Goal: Transaction & Acquisition: Purchase product/service

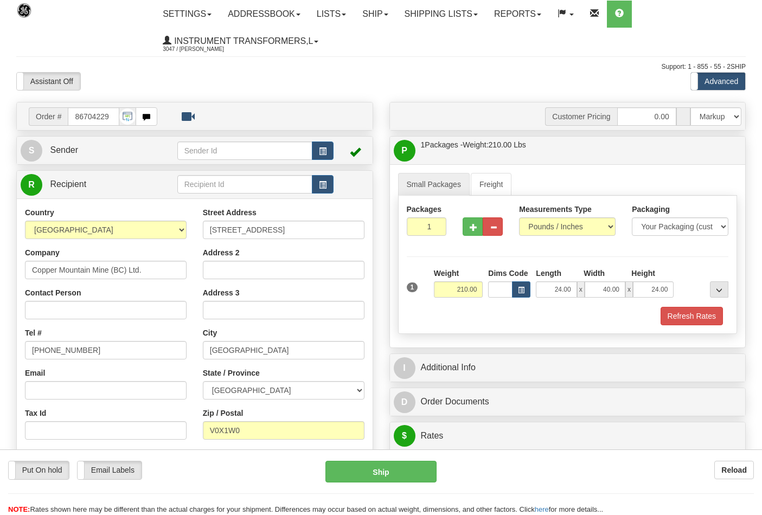
select select "0"
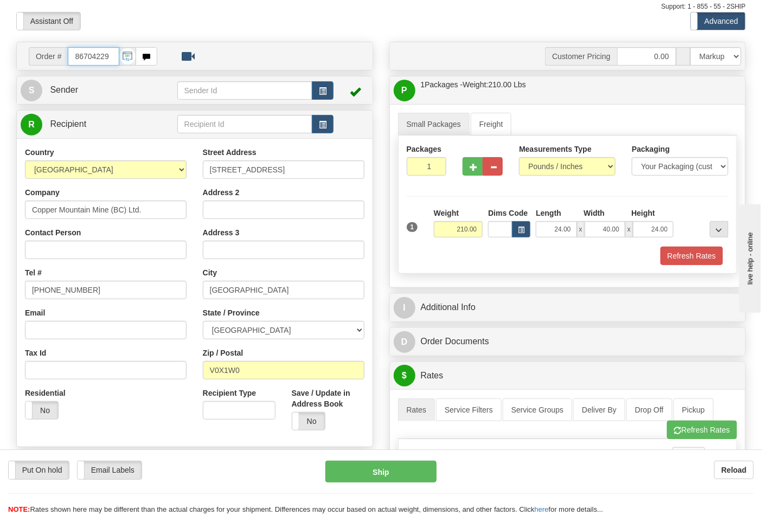
drag, startPoint x: 110, startPoint y: 58, endPoint x: 60, endPoint y: 60, distance: 49.4
click at [60, 60] on div "Order # 86704229" at bounding box center [93, 56] width 129 height 18
type input "86704331"
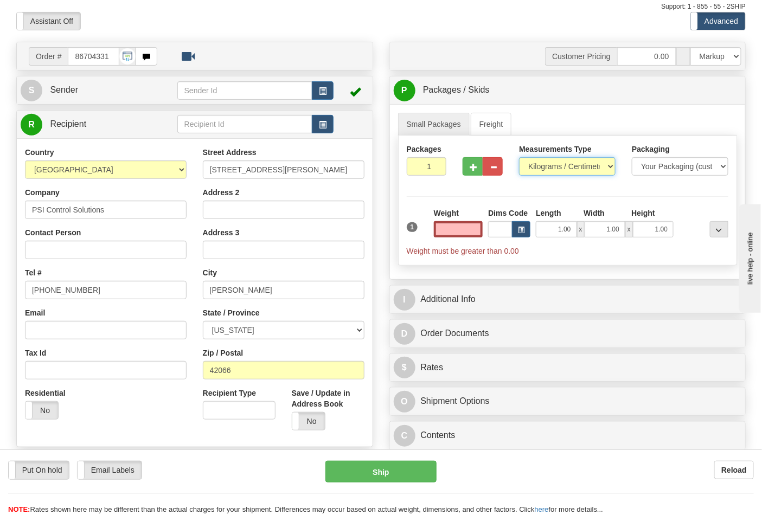
type input "0.00"
click at [603, 169] on select "Pounds / Inches Kilograms / Centimeters" at bounding box center [567, 166] width 97 height 18
select select "0"
click at [519, 158] on select "Pounds / Inches Kilograms / Centimeters" at bounding box center [567, 166] width 97 height 18
click at [456, 226] on input "0.00" at bounding box center [458, 229] width 49 height 16
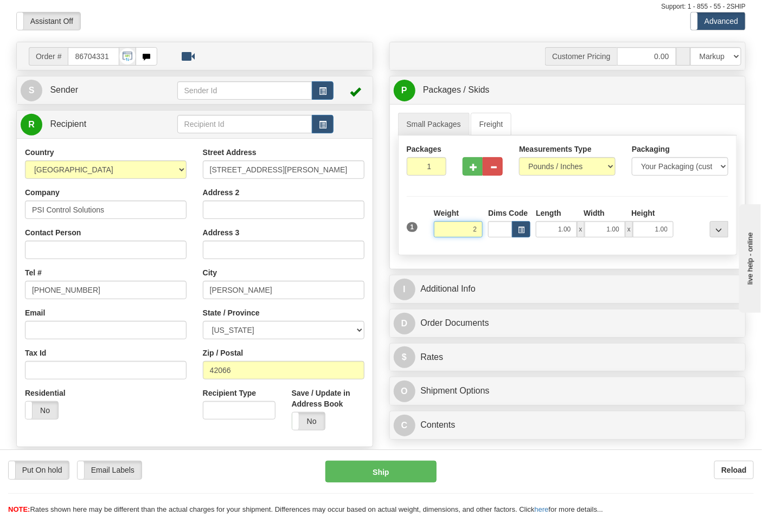
click button "Delete" at bounding box center [0, 0] width 0 height 0
type input "2.00"
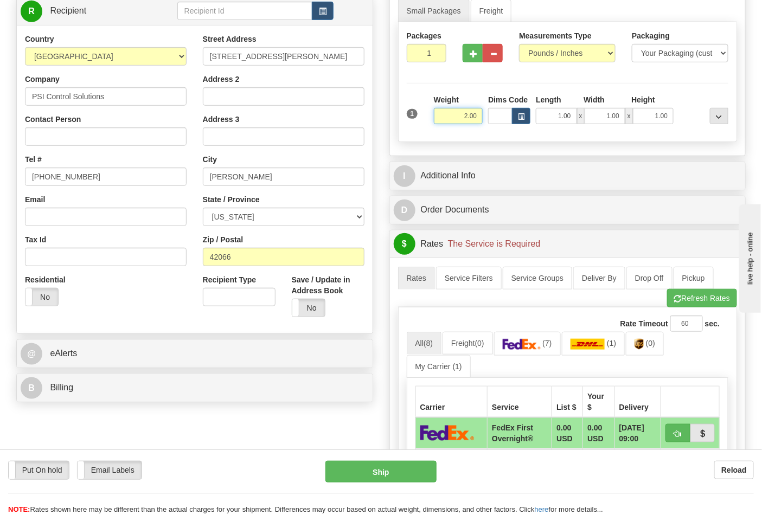
scroll to position [241, 0]
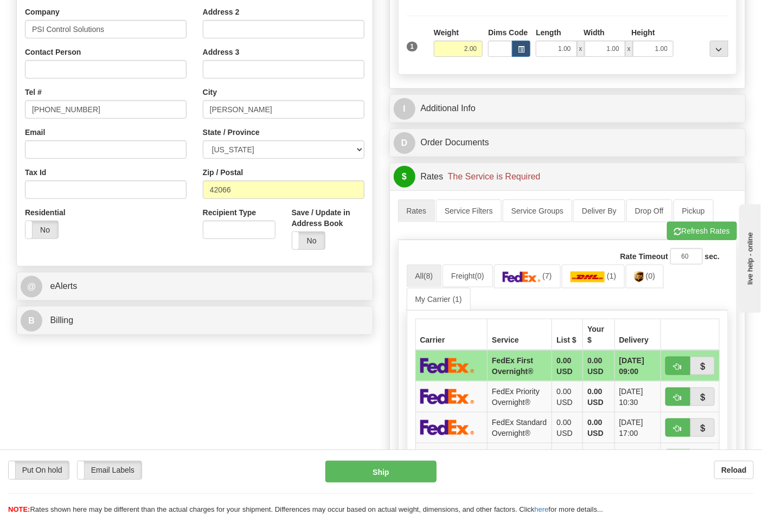
click at [250, 311] on div "B Billing" at bounding box center [195, 321] width 356 height 28
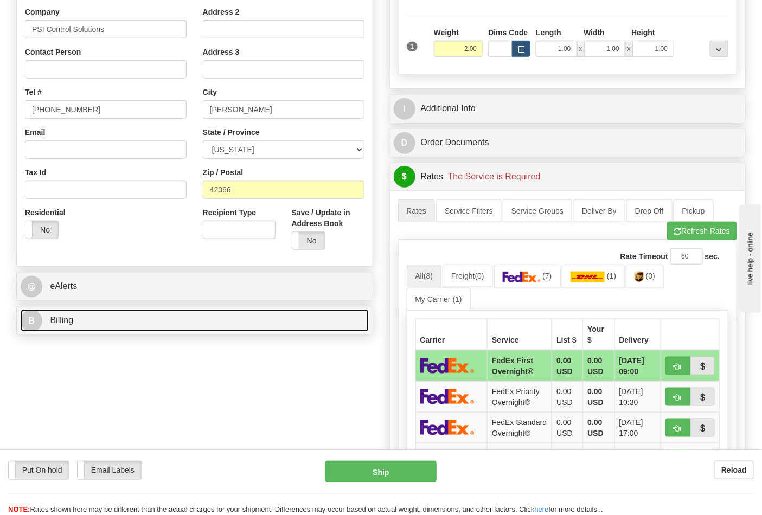
click at [250, 321] on link "B Billing" at bounding box center [195, 321] width 348 height 22
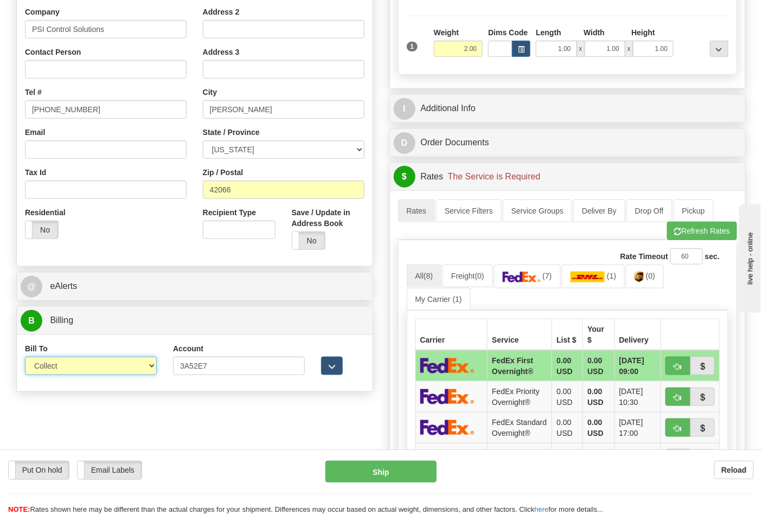
click at [99, 366] on select "Sender Recipient Third Party Collect" at bounding box center [91, 366] width 132 height 18
select select "2"
click at [25, 358] on select "Sender Recipient Third Party Collect" at bounding box center [91, 366] width 132 height 18
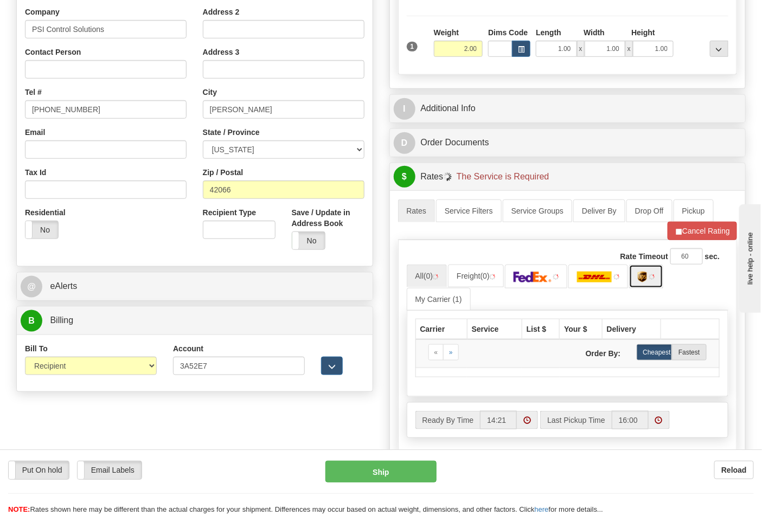
click at [643, 284] on link at bounding box center [646, 276] width 34 height 23
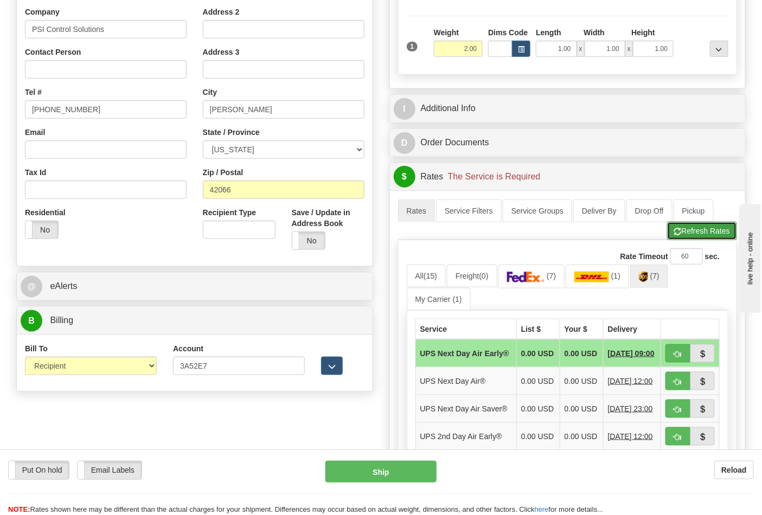
click at [679, 226] on button "Refresh Rates" at bounding box center [702, 231] width 70 height 18
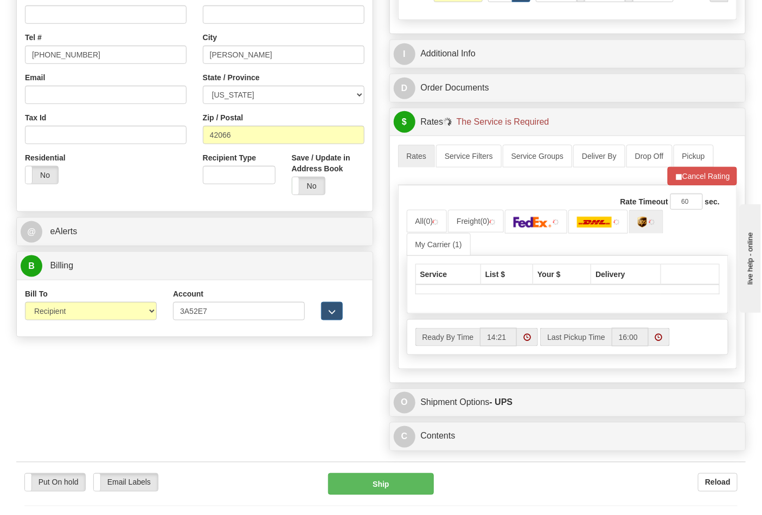
scroll to position [361, 0]
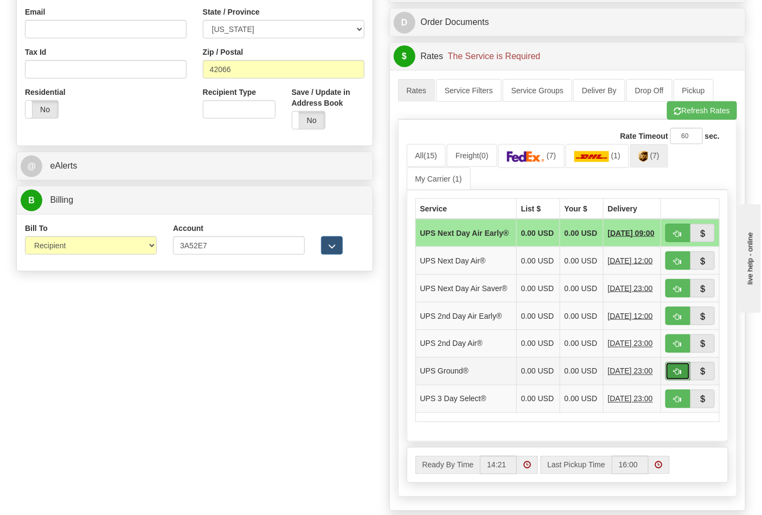
click at [676, 376] on span "button" at bounding box center [678, 372] width 8 height 7
type input "03"
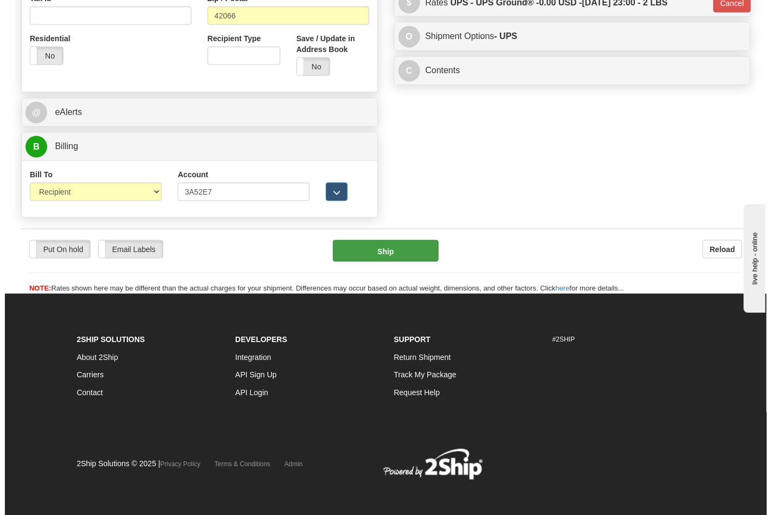
scroll to position [420, 0]
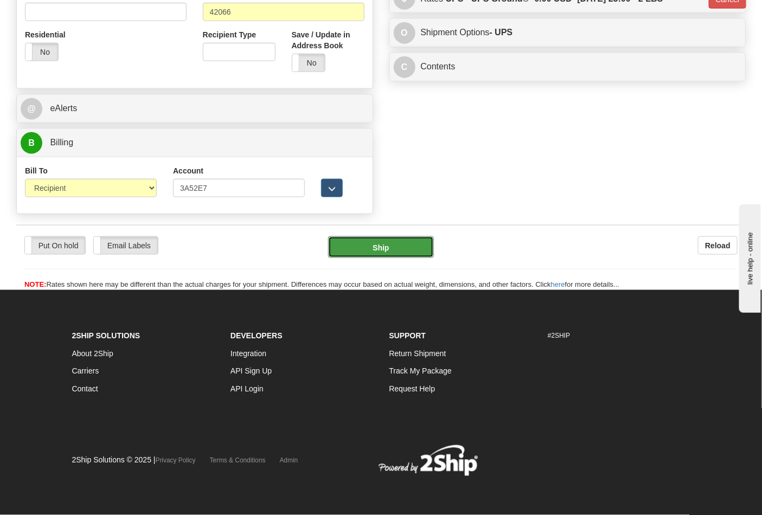
click at [387, 248] on button "Ship" at bounding box center [380, 248] width 105 height 22
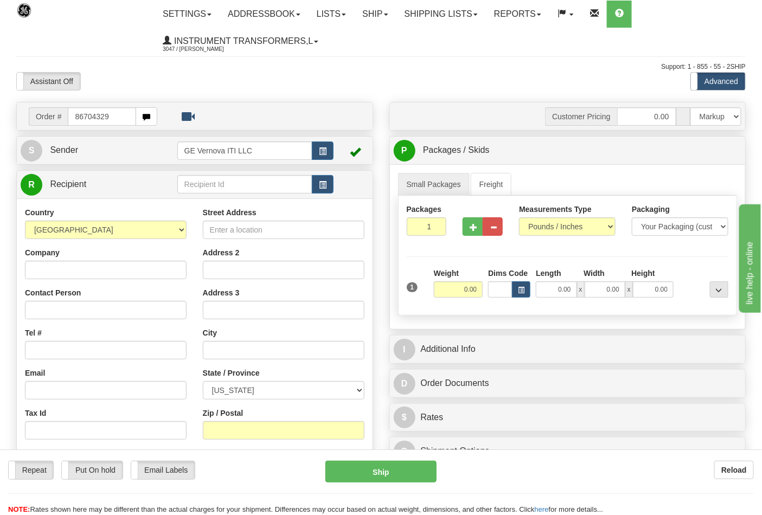
type input "86704329"
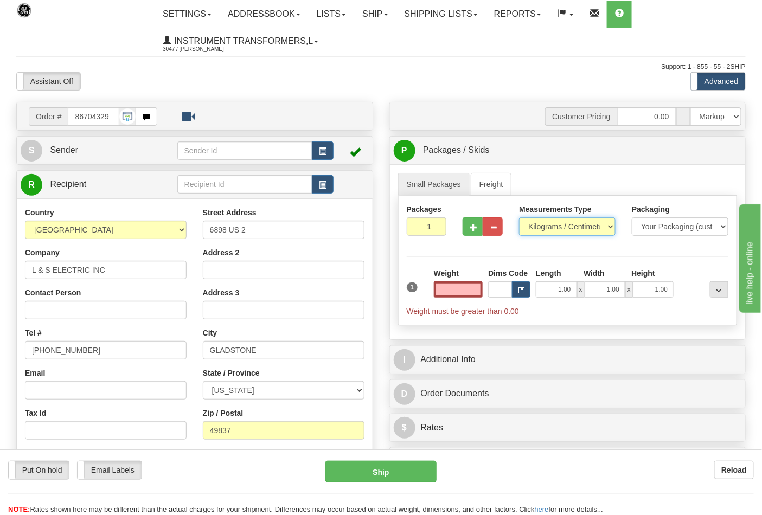
type input "0.00"
click at [556, 228] on select "Pounds / Inches Kilograms / Centimeters" at bounding box center [567, 227] width 97 height 18
select select "0"
click at [519, 218] on select "Pounds / Inches Kilograms / Centimeters" at bounding box center [567, 227] width 97 height 18
click at [457, 286] on input "0.00" at bounding box center [458, 290] width 49 height 16
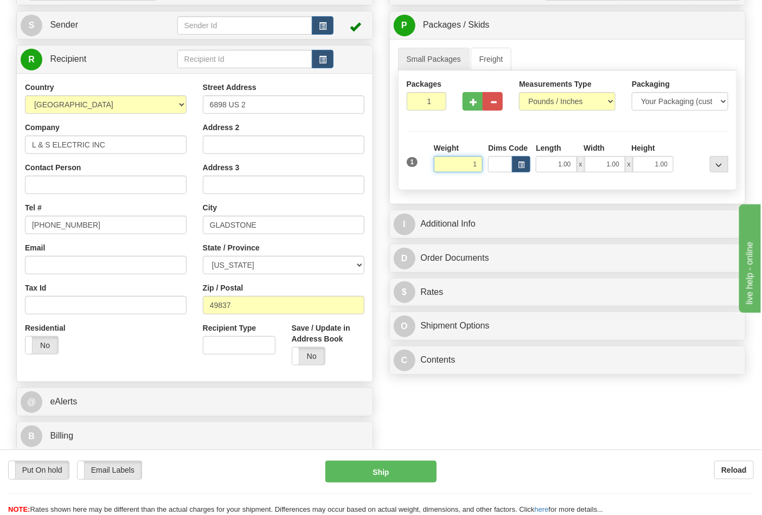
scroll to position [181, 0]
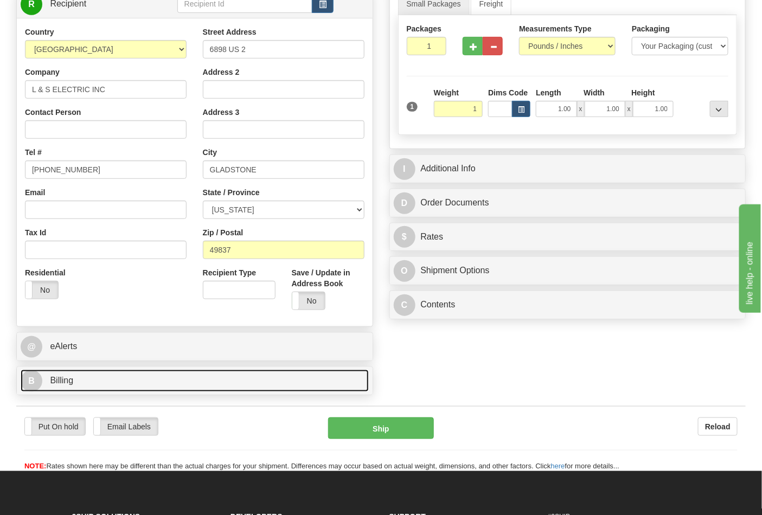
type input "1.00"
click at [205, 380] on link "B Billing" at bounding box center [195, 381] width 348 height 22
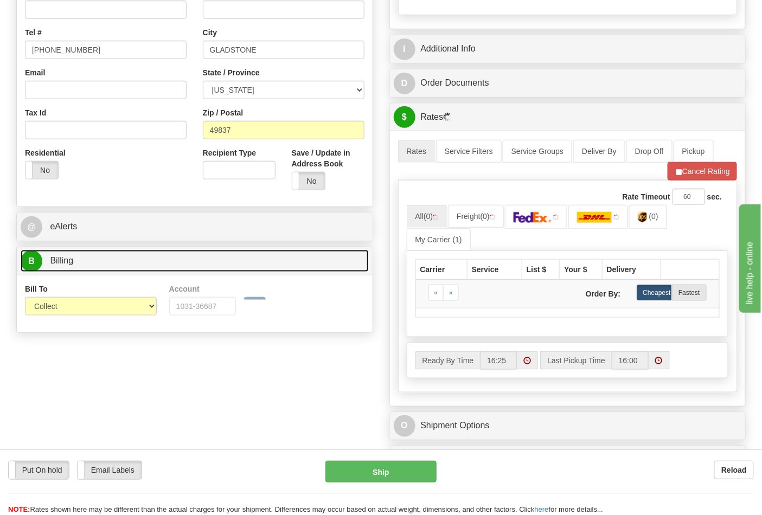
scroll to position [301, 0]
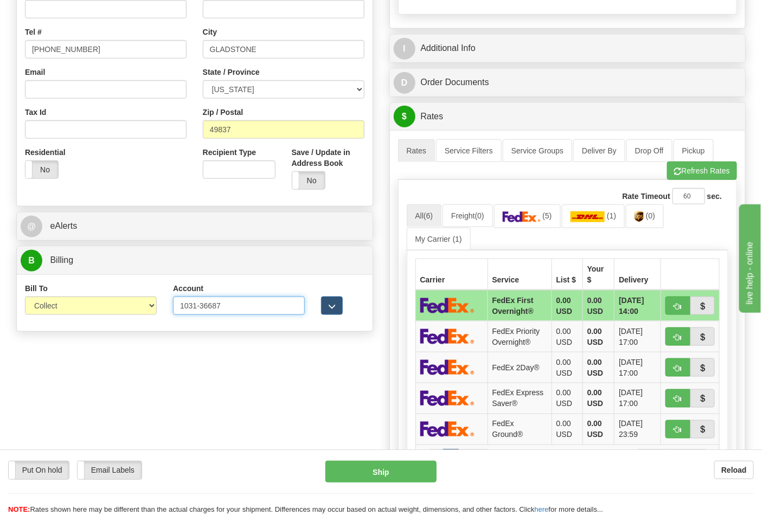
click at [200, 304] on input "1031-36687" at bounding box center [239, 306] width 132 height 18
type input "103136687"
click at [524, 215] on img at bounding box center [522, 217] width 38 height 11
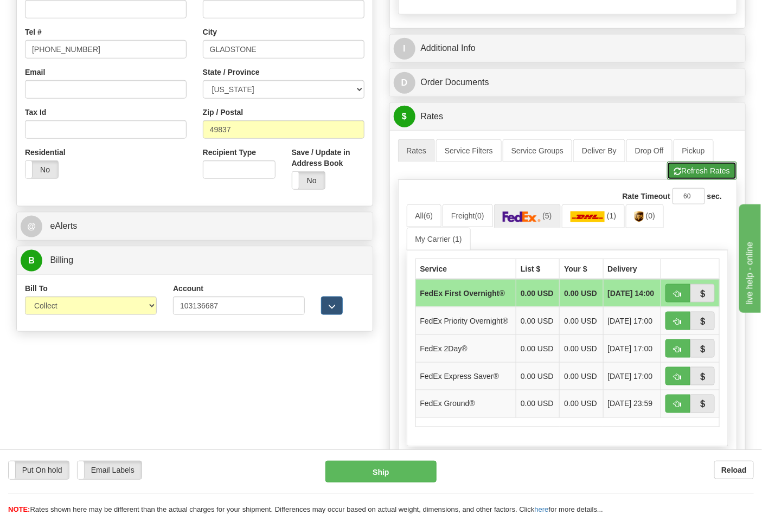
click at [713, 167] on button "Refresh Rates" at bounding box center [702, 171] width 70 height 18
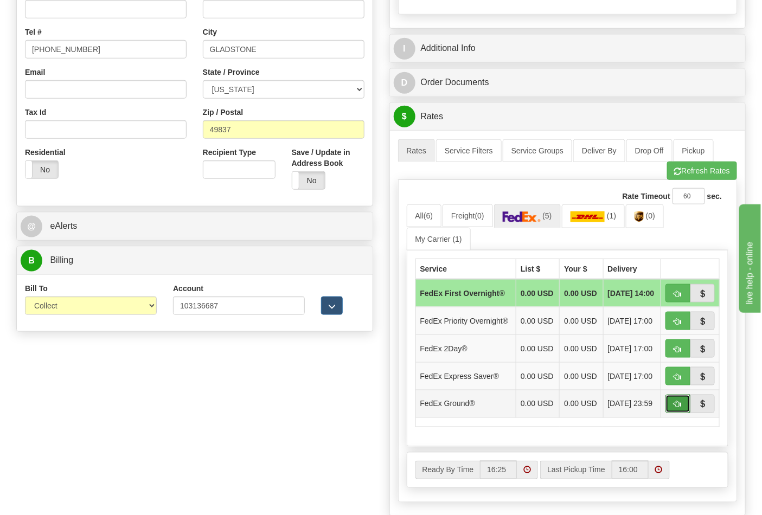
click at [671, 413] on button "button" at bounding box center [678, 404] width 25 height 18
type input "92"
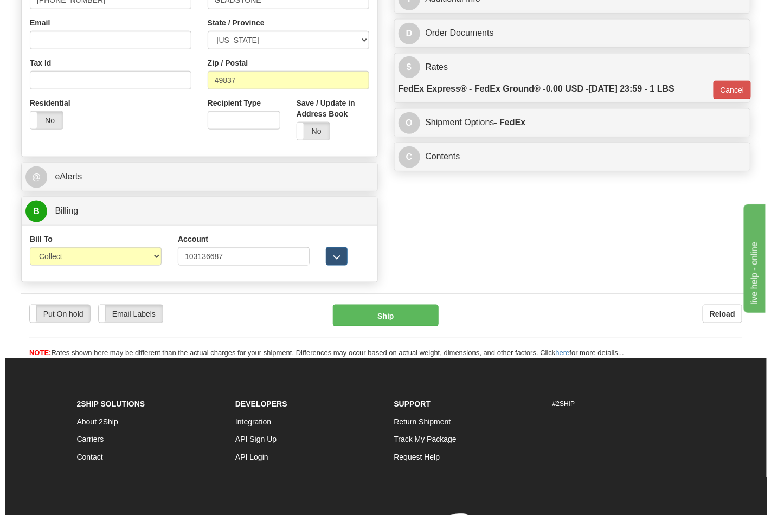
scroll to position [420, 0]
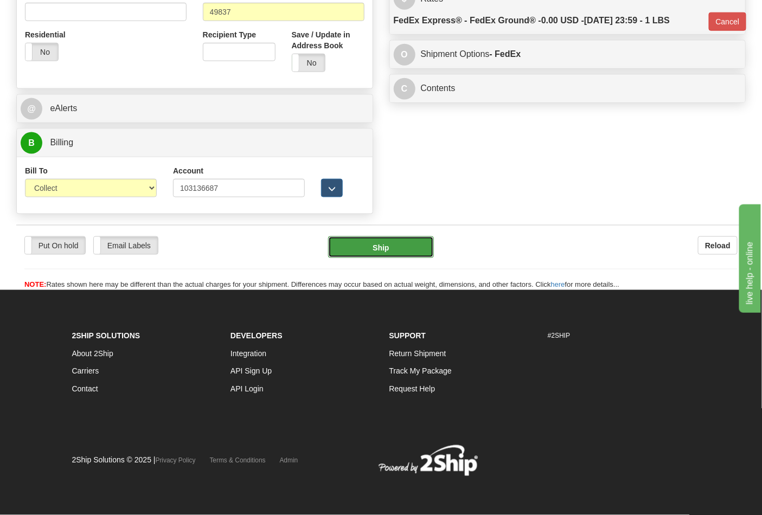
click at [385, 252] on button "Ship" at bounding box center [380, 248] width 105 height 22
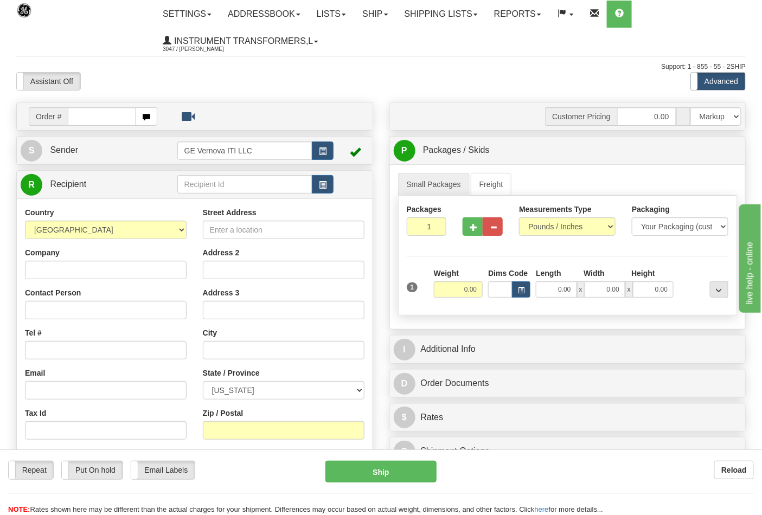
click at [73, 118] on input "text" at bounding box center [102, 116] width 68 height 18
type input "86704330"
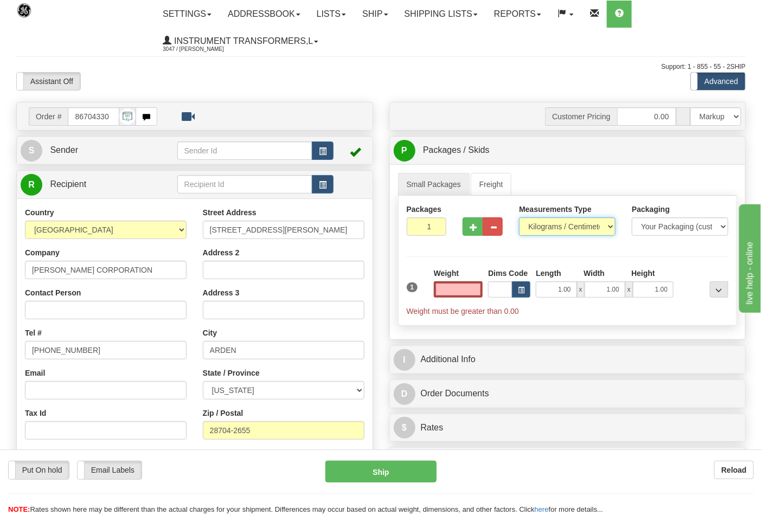
type input "0.00"
click at [559, 231] on select "Pounds / Inches Kilograms / Centimeters" at bounding box center [567, 227] width 97 height 18
select select "0"
click at [519, 218] on select "Pounds / Inches Kilograms / Centimeters" at bounding box center [567, 227] width 97 height 18
click at [468, 286] on input "0.00" at bounding box center [458, 290] width 49 height 16
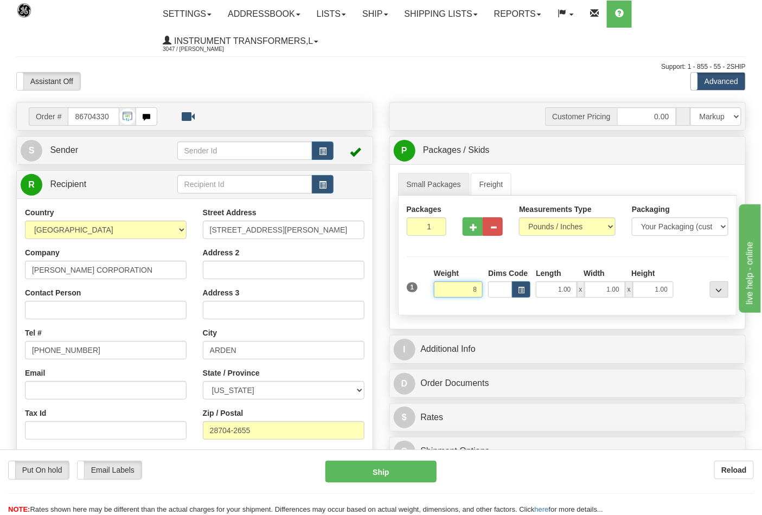
click button "Delete" at bounding box center [0, 0] width 0 height 0
type input "8.00"
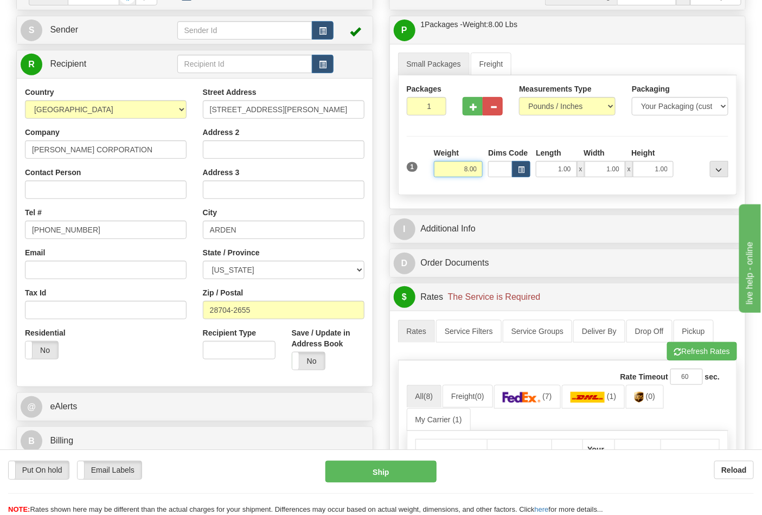
scroll to position [181, 0]
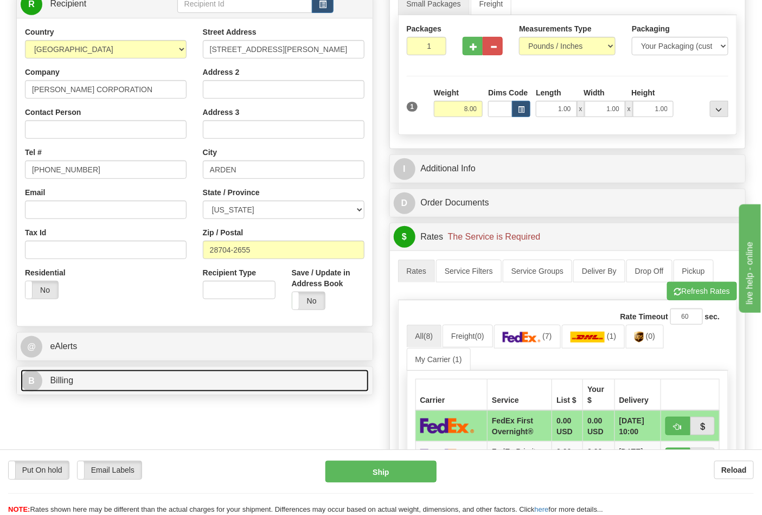
click at [184, 388] on link "B Billing" at bounding box center [195, 381] width 348 height 22
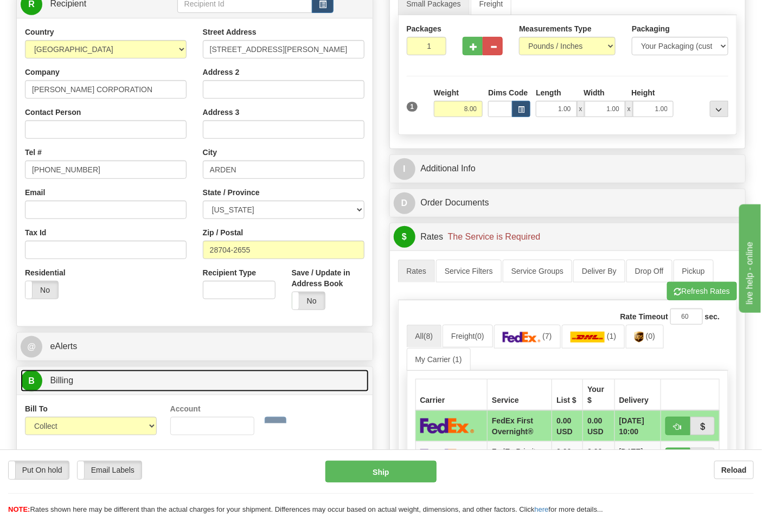
scroll to position [241, 0]
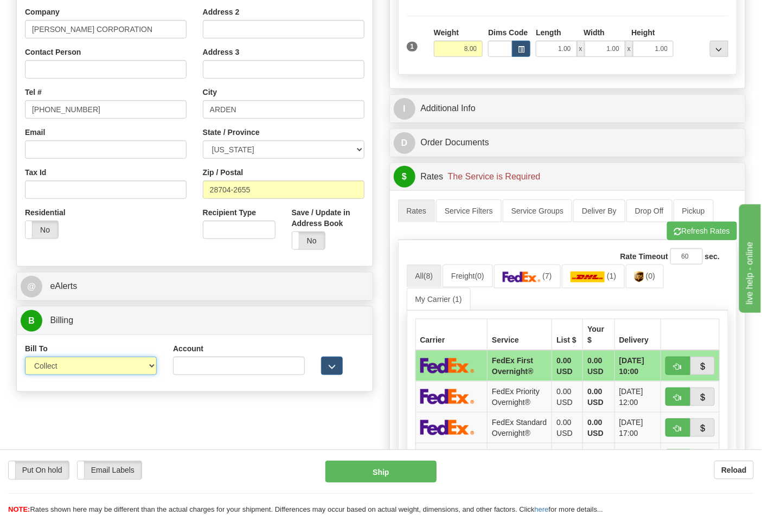
click at [79, 371] on select "Sender Recipient Third Party Collect" at bounding box center [91, 366] width 132 height 18
select select "2"
click at [25, 358] on select "Sender Recipient Third Party Collect" at bounding box center [91, 366] width 132 height 18
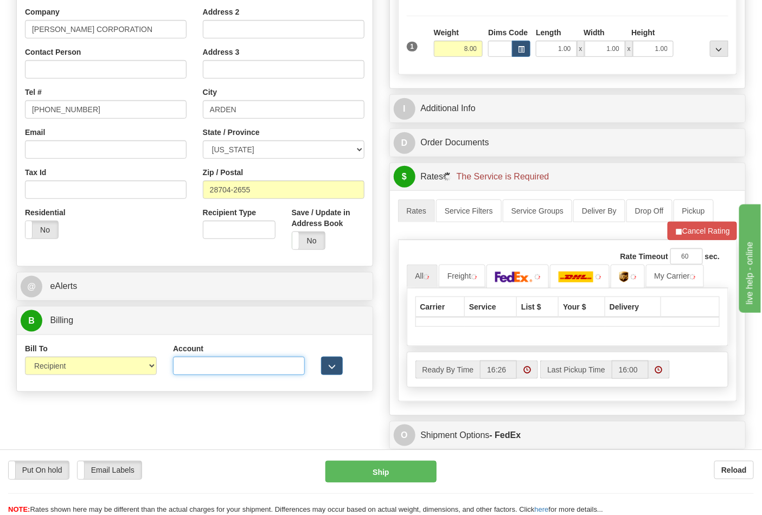
click at [191, 370] on input "Account" at bounding box center [239, 366] width 132 height 18
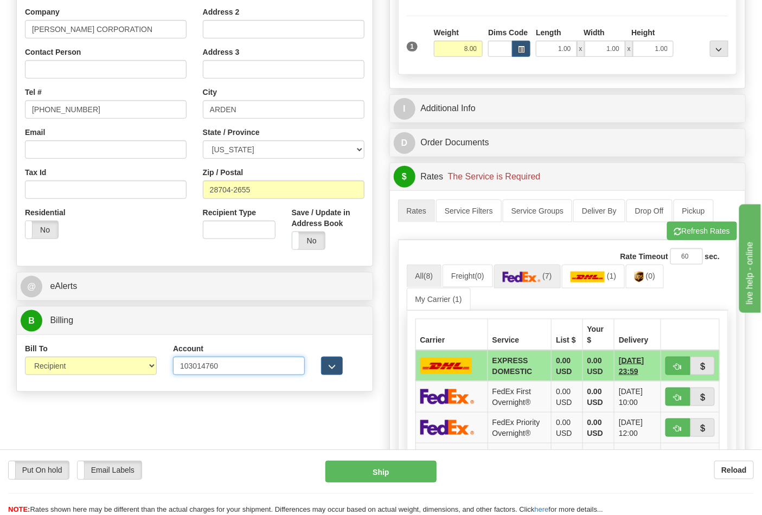
type input "103014760"
click at [539, 278] on img at bounding box center [522, 277] width 38 height 11
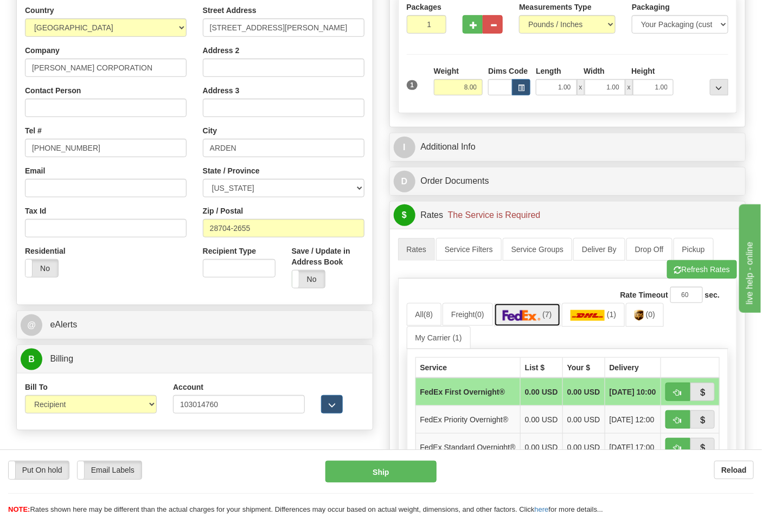
scroll to position [181, 0]
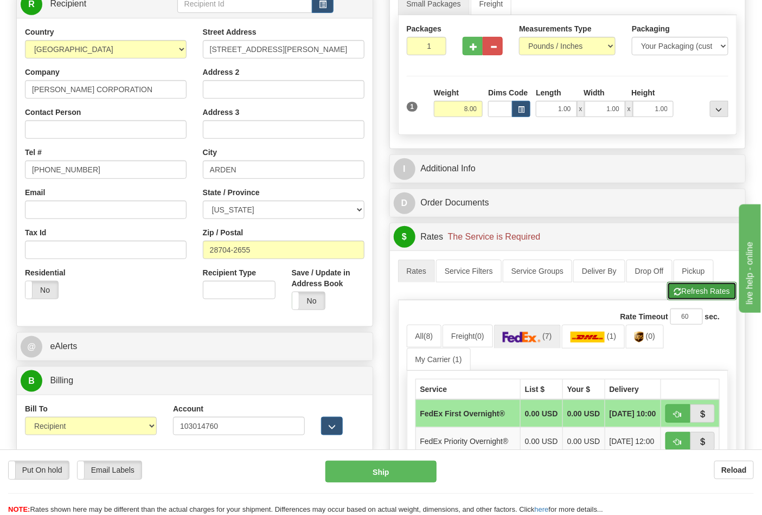
click at [693, 292] on button "Refresh Rates" at bounding box center [702, 291] width 70 height 18
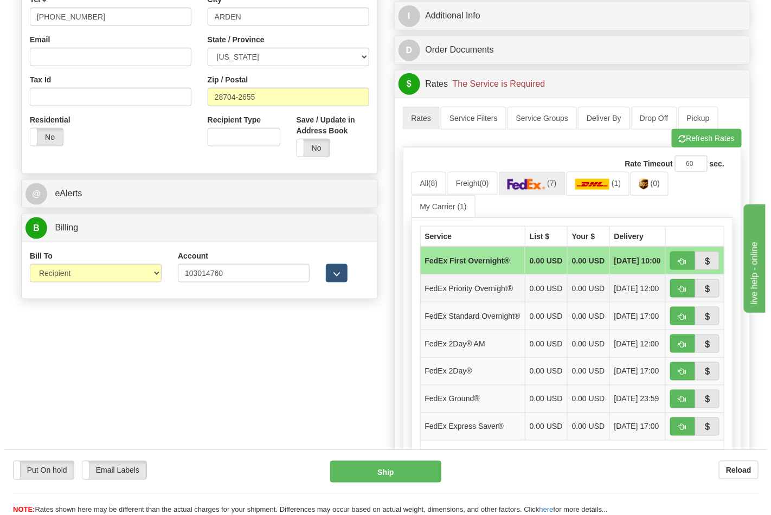
scroll to position [361, 0]
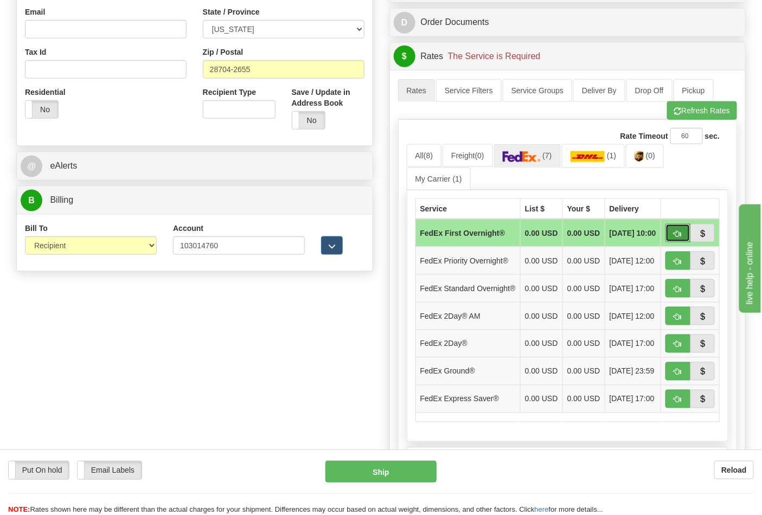
click at [671, 233] on button "button" at bounding box center [678, 233] width 25 height 18
type input "06"
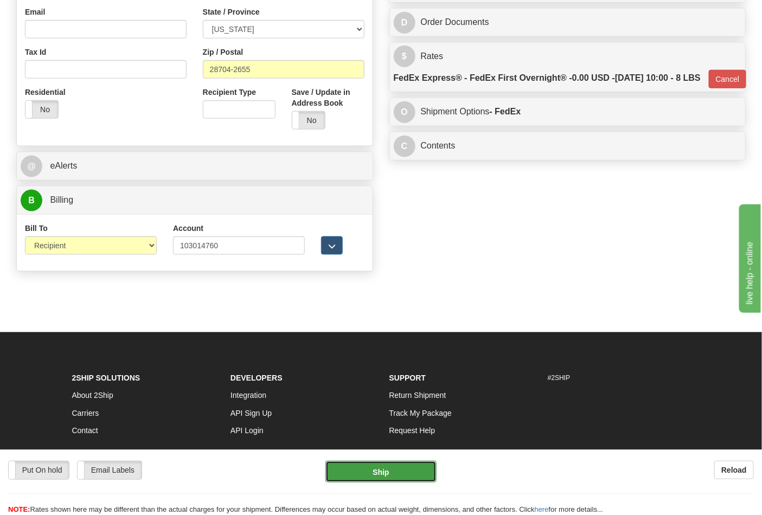
click at [383, 473] on button "Ship" at bounding box center [381, 472] width 111 height 22
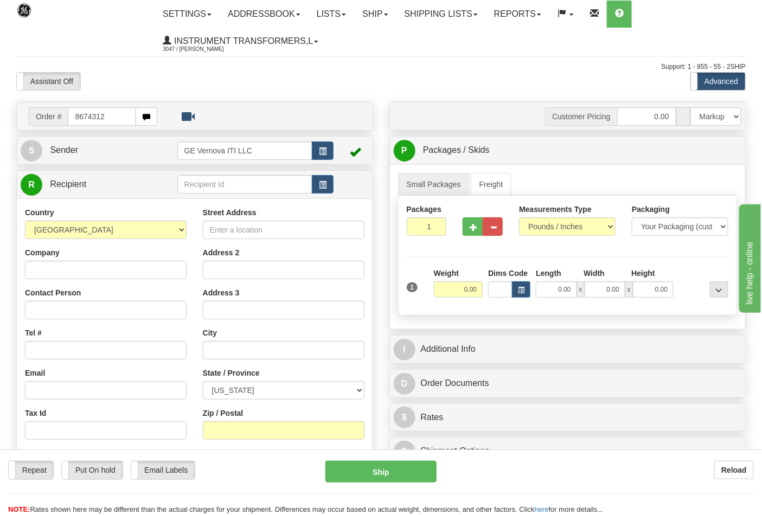
type input "8674312"
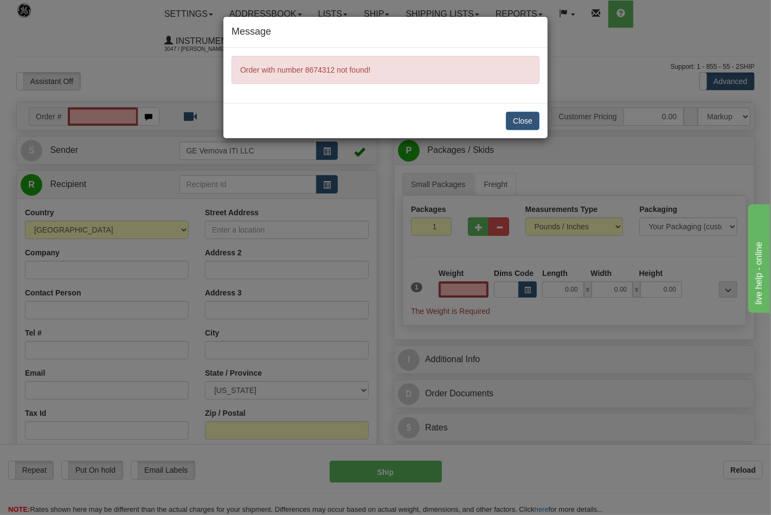
type input "0.00"
click at [516, 122] on button "Close" at bounding box center [523, 121] width 34 height 18
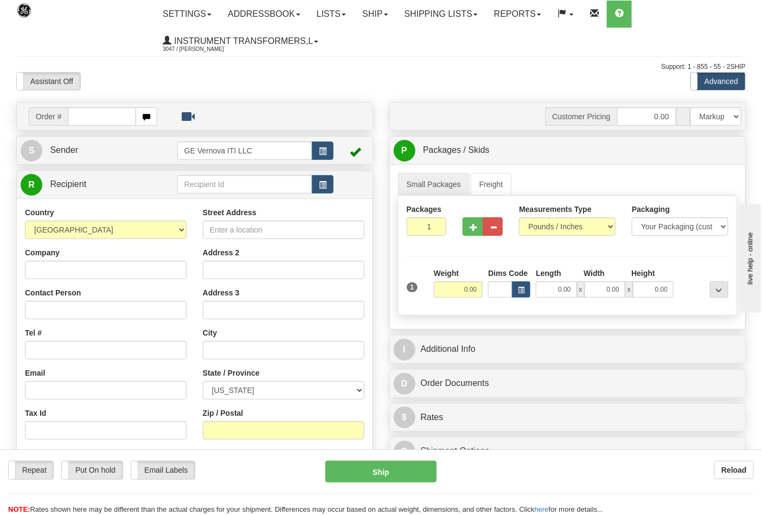
click at [75, 114] on input "text" at bounding box center [102, 116] width 68 height 18
type input "86704312"
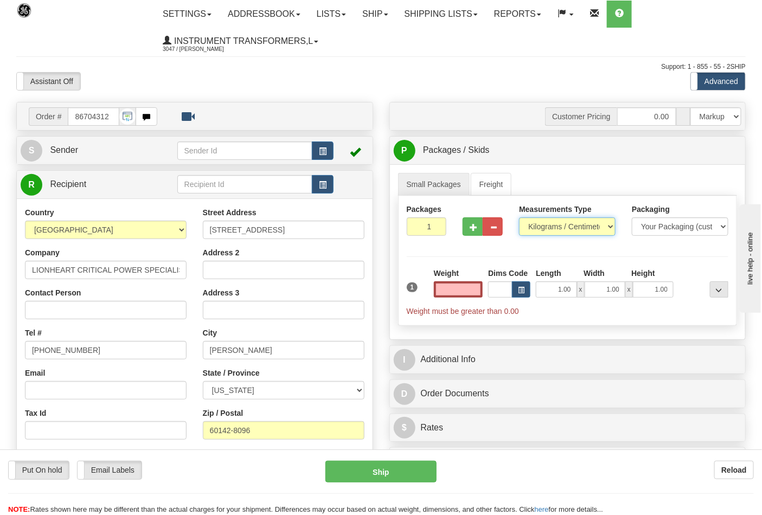
type input "0.00"
click at [582, 228] on select "Pounds / Inches Kilograms / Centimeters" at bounding box center [567, 227] width 97 height 18
select select "0"
click at [519, 218] on select "Pounds / Inches Kilograms / Centimeters" at bounding box center [567, 227] width 97 height 18
click at [460, 290] on input "0.00" at bounding box center [458, 290] width 49 height 16
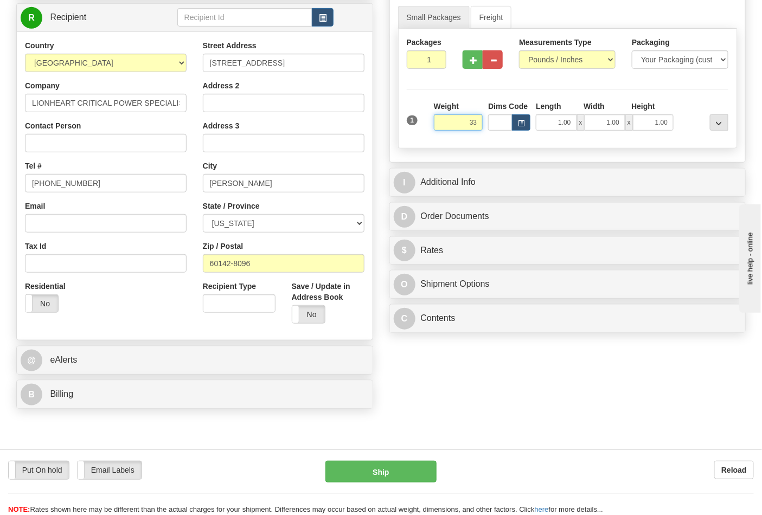
scroll to position [181, 0]
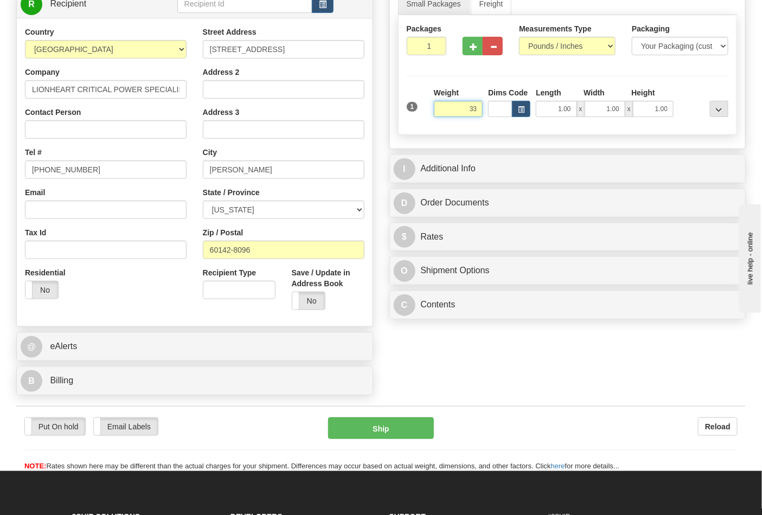
click button "Delete" at bounding box center [0, 0] width 0 height 0
type input "33.00"
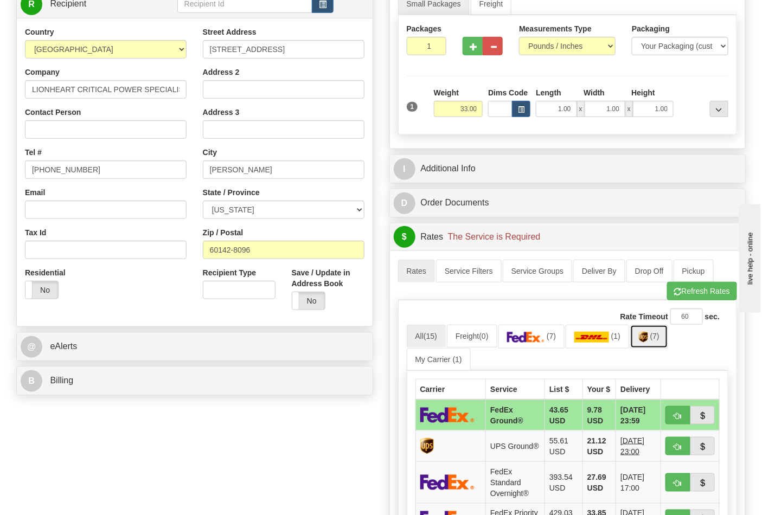
click at [660, 335] on span "(7)" at bounding box center [654, 336] width 9 height 9
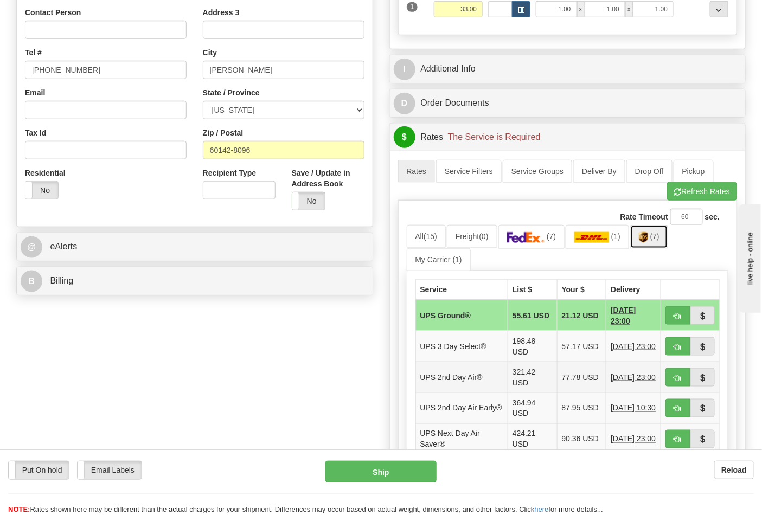
scroll to position [301, 0]
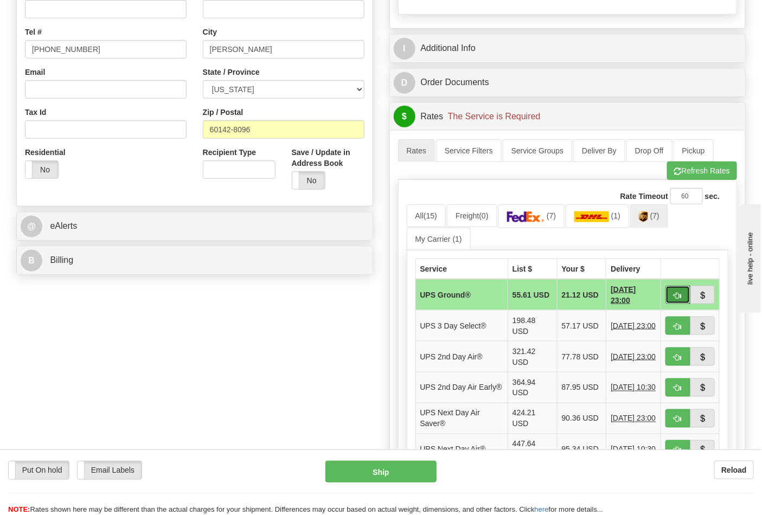
click at [674, 302] on button "button" at bounding box center [678, 295] width 25 height 18
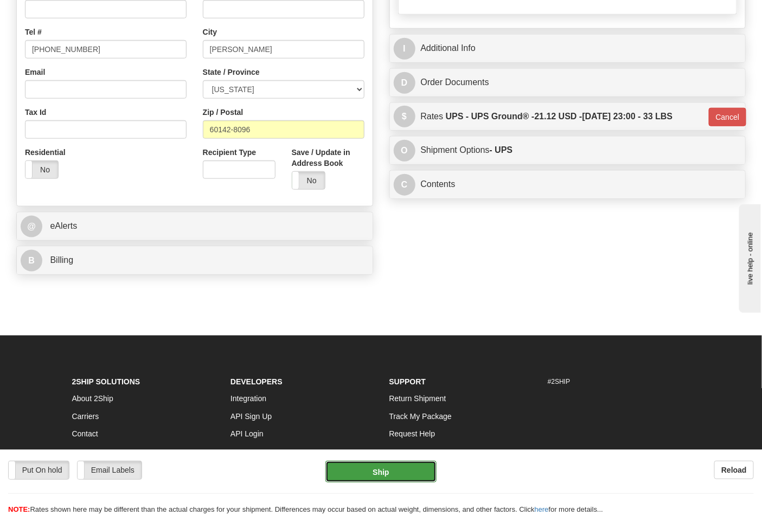
click at [405, 474] on button "Ship" at bounding box center [381, 472] width 111 height 22
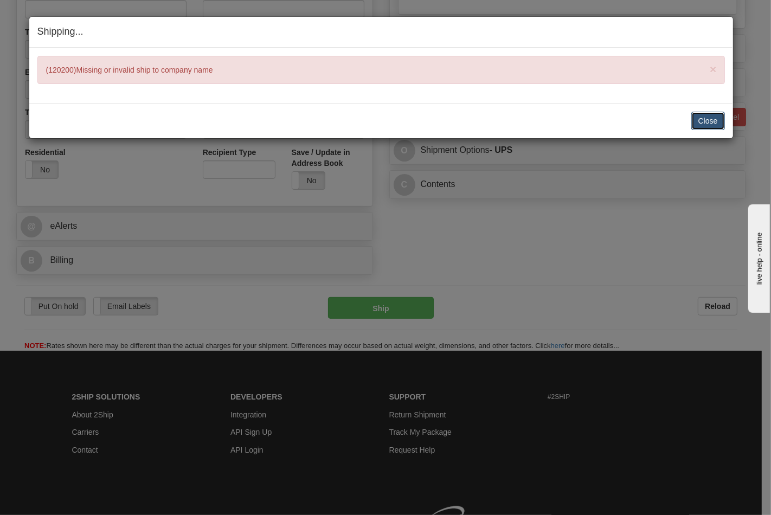
click at [710, 114] on button "Close" at bounding box center [709, 121] width 34 height 18
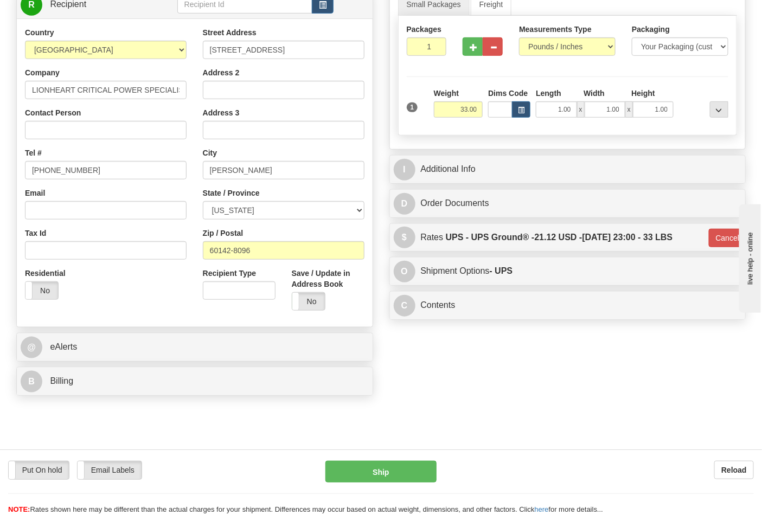
scroll to position [181, 0]
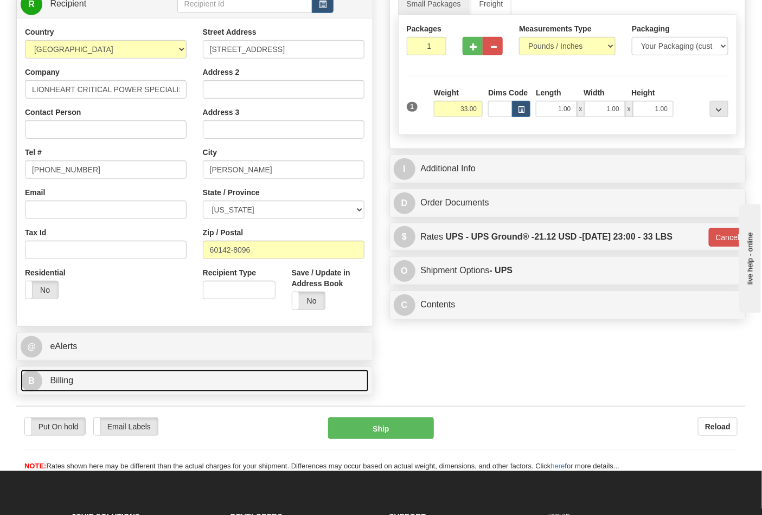
click at [270, 377] on link "B Billing" at bounding box center [195, 381] width 348 height 22
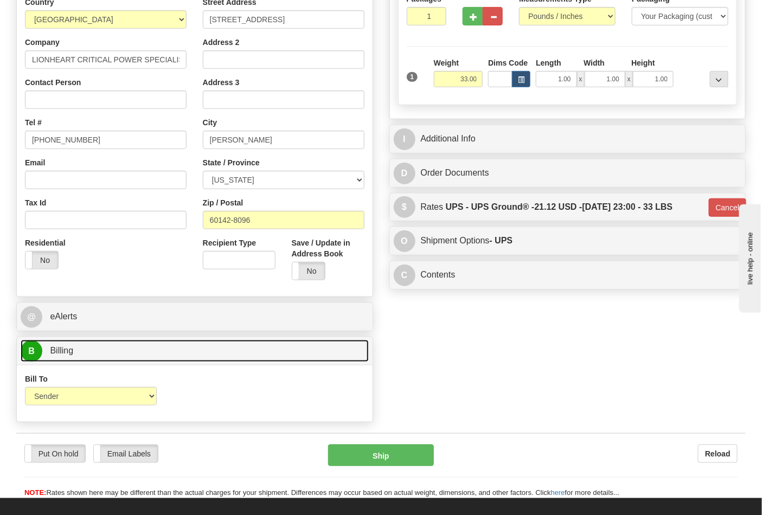
scroll to position [241, 0]
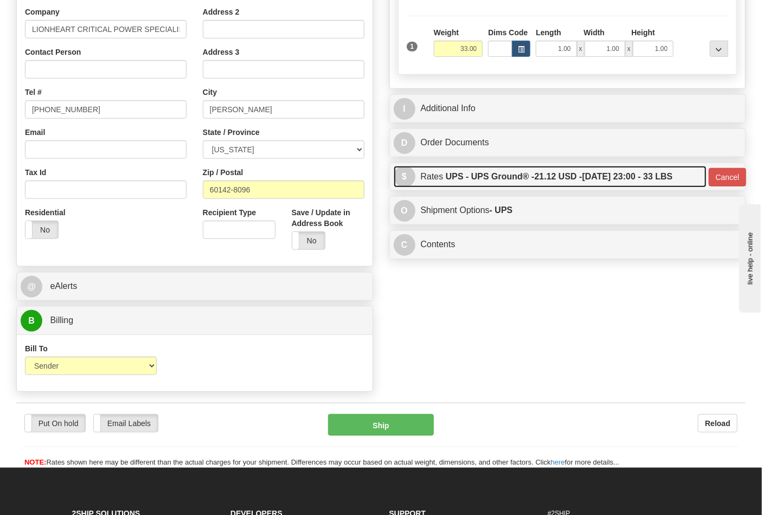
click at [537, 185] on label "UPS - UPS Ground® - 21.12 USD - 10/01/2025 23:00 - 33 LBS" at bounding box center [559, 177] width 227 height 22
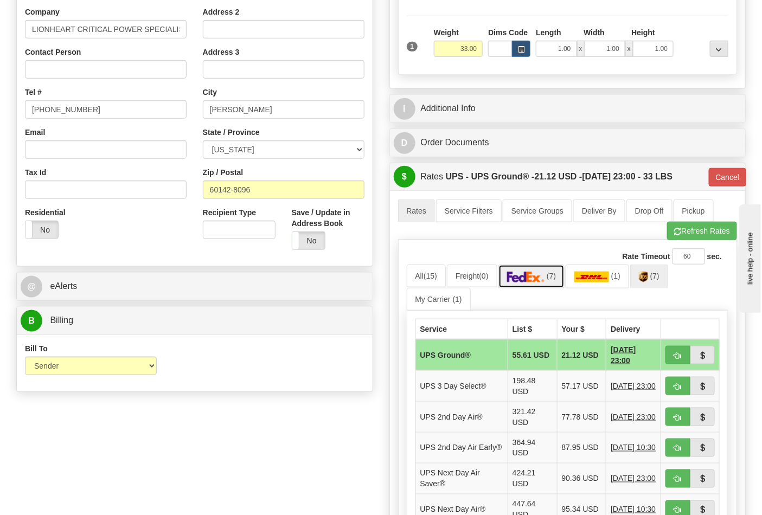
click at [525, 284] on link "(7)" at bounding box center [532, 276] width 67 height 23
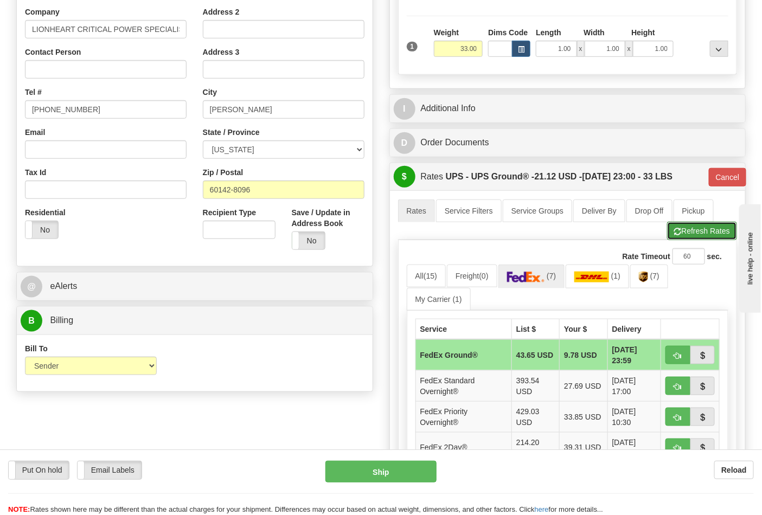
drag, startPoint x: 711, startPoint y: 234, endPoint x: 700, endPoint y: 239, distance: 11.2
click at [710, 234] on button "Refresh Rates" at bounding box center [702, 231] width 70 height 18
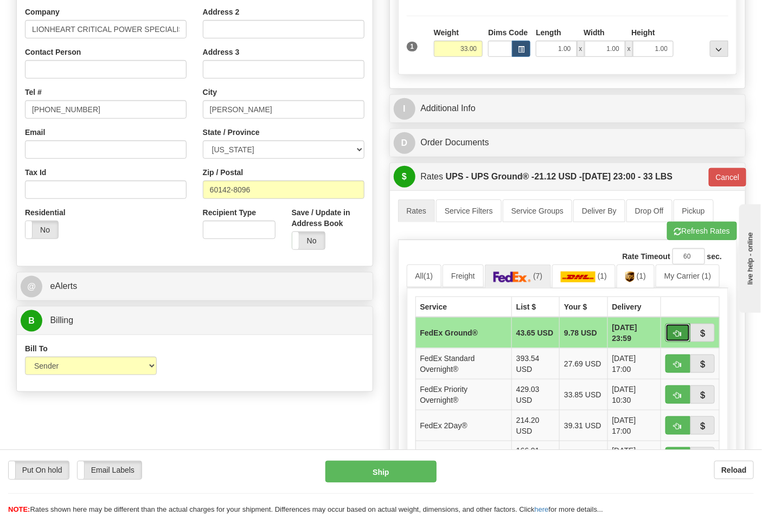
click at [674, 333] on span "button" at bounding box center [678, 333] width 8 height 7
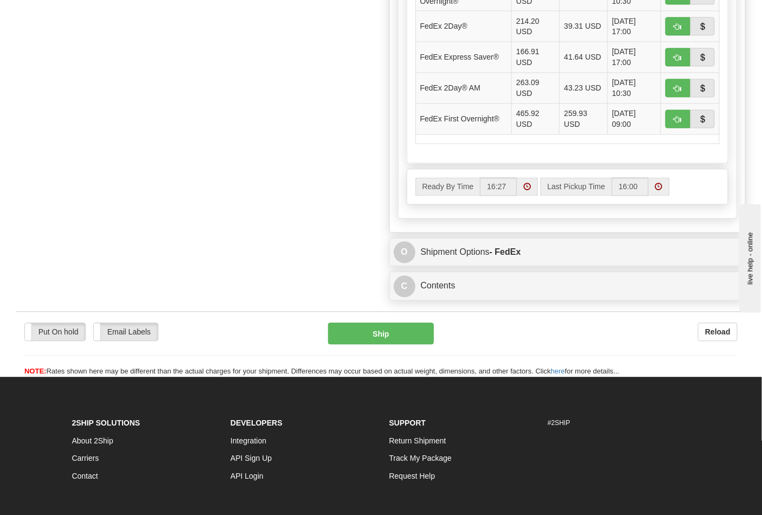
scroll to position [663, 0]
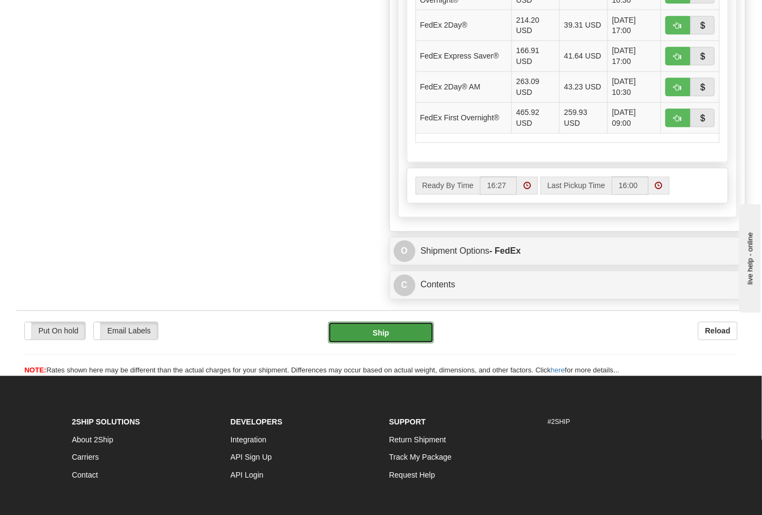
click at [407, 330] on button "Ship" at bounding box center [380, 333] width 105 height 22
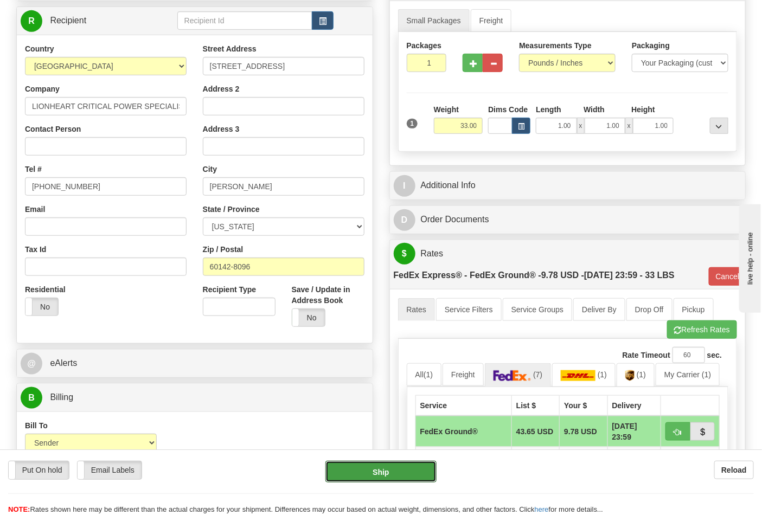
scroll to position [241, 0]
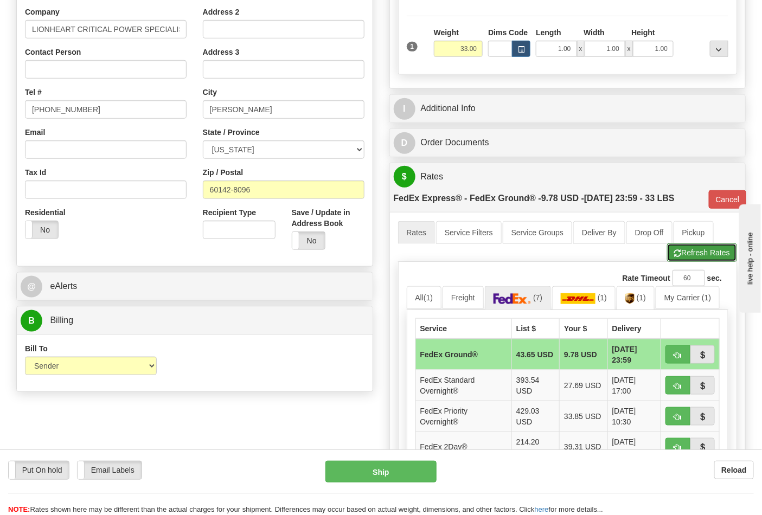
click at [696, 257] on button "Refresh Rates" at bounding box center [702, 253] width 70 height 18
type input "92"
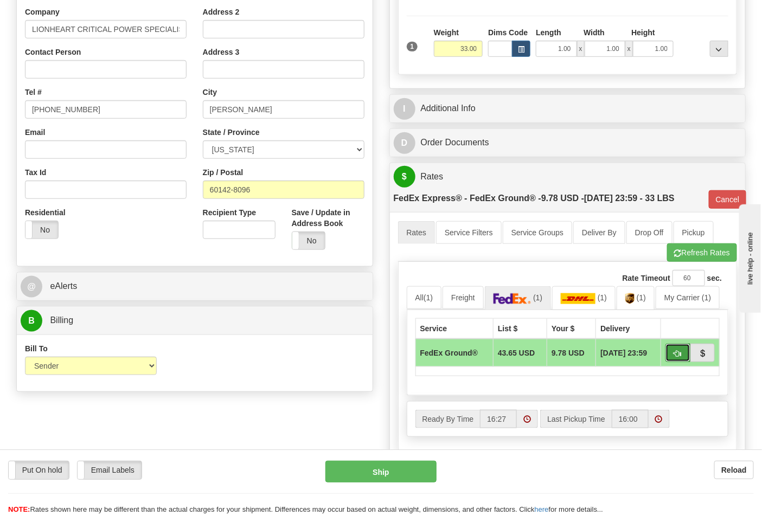
click at [684, 350] on button "button" at bounding box center [678, 353] width 25 height 18
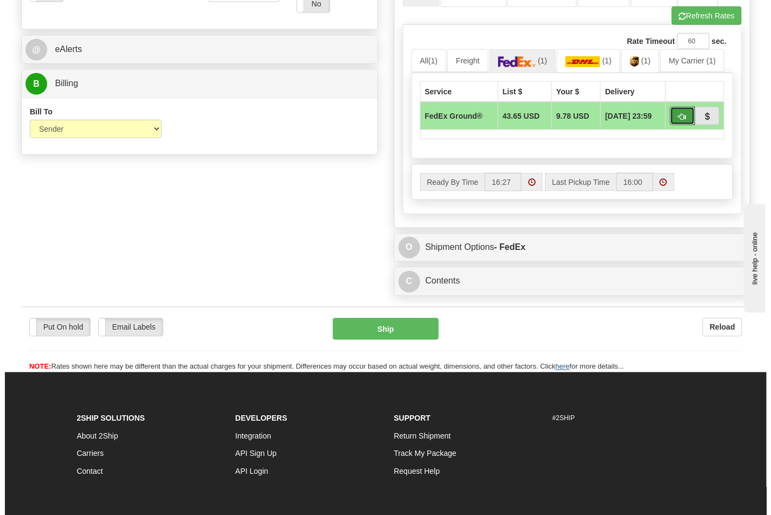
scroll to position [482, 0]
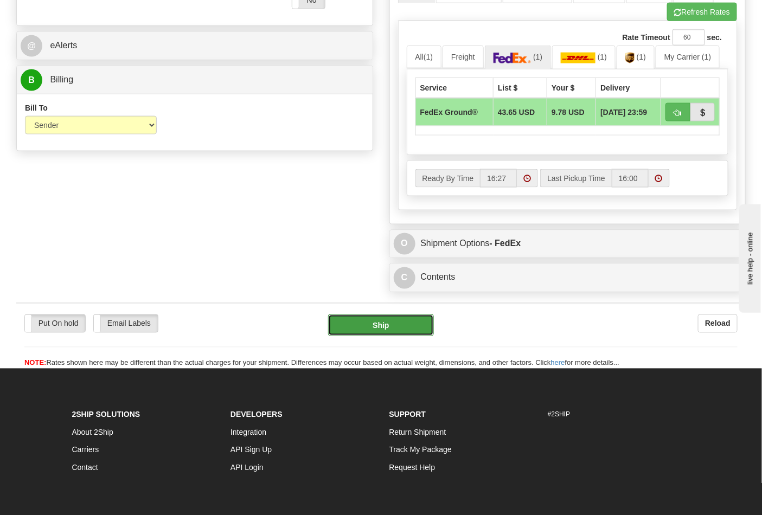
click at [419, 328] on button "Ship" at bounding box center [380, 326] width 105 height 22
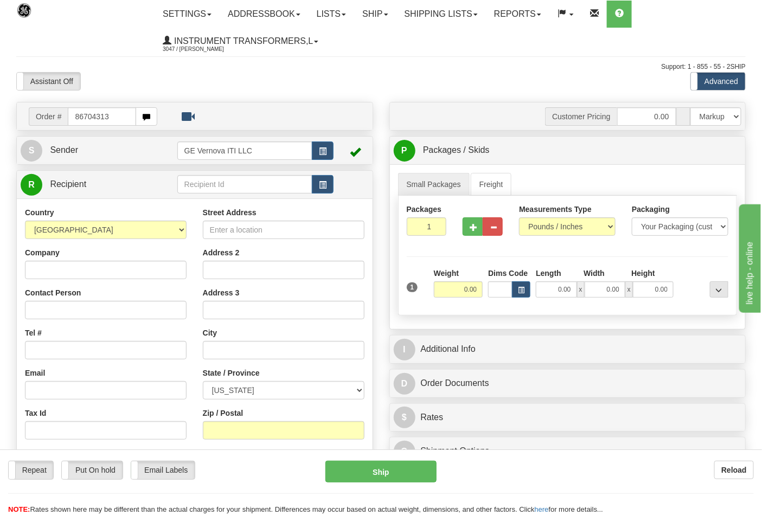
type input "86704313"
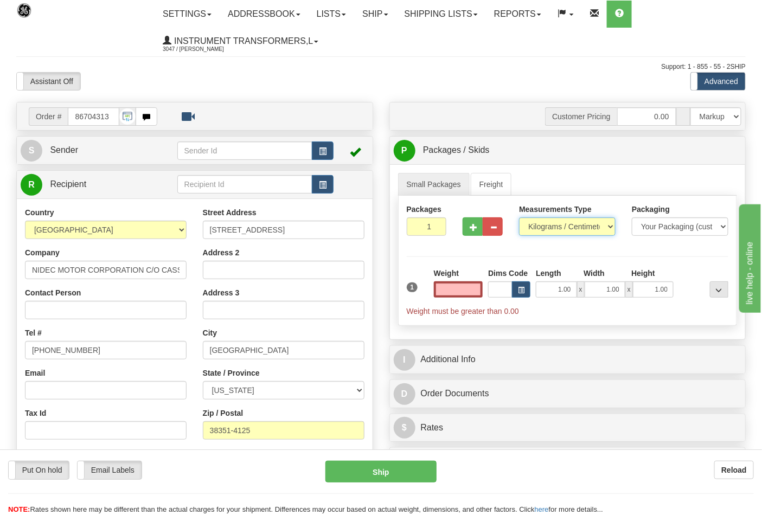
type input "0.00"
click at [547, 227] on select "Pounds / Inches Kilograms / Centimeters" at bounding box center [567, 227] width 97 height 18
select select "0"
click at [519, 218] on select "Pounds / Inches Kilograms / Centimeters" at bounding box center [567, 227] width 97 height 18
click at [472, 283] on input "0.00" at bounding box center [458, 290] width 49 height 16
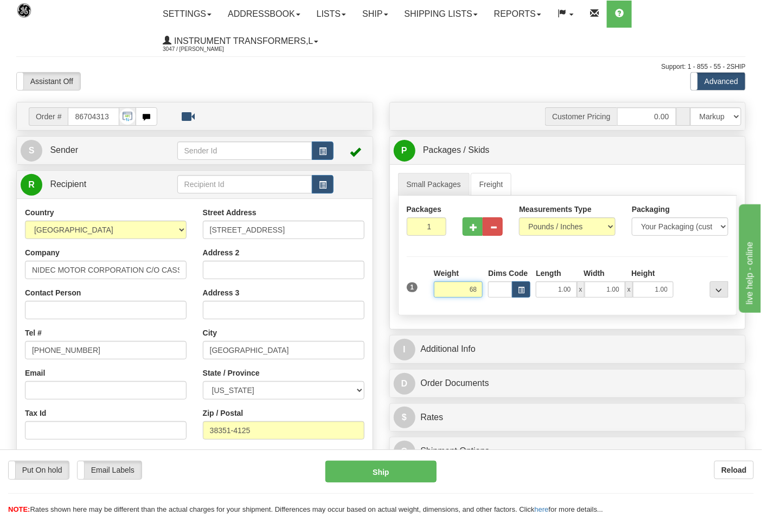
type input "68"
type input "0"
type input "68.00"
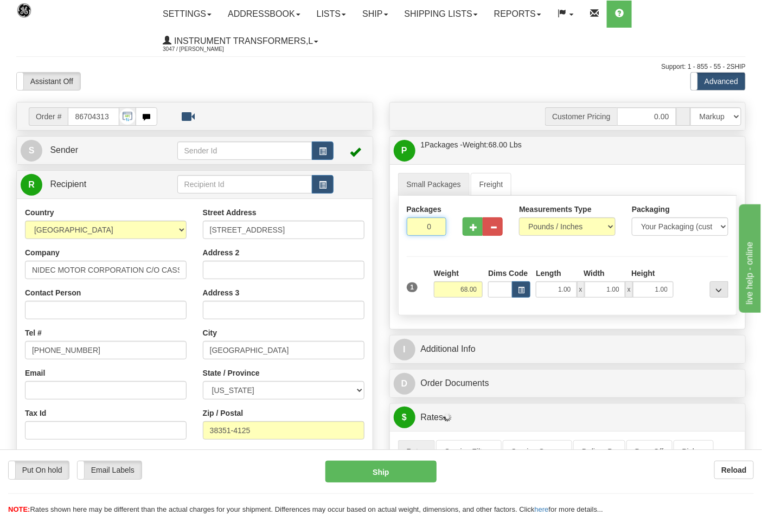
click at [435, 228] on input "0" at bounding box center [427, 227] width 40 height 18
click at [434, 225] on input "0" at bounding box center [427, 227] width 40 height 18
click at [436, 222] on input "1" at bounding box center [427, 227] width 40 height 18
click at [437, 226] on input "2" at bounding box center [427, 227] width 40 height 18
click at [437, 226] on input "3" at bounding box center [427, 227] width 40 height 18
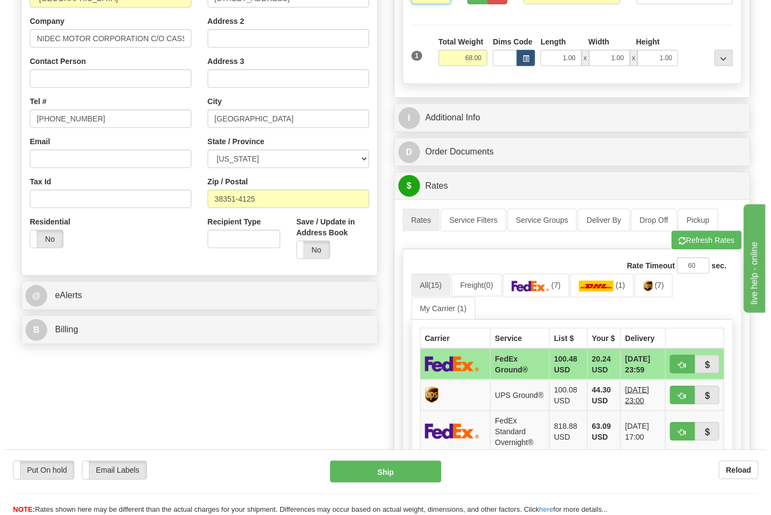
scroll to position [241, 0]
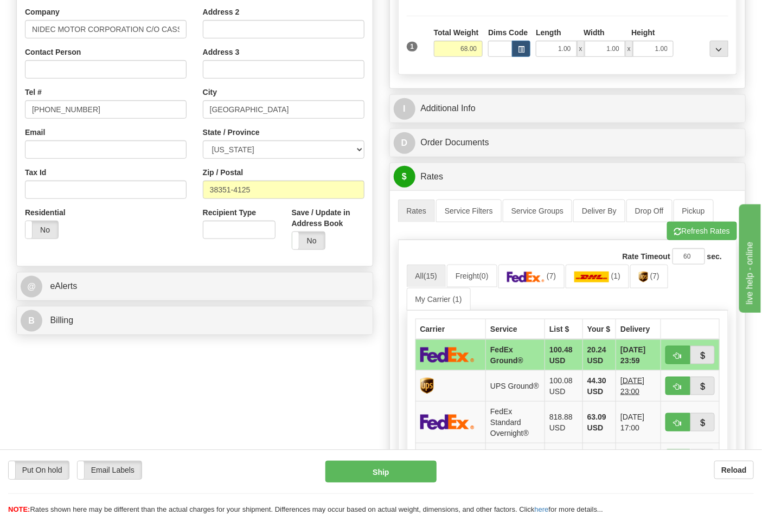
type input "2"
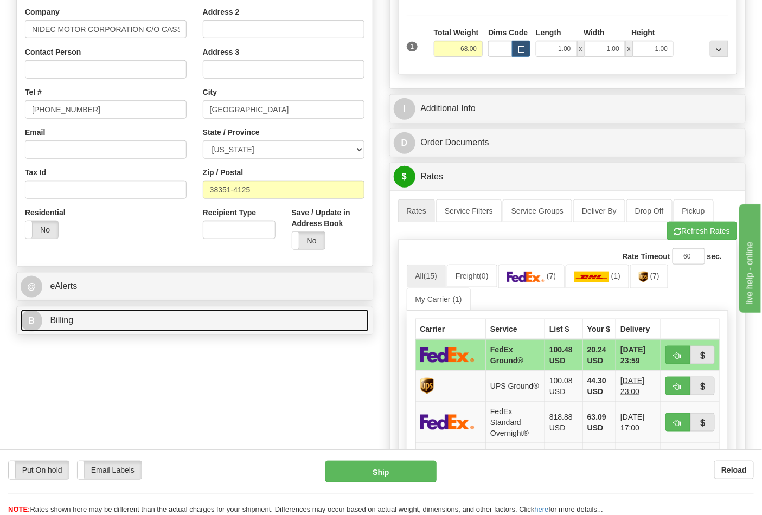
click at [302, 329] on link "B Billing" at bounding box center [195, 321] width 348 height 22
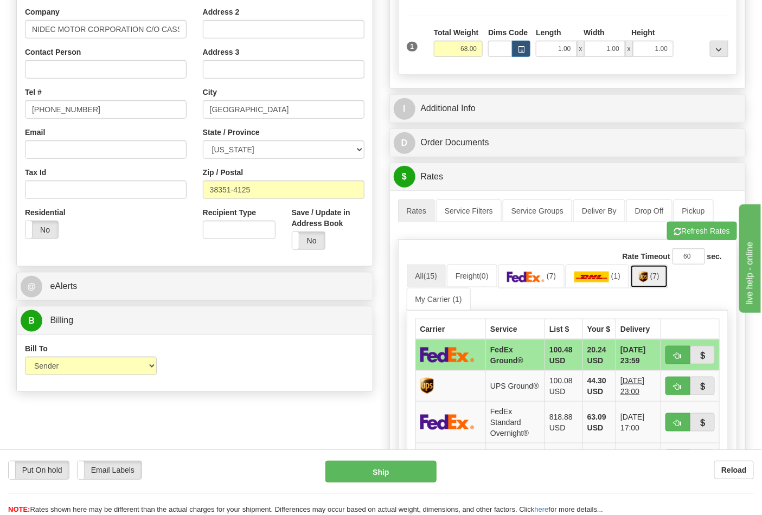
click at [646, 275] on link "(7)" at bounding box center [649, 276] width 38 height 23
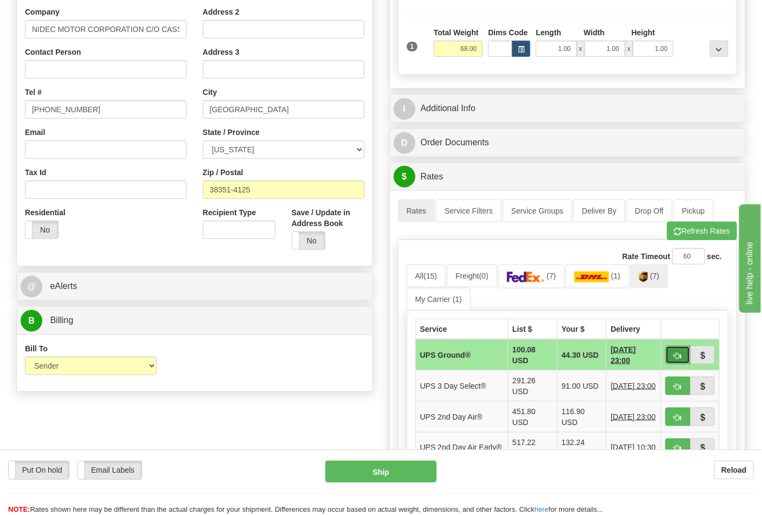
click at [675, 350] on button "button" at bounding box center [678, 355] width 25 height 18
type input "03"
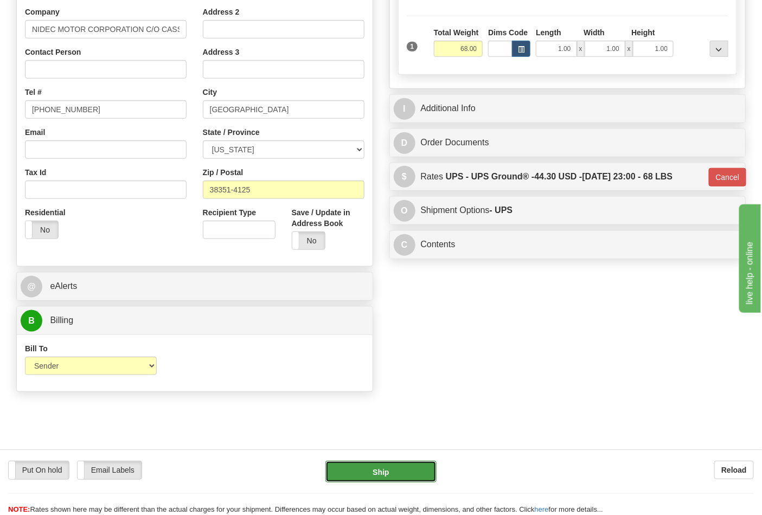
click at [363, 470] on button "Ship" at bounding box center [381, 472] width 111 height 22
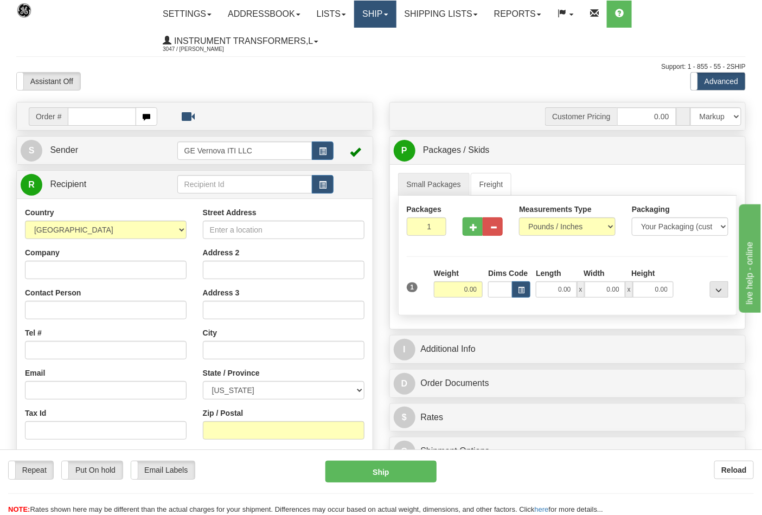
click at [364, 14] on link "Ship" at bounding box center [375, 14] width 42 height 27
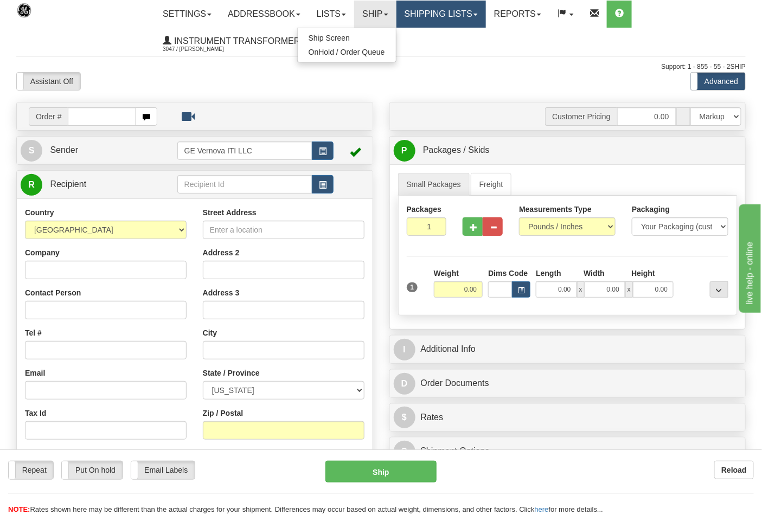
click at [434, 18] on link "Shipping lists" at bounding box center [442, 14] width 90 height 27
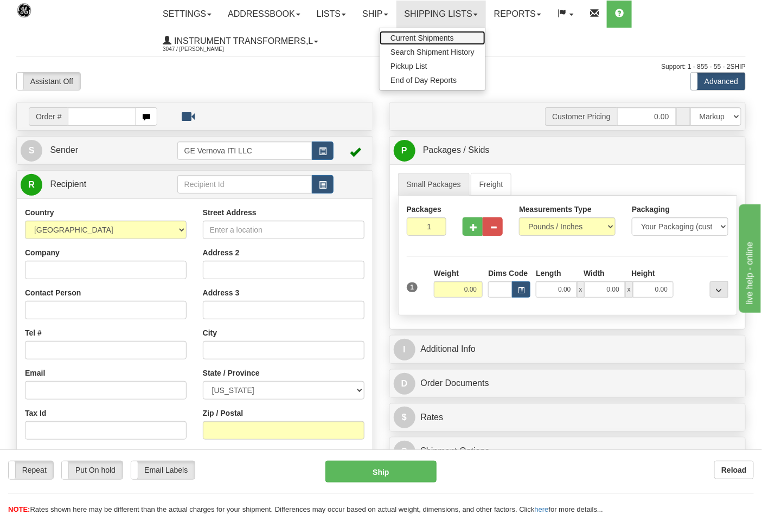
click at [435, 31] on link "Current Shipments" at bounding box center [433, 38] width 106 height 14
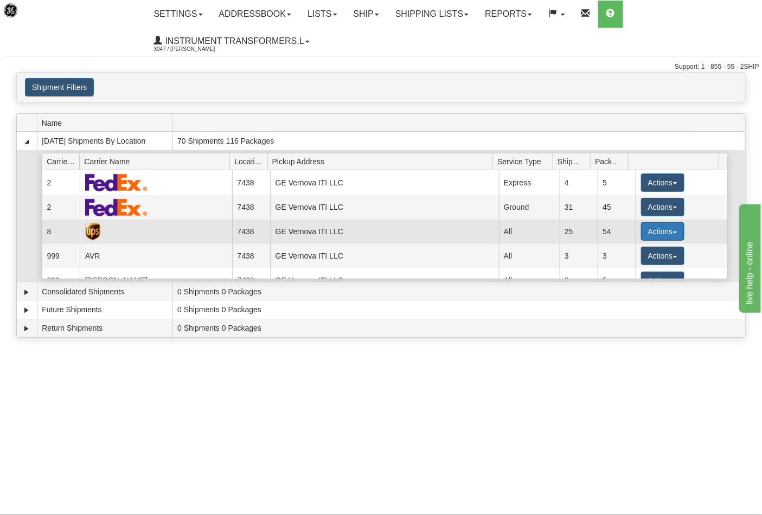
click at [667, 228] on button "Actions" at bounding box center [662, 231] width 43 height 18
click at [632, 254] on span "Details" at bounding box center [622, 252] width 29 height 8
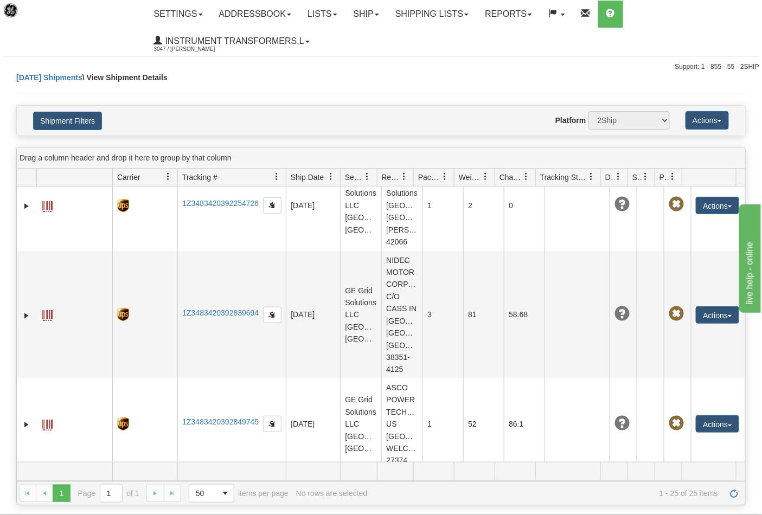
scroll to position [422, 0]
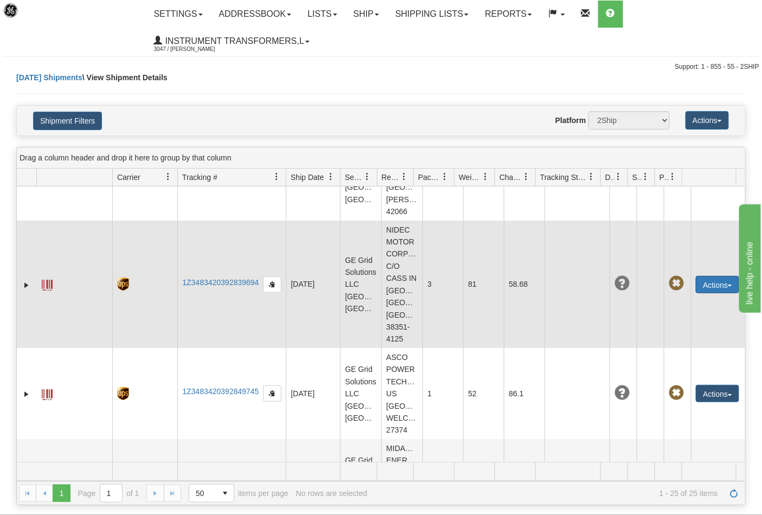
click at [718, 294] on button "Actions" at bounding box center [717, 284] width 43 height 17
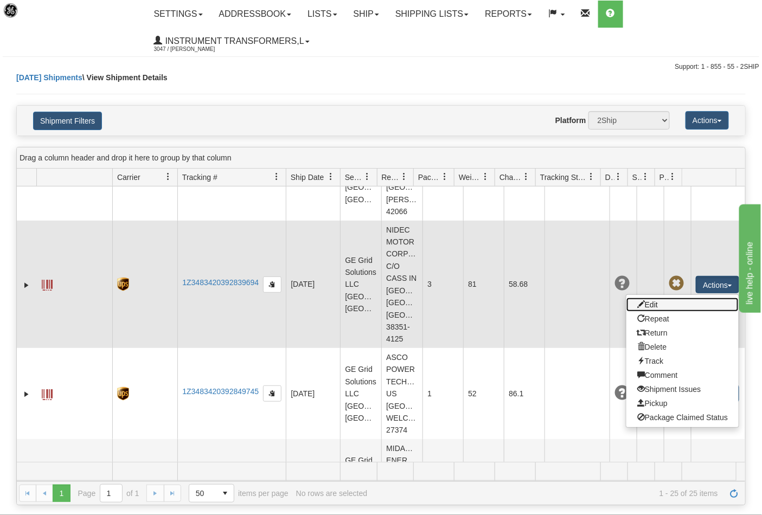
click at [659, 312] on link "Edit" at bounding box center [683, 305] width 112 height 14
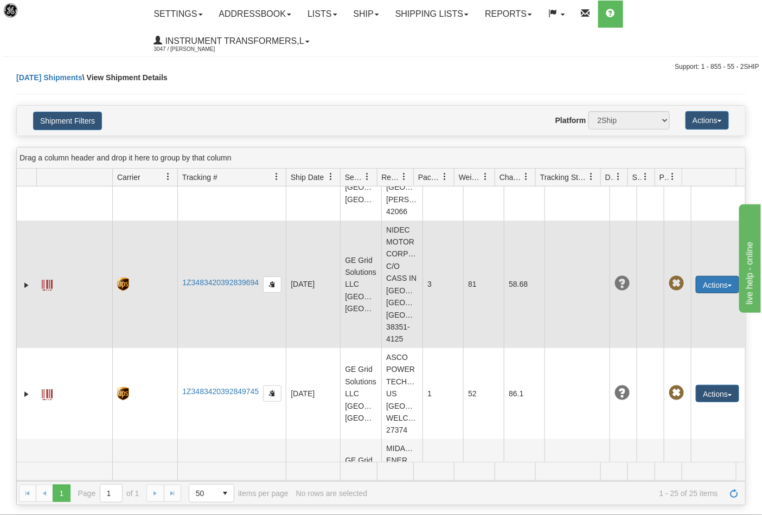
click at [699, 294] on button "Actions" at bounding box center [717, 284] width 43 height 17
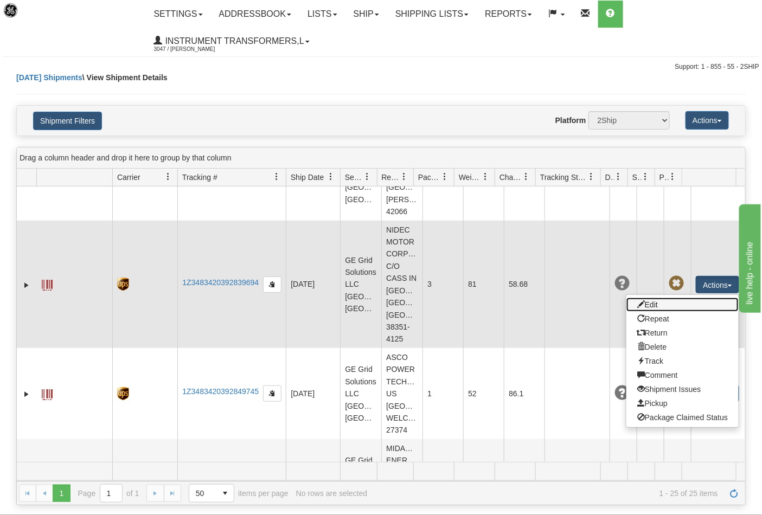
click at [659, 312] on link "Edit" at bounding box center [683, 305] width 112 height 14
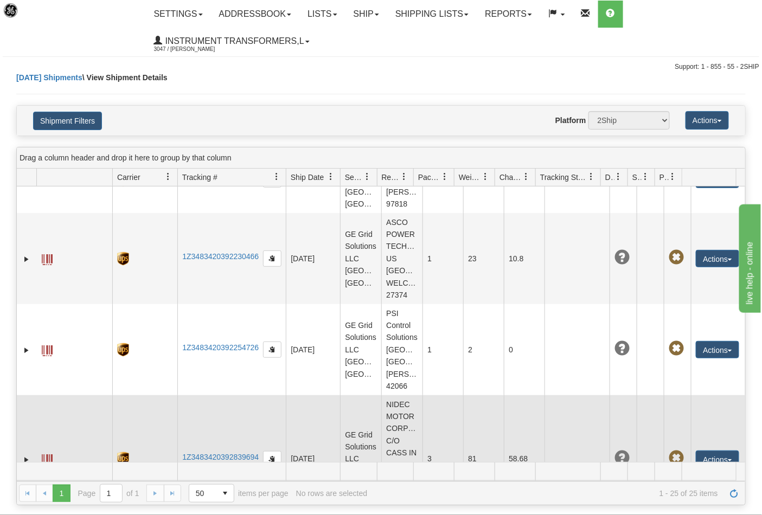
scroll to position [301, 0]
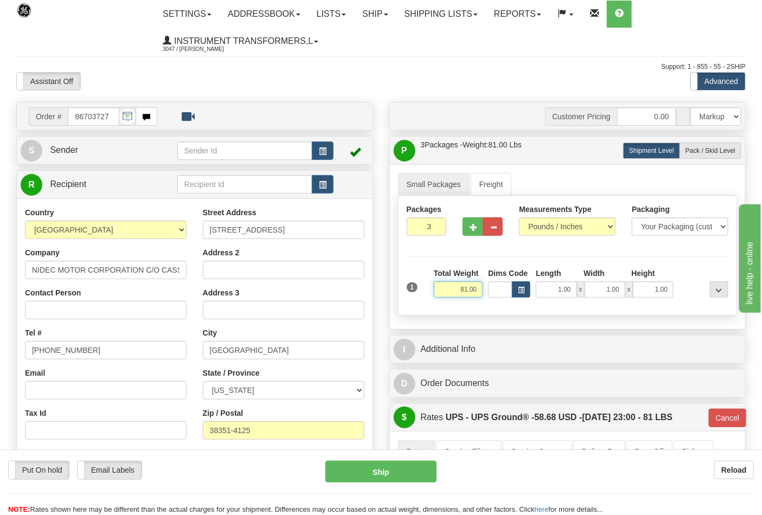
drag, startPoint x: 462, startPoint y: 288, endPoint x: 477, endPoint y: 289, distance: 15.2
click at [477, 289] on input "81.00" at bounding box center [458, 290] width 49 height 16
type input "0.00"
click at [710, 149] on span "Pack / Skid Level" at bounding box center [711, 151] width 50 height 8
radio input "true"
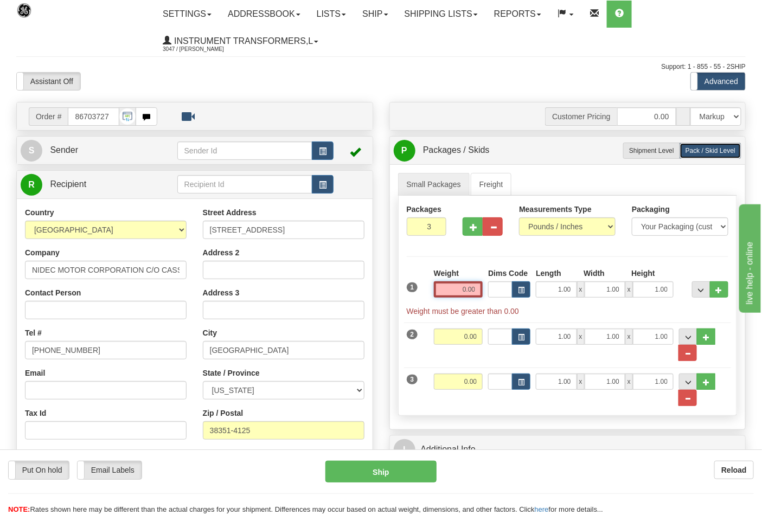
click at [454, 291] on input "0.00" at bounding box center [458, 290] width 49 height 16
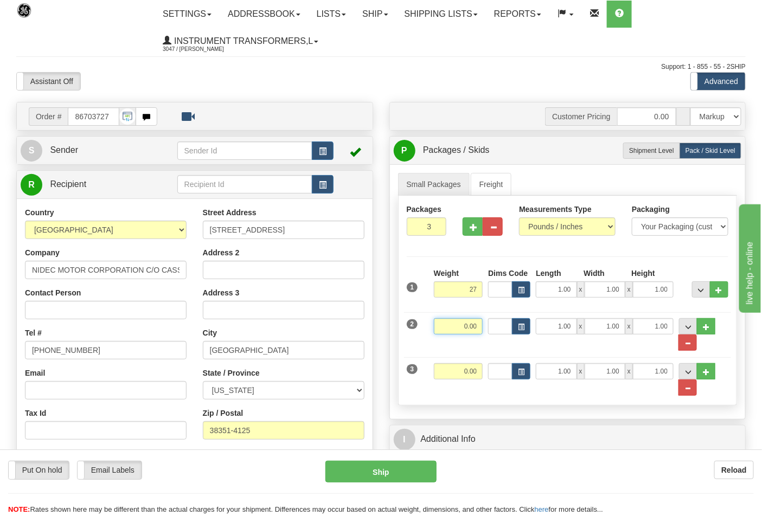
type input "27.00"
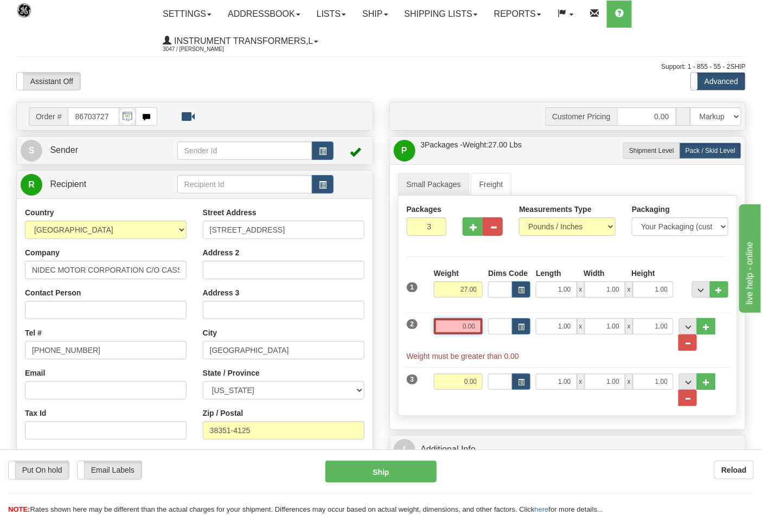
click at [479, 327] on input "0.00" at bounding box center [458, 326] width 49 height 16
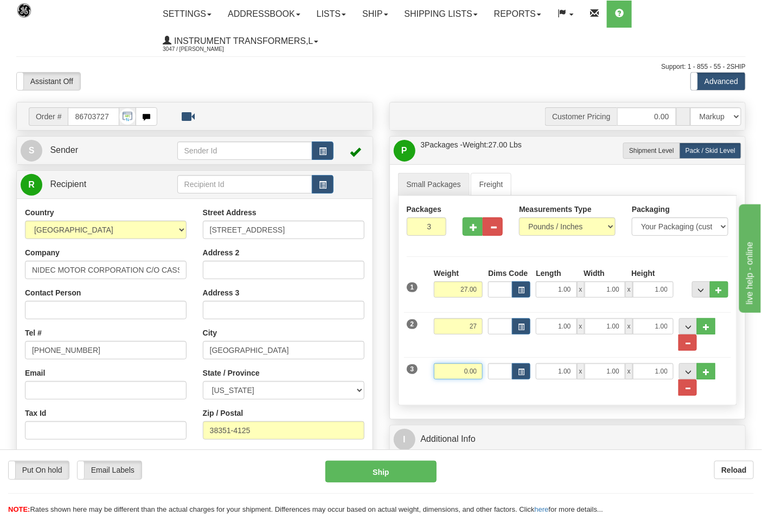
type input "27.00"
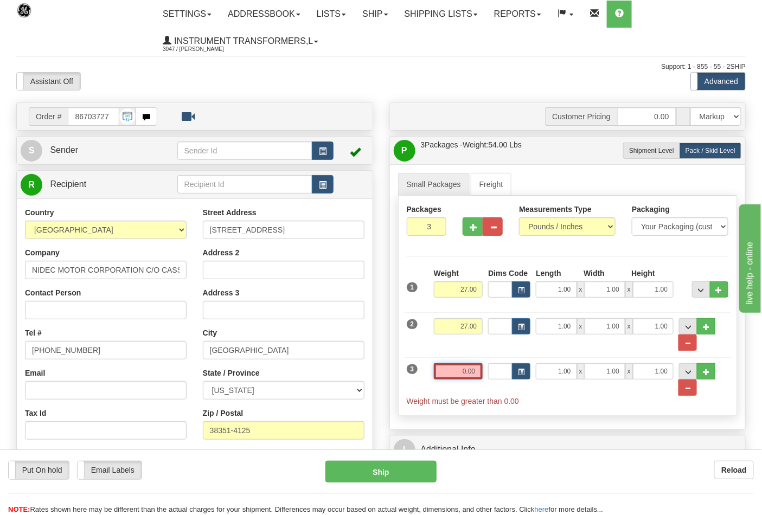
click at [473, 372] on input "0.00" at bounding box center [458, 371] width 49 height 16
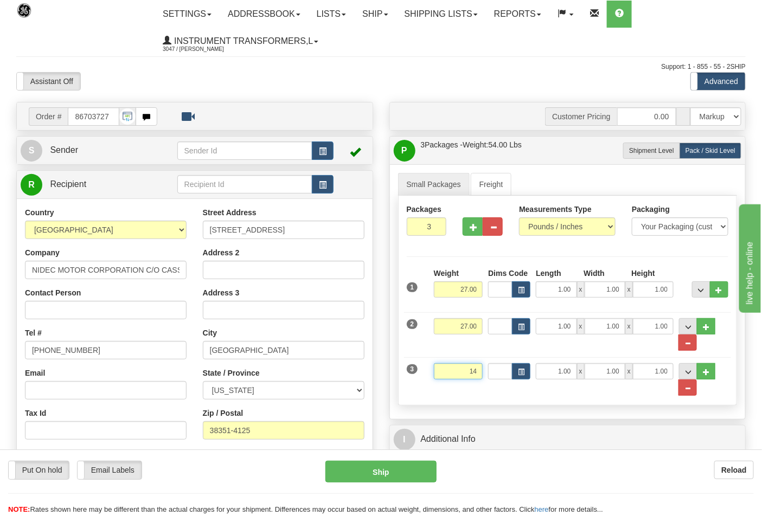
click button "Delete" at bounding box center [0, 0] width 0 height 0
type input "14.00"
type input "03"
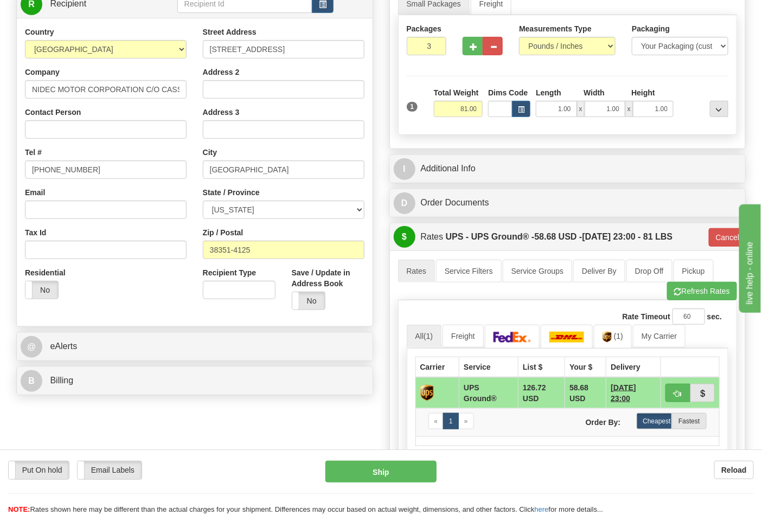
scroll to position [241, 0]
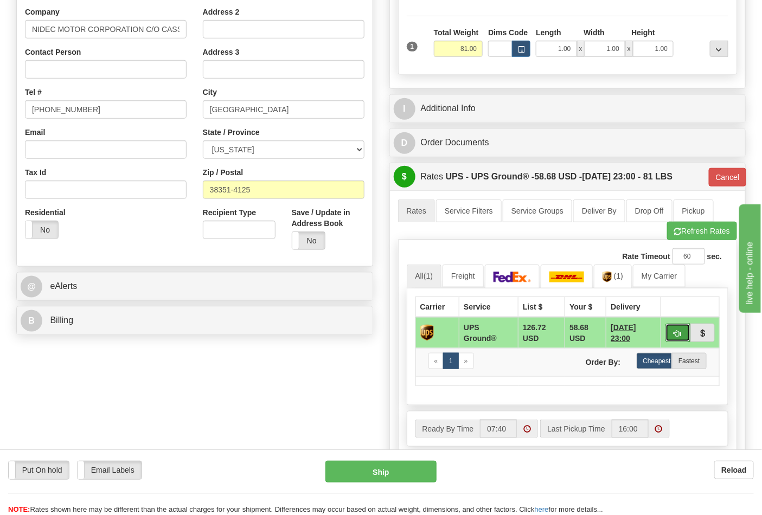
click at [680, 334] on span "button" at bounding box center [678, 333] width 8 height 7
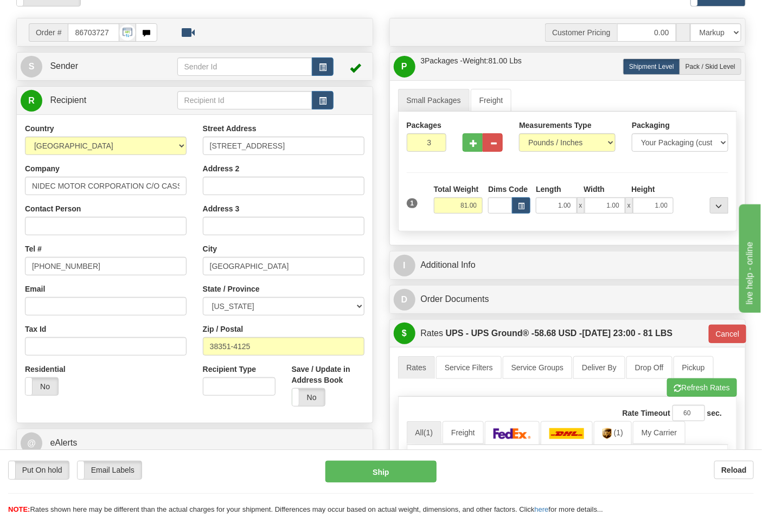
scroll to position [60, 0]
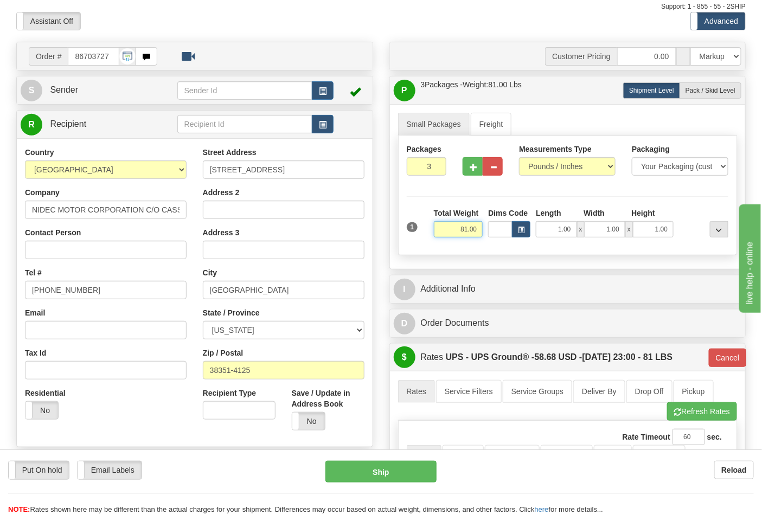
drag, startPoint x: 452, startPoint y: 228, endPoint x: 487, endPoint y: 228, distance: 34.7
click at [487, 228] on div "1 Total Weight 81.00 Dims Code x" at bounding box center [568, 227] width 328 height 39
type input "0.00"
click at [701, 93] on span "Pack / Skid Level" at bounding box center [711, 91] width 50 height 8
radio input "true"
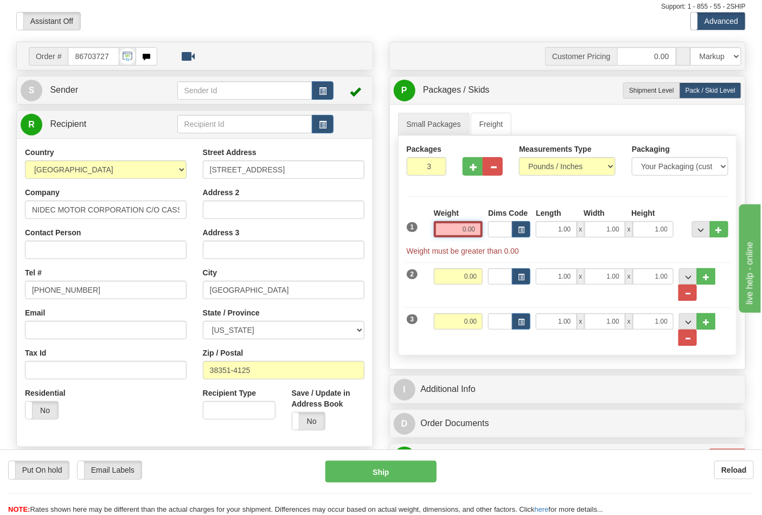
click at [454, 224] on input "0.00" at bounding box center [458, 229] width 49 height 16
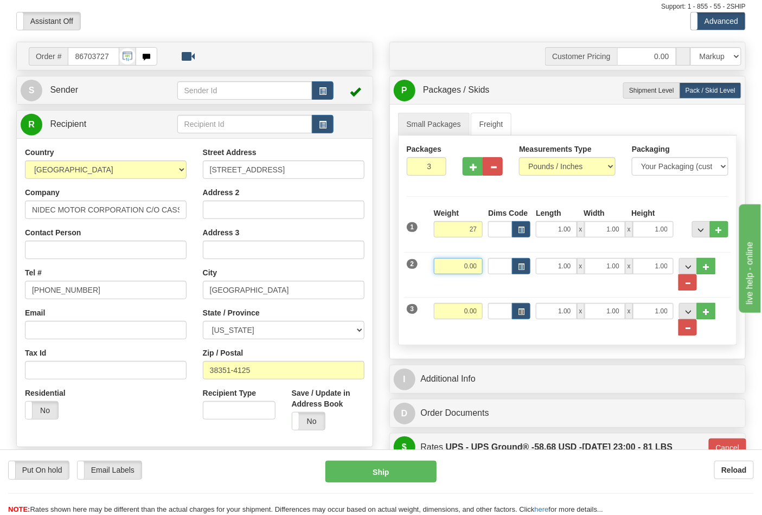
type input "27.00"
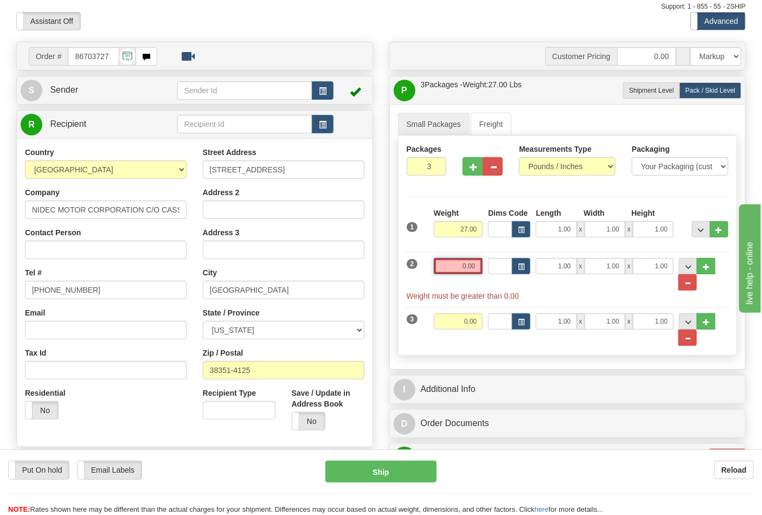
click at [477, 267] on input "0.00" at bounding box center [458, 266] width 49 height 16
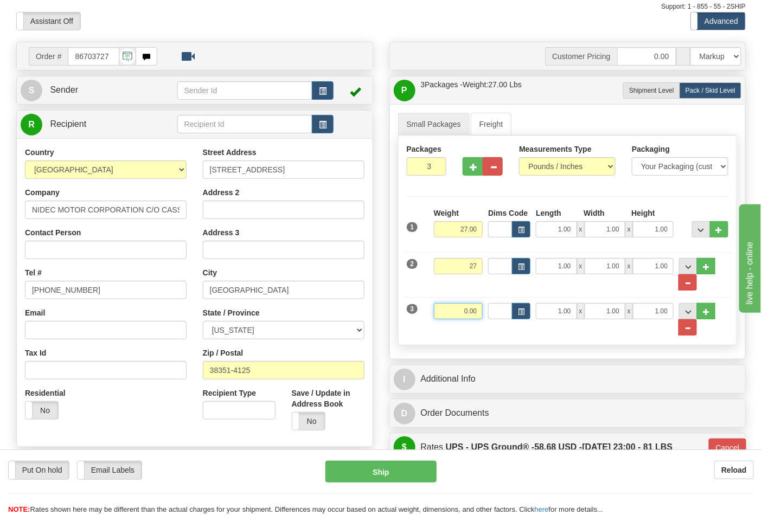
type input "27.00"
click at [478, 311] on input "0.00" at bounding box center [458, 311] width 49 height 16
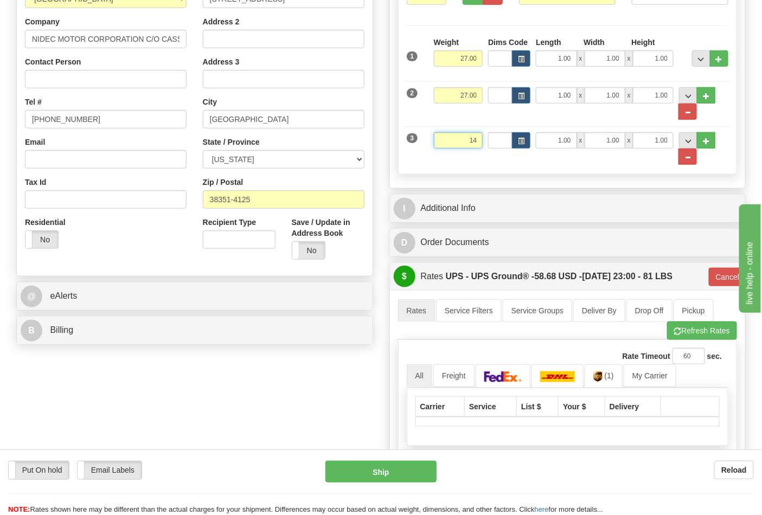
scroll to position [301, 0]
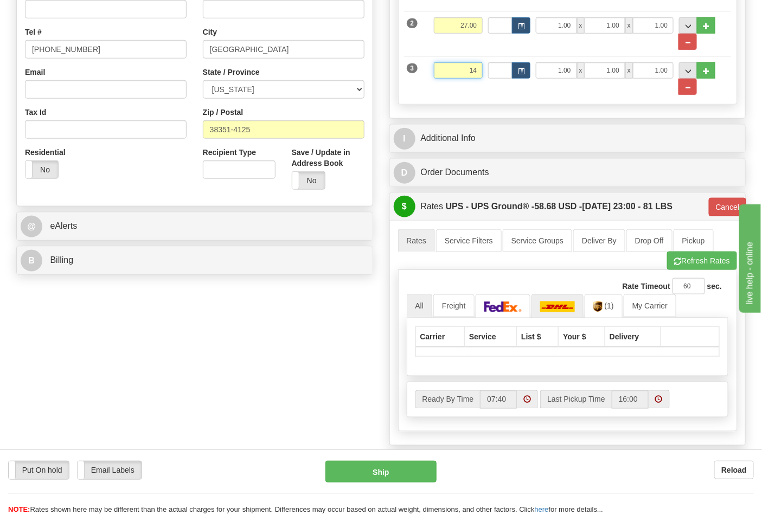
type input "14"
click button "Delete" at bounding box center [0, 0] width 0 height 0
type input "03"
type input "14.00"
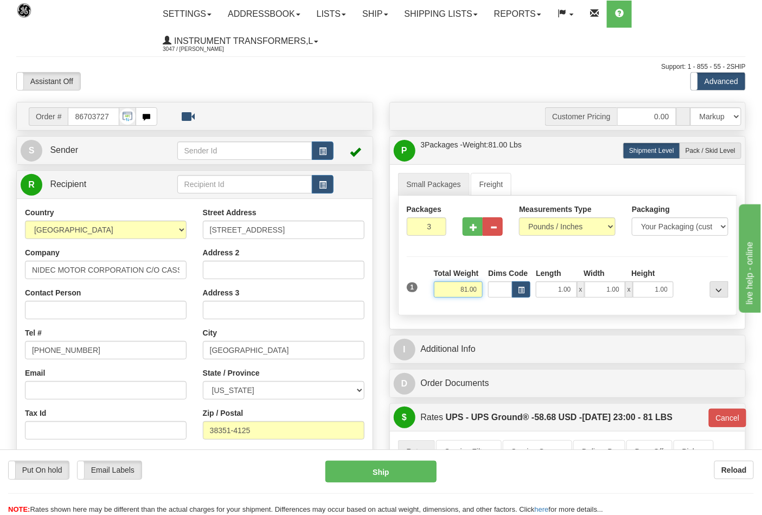
drag, startPoint x: 445, startPoint y: 294, endPoint x: 476, endPoint y: 295, distance: 31.5
click at [476, 295] on input "81.00" at bounding box center [458, 290] width 49 height 16
type input "0.00"
click at [699, 149] on span "Pack / Skid Level" at bounding box center [711, 151] width 50 height 8
radio input "true"
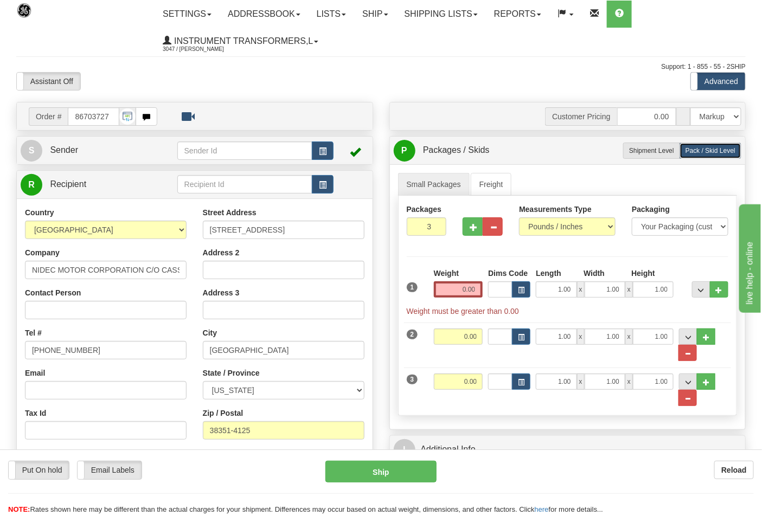
click at [456, 300] on div "Weight 0.00" at bounding box center [458, 287] width 55 height 38
click at [463, 288] on input "0.00" at bounding box center [458, 290] width 49 height 16
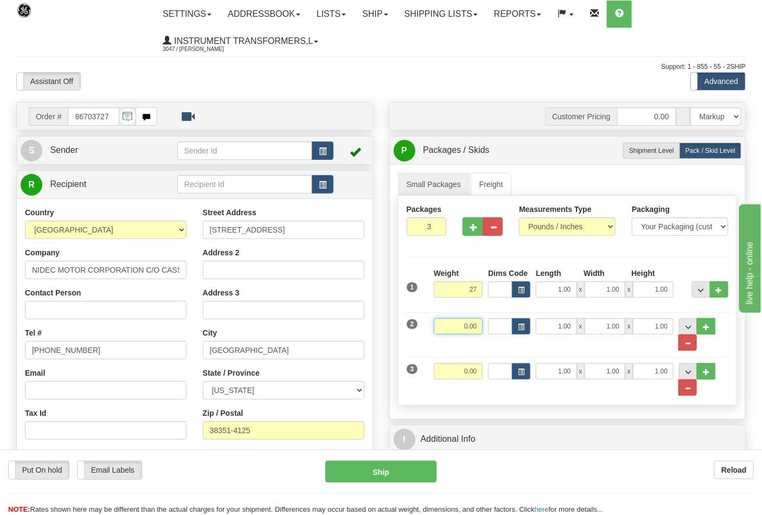
type input "27.00"
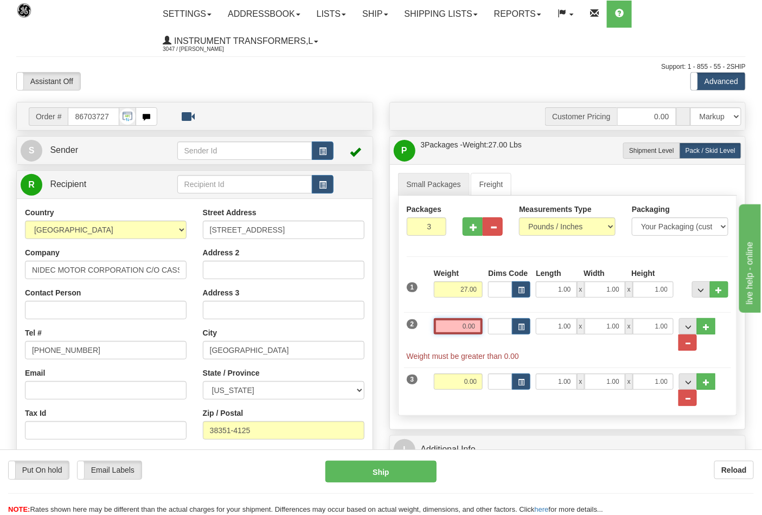
click at [479, 327] on input "0.00" at bounding box center [458, 326] width 49 height 16
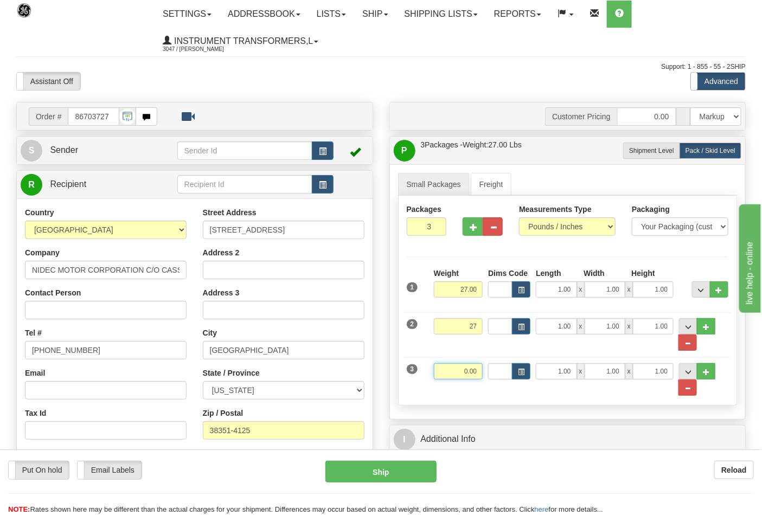
type input "27.00"
click at [480, 370] on input "0.00" at bounding box center [458, 371] width 49 height 16
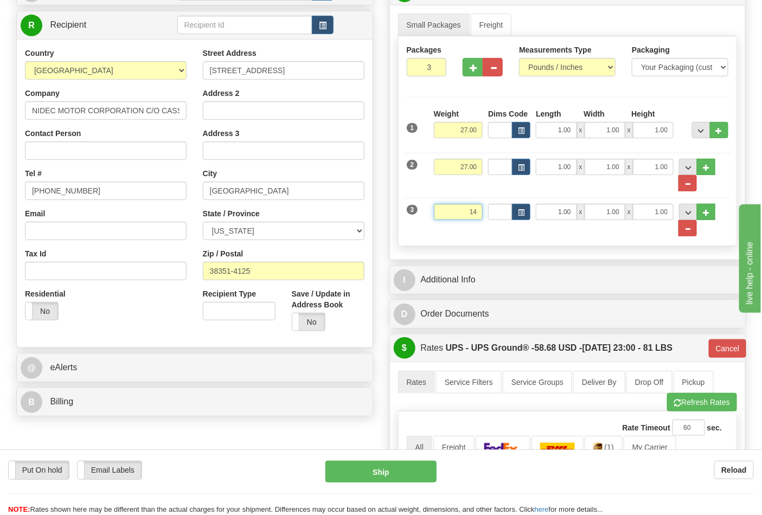
scroll to position [181, 0]
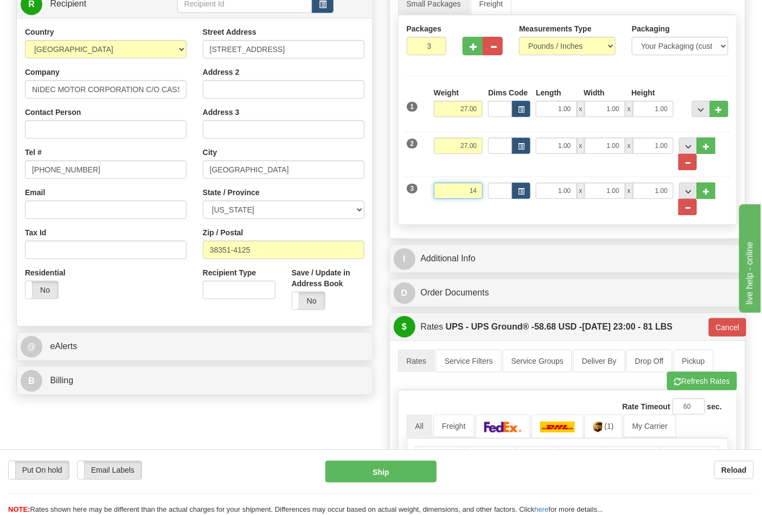
type input "14"
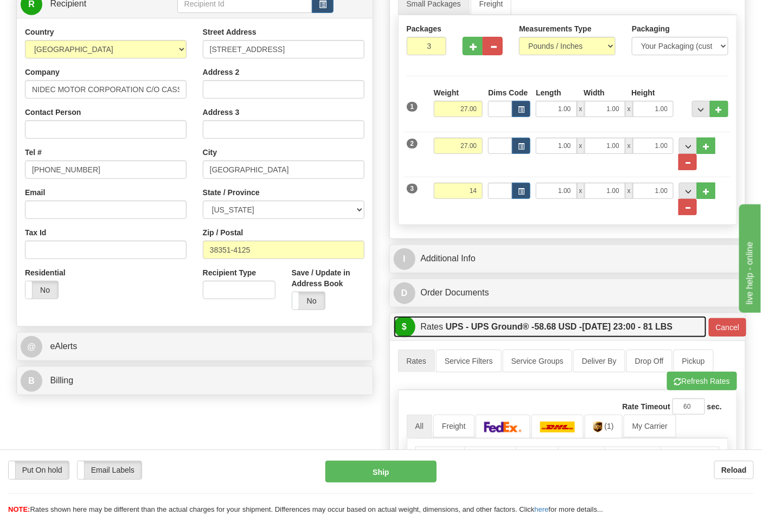
type input "03"
type input "14.00"
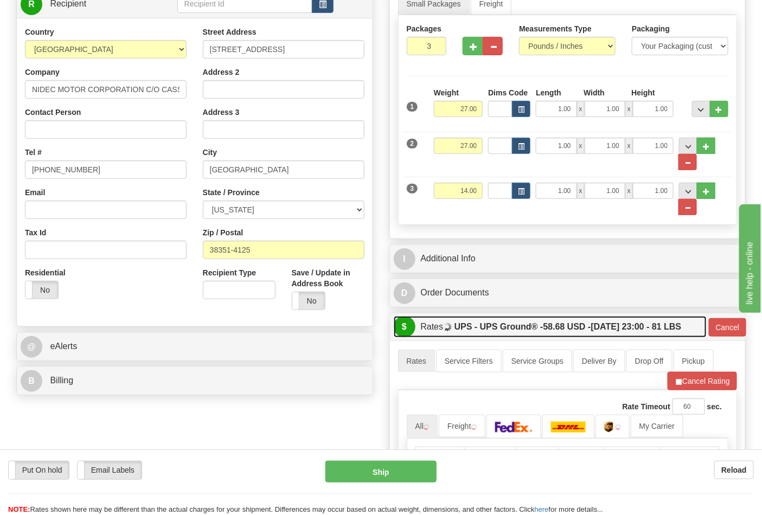
click at [514, 335] on label "UPS - UPS Ground® - 58.68 USD - [DATE] 23:00 - 81 LBS" at bounding box center [568, 327] width 227 height 22
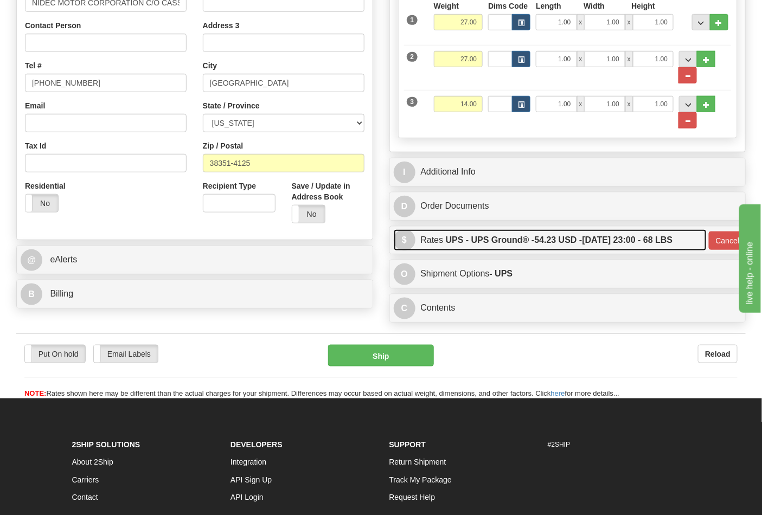
scroll to position [301, 0]
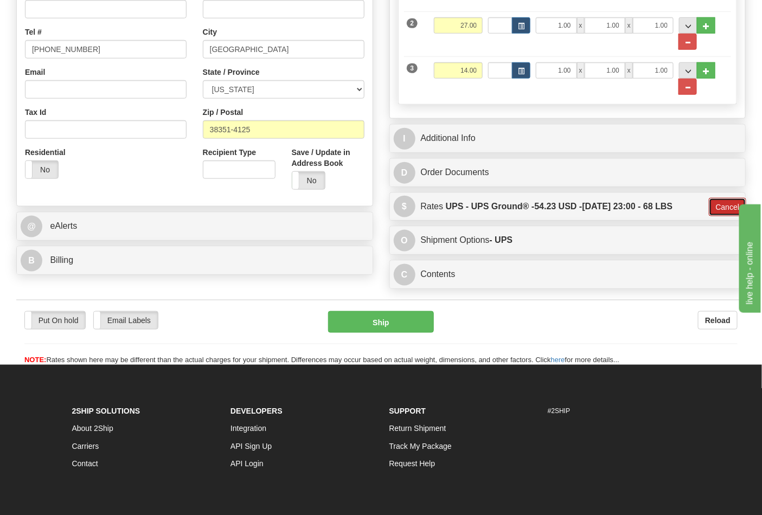
click at [715, 212] on button "Cancel" at bounding box center [728, 207] width 38 height 18
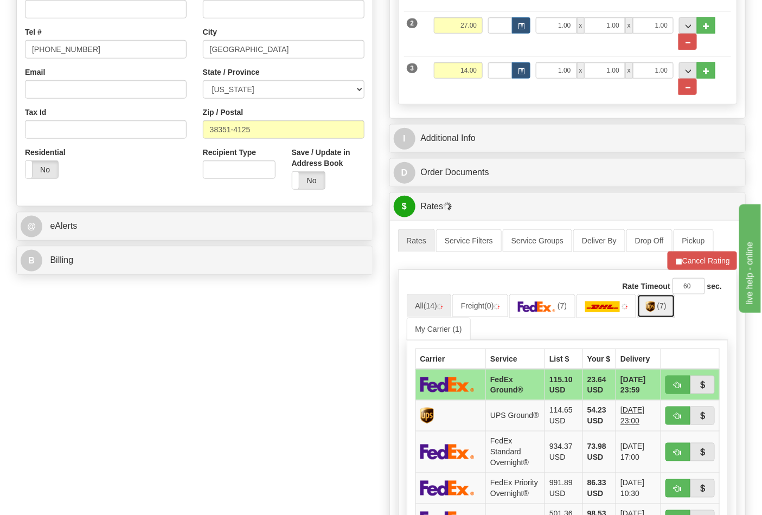
click at [652, 305] on img at bounding box center [650, 307] width 9 height 11
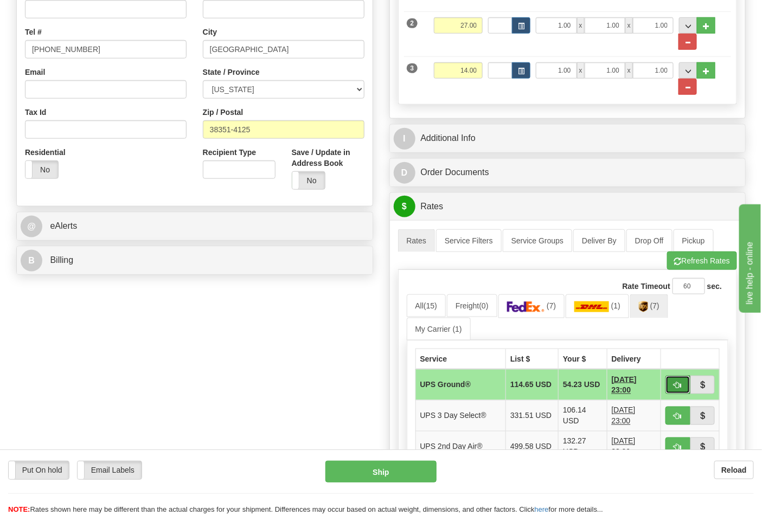
click at [673, 391] on button "button" at bounding box center [678, 385] width 25 height 18
type input "03"
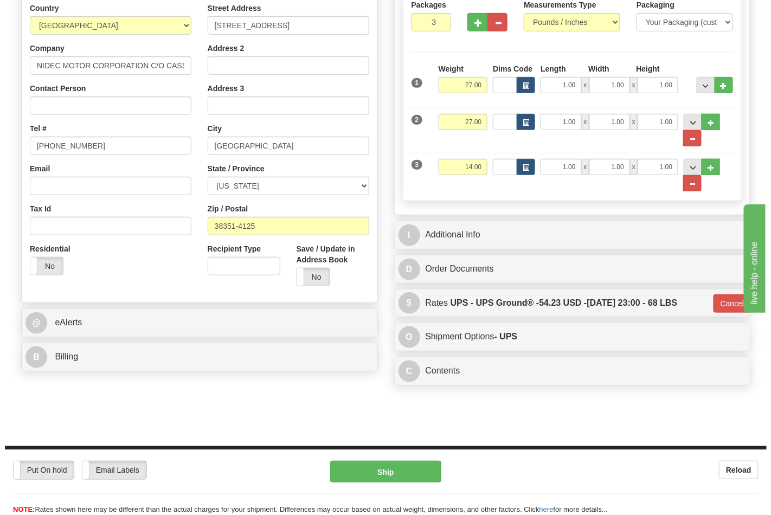
scroll to position [241, 0]
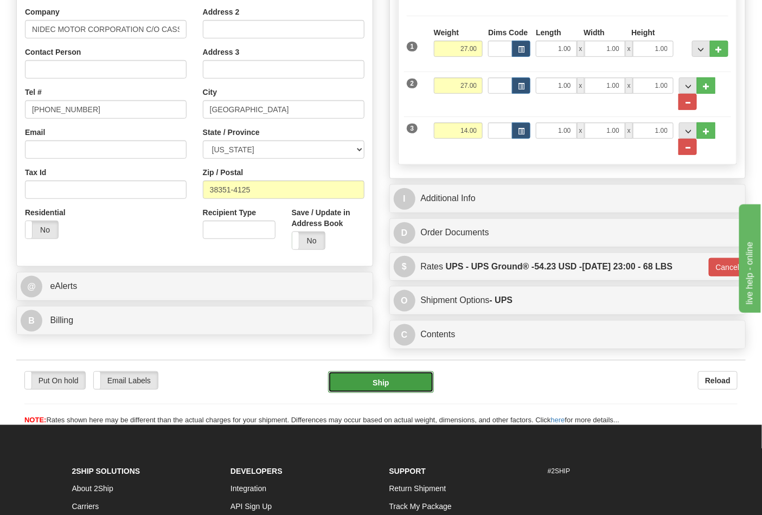
click at [362, 388] on button "Ship" at bounding box center [380, 383] width 105 height 22
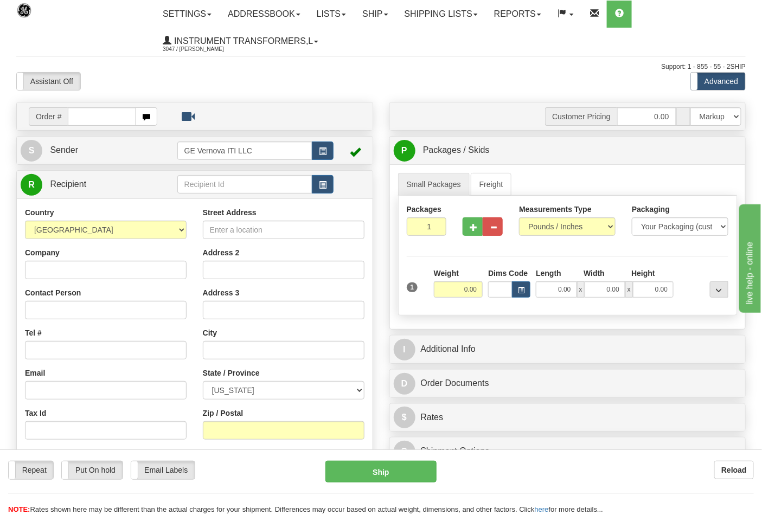
click at [89, 114] on input "text" at bounding box center [102, 116] width 68 height 18
type input "86704311"
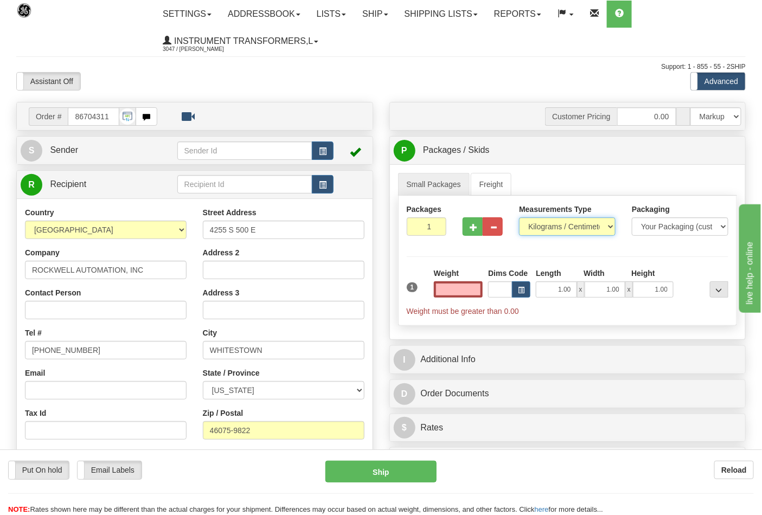
type input "0.00"
click at [530, 226] on select "Pounds / Inches Kilograms / Centimeters" at bounding box center [567, 227] width 97 height 18
select select "0"
click at [519, 218] on select "Pounds / Inches Kilograms / Centimeters" at bounding box center [567, 227] width 97 height 18
click at [435, 290] on input "0.00" at bounding box center [458, 290] width 49 height 16
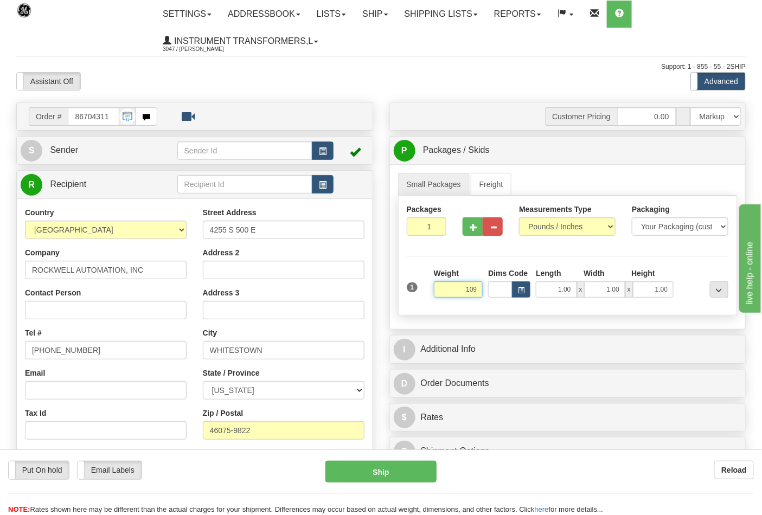
type input "109"
type input "2"
type input "109.00"
click at [436, 226] on input "2" at bounding box center [427, 227] width 40 height 18
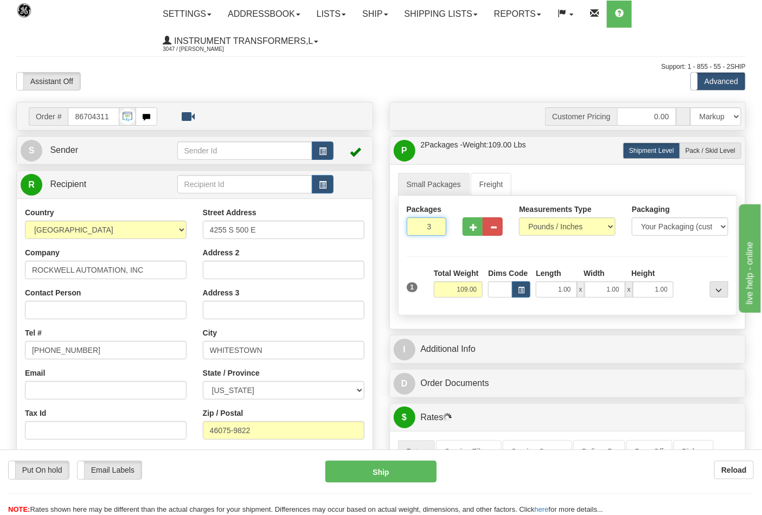
click at [436, 226] on input "3" at bounding box center [427, 227] width 40 height 18
type input "4"
click at [436, 226] on input "4" at bounding box center [427, 227] width 40 height 18
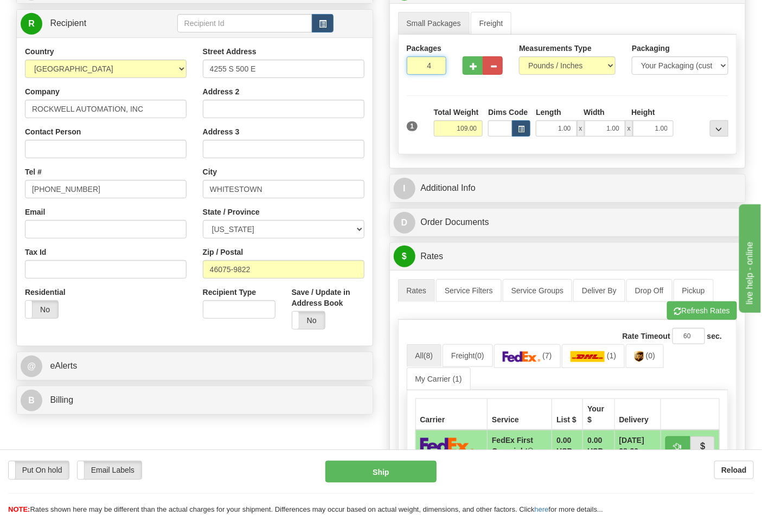
scroll to position [181, 0]
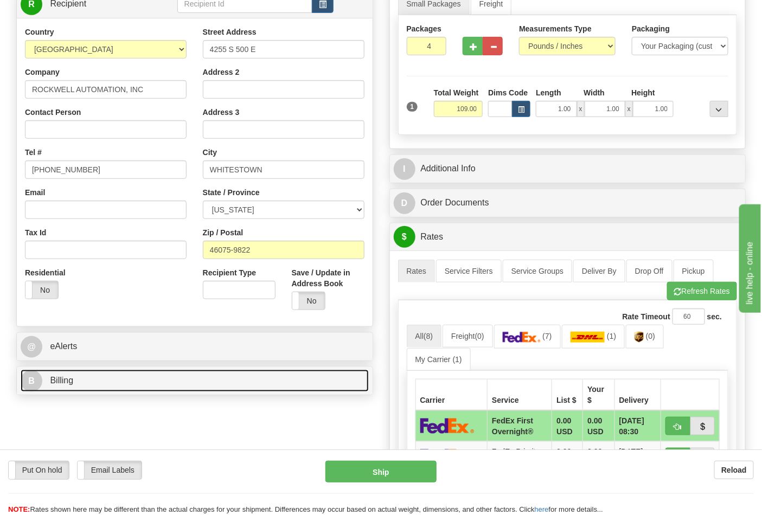
click at [152, 380] on link "B Billing" at bounding box center [195, 381] width 348 height 22
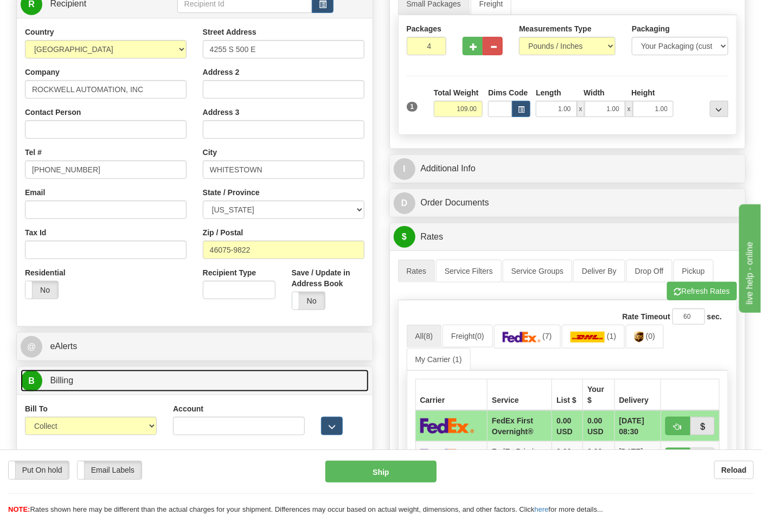
scroll to position [301, 0]
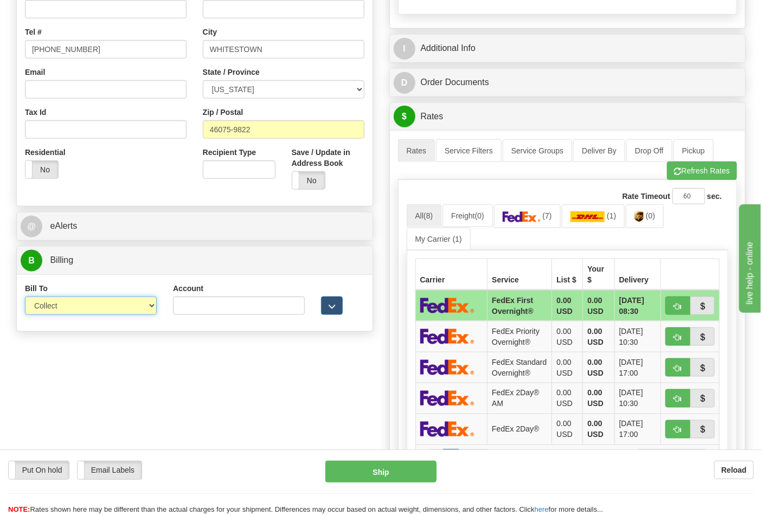
click at [129, 310] on select "Sender Recipient Third Party Collect" at bounding box center [91, 306] width 132 height 18
select select "2"
click at [25, 298] on select "Sender Recipient Third Party Collect" at bounding box center [91, 306] width 132 height 18
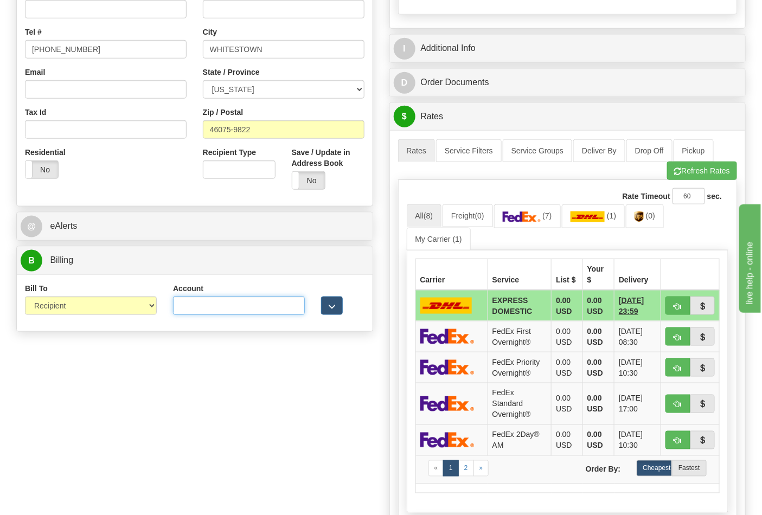
click at [228, 311] on input "Account" at bounding box center [239, 306] width 132 height 18
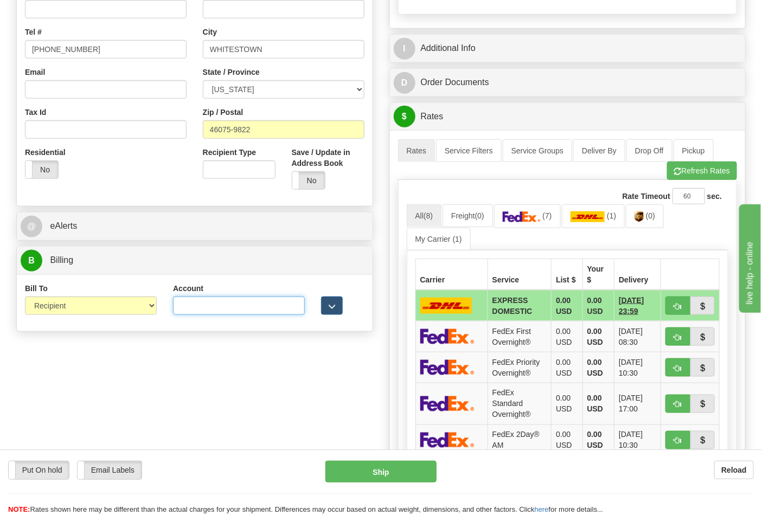
paste input "587102"
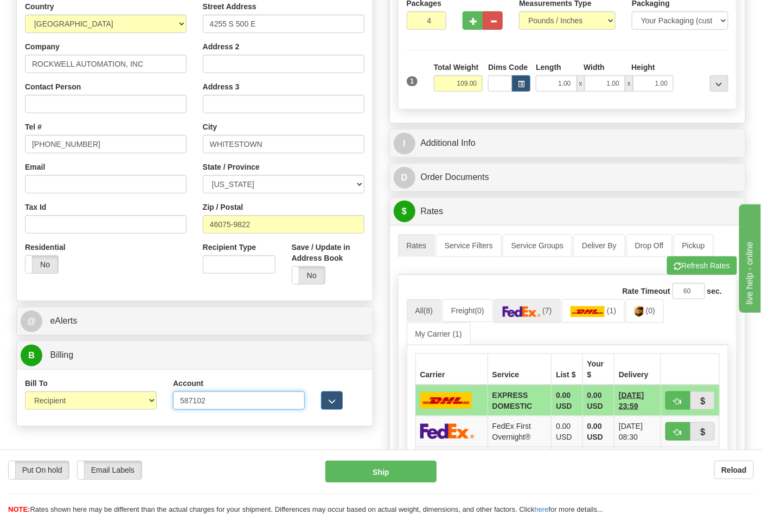
scroll to position [241, 0]
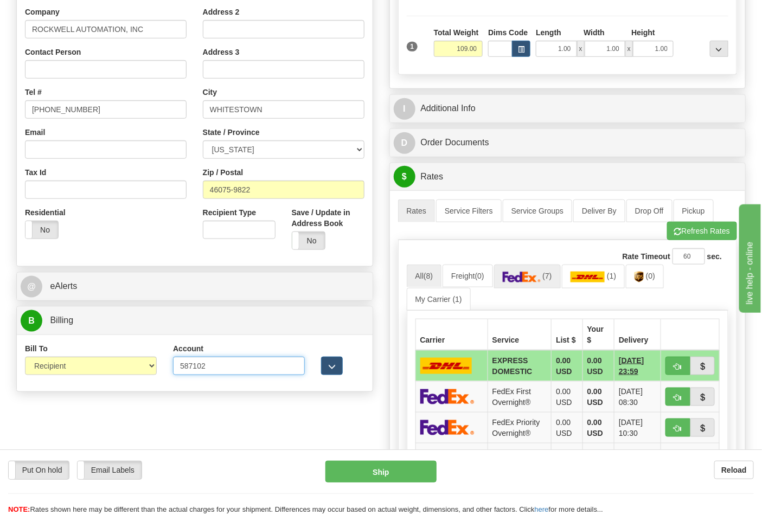
type input "587102"
click at [540, 273] on img at bounding box center [522, 277] width 38 height 11
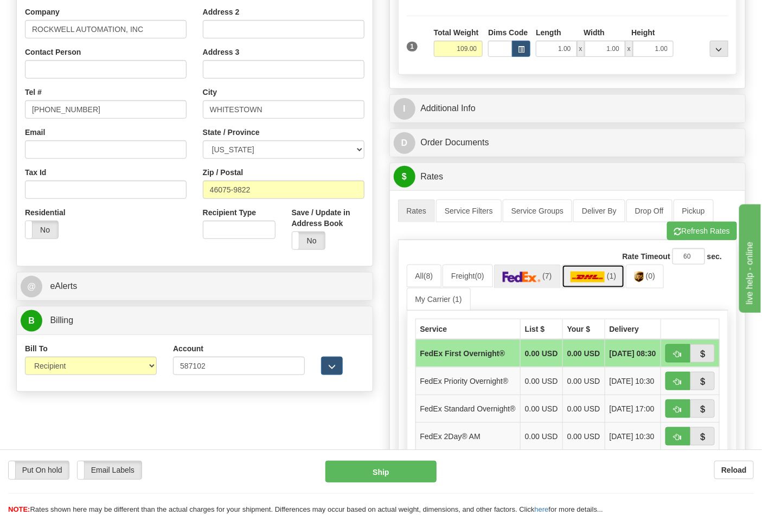
click at [598, 275] on img at bounding box center [588, 277] width 35 height 11
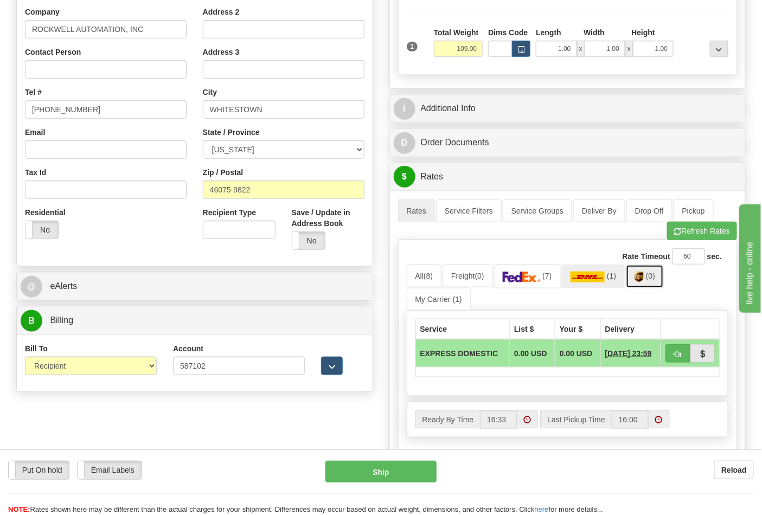
click at [640, 279] on img at bounding box center [639, 277] width 9 height 11
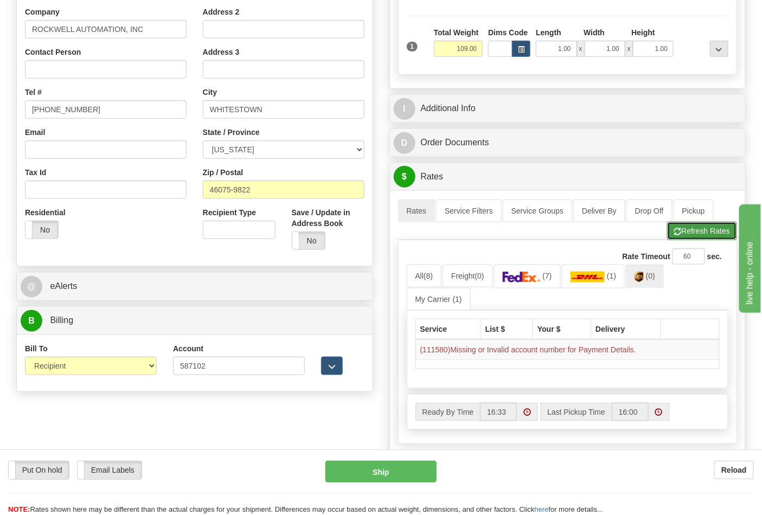
click at [685, 238] on button "Refresh Rates" at bounding box center [702, 231] width 70 height 18
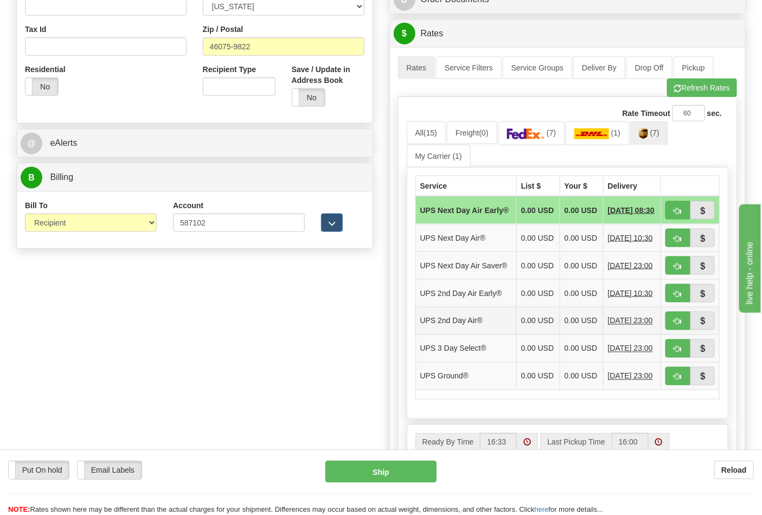
scroll to position [422, 0]
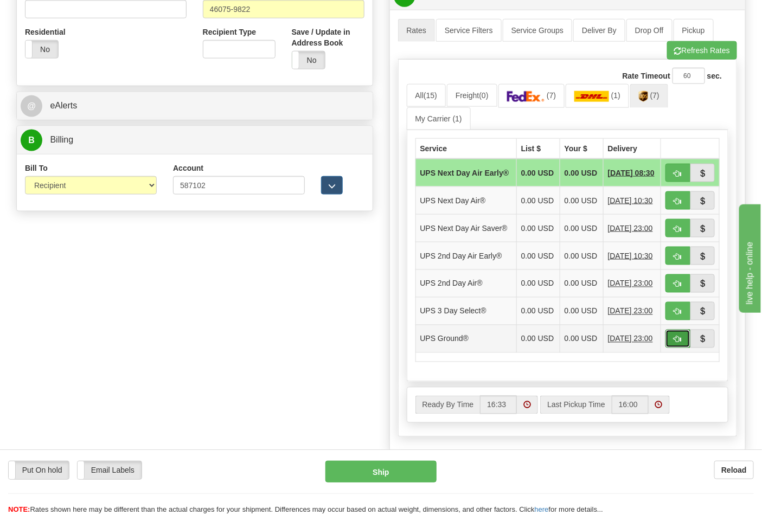
click at [674, 343] on span "button" at bounding box center [678, 339] width 8 height 7
type input "03"
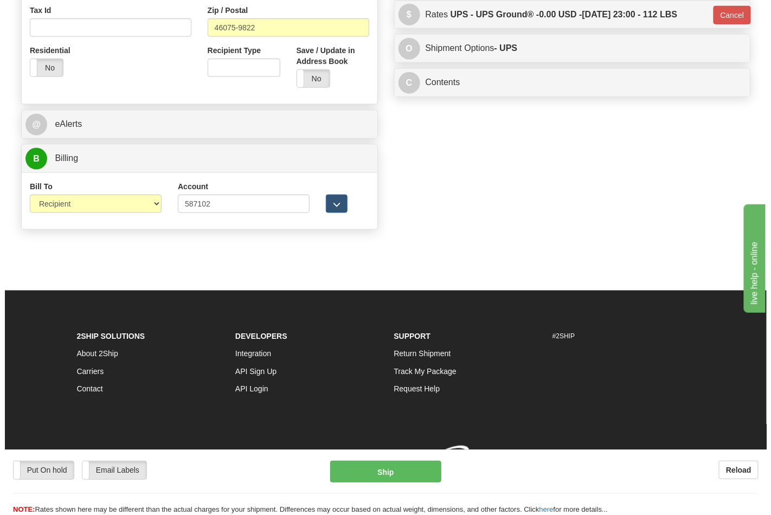
scroll to position [405, 0]
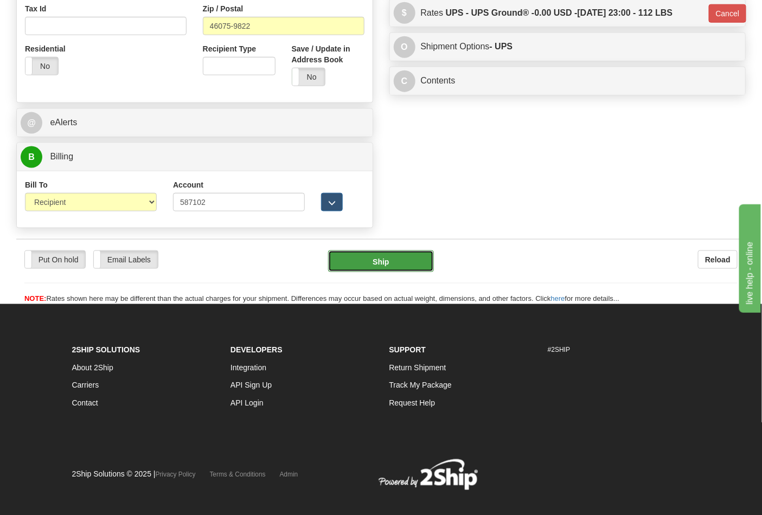
click at [360, 260] on button "Ship" at bounding box center [380, 262] width 105 height 22
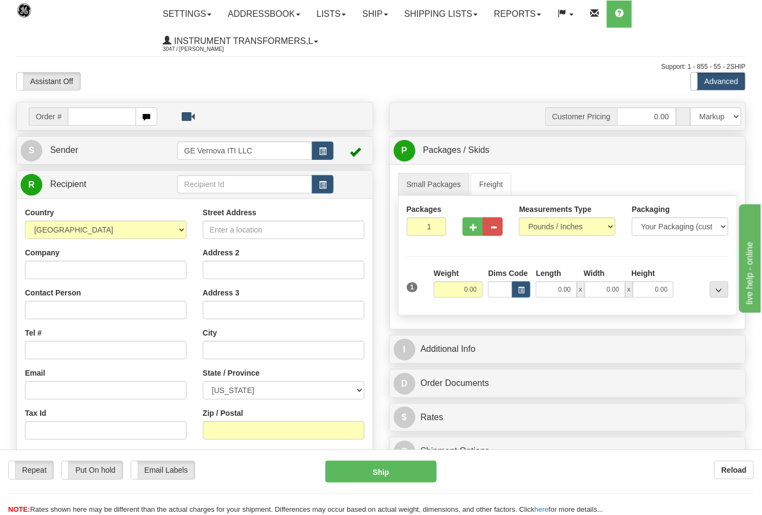
click at [87, 117] on input "text" at bounding box center [102, 116] width 68 height 18
type input "86704307"
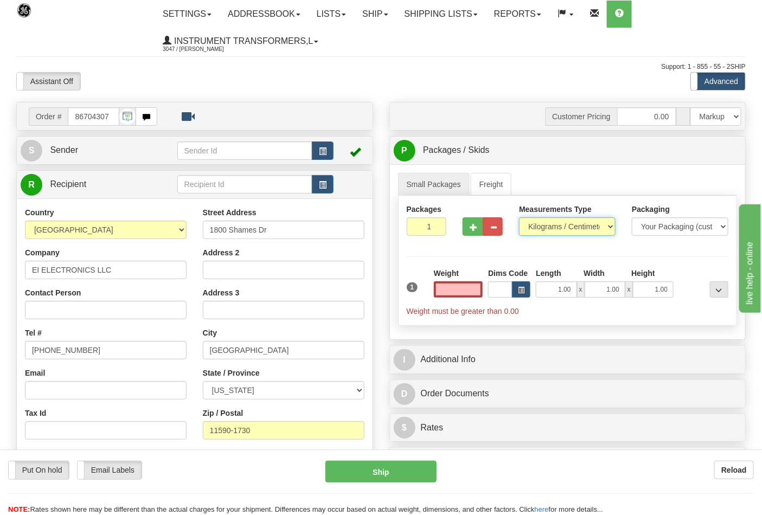
type input "0.00"
click at [573, 220] on select "Pounds / Inches Kilograms / Centimeters" at bounding box center [567, 227] width 97 height 18
select select "0"
click at [519, 218] on select "Pounds / Inches Kilograms / Centimeters" at bounding box center [567, 227] width 97 height 18
click at [456, 285] on input "0.00" at bounding box center [458, 290] width 49 height 16
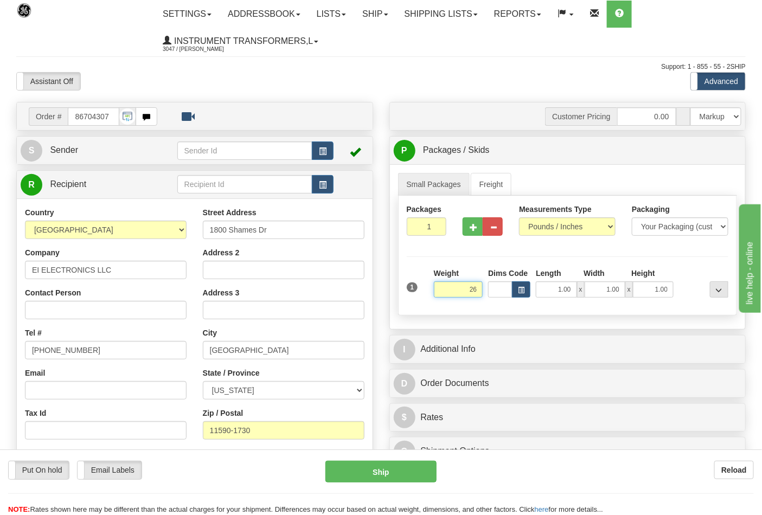
click button "Delete" at bounding box center [0, 0] width 0 height 0
type input "26.00"
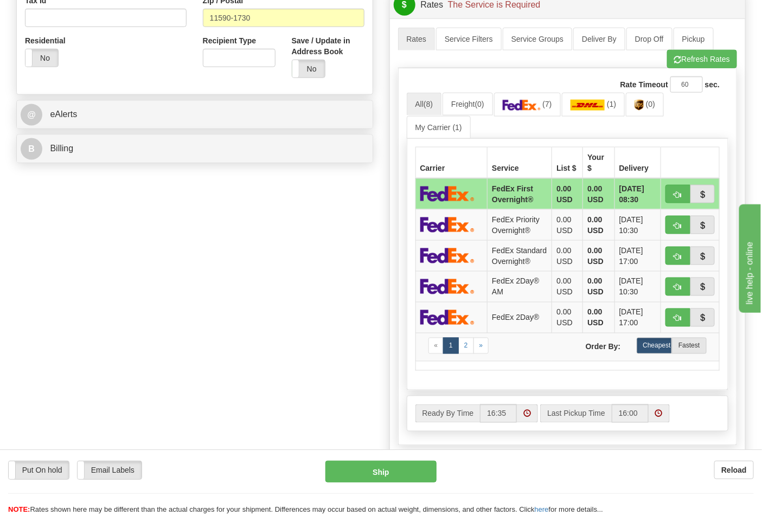
scroll to position [482, 0]
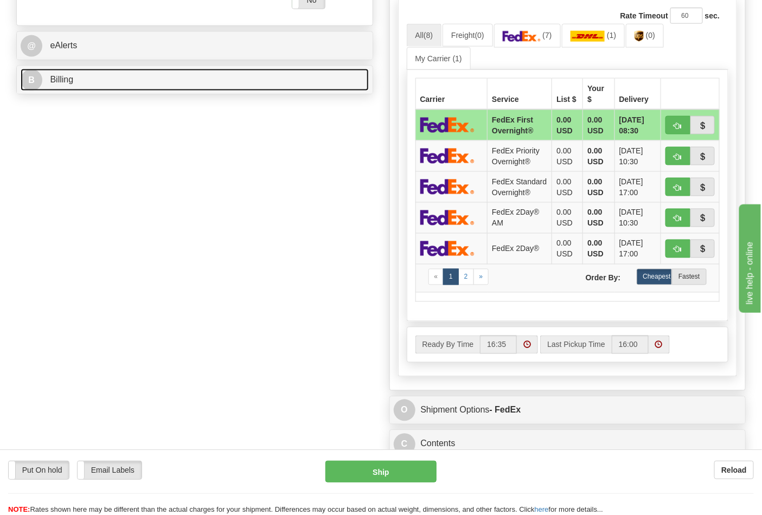
click at [177, 88] on link "B Billing" at bounding box center [195, 80] width 348 height 22
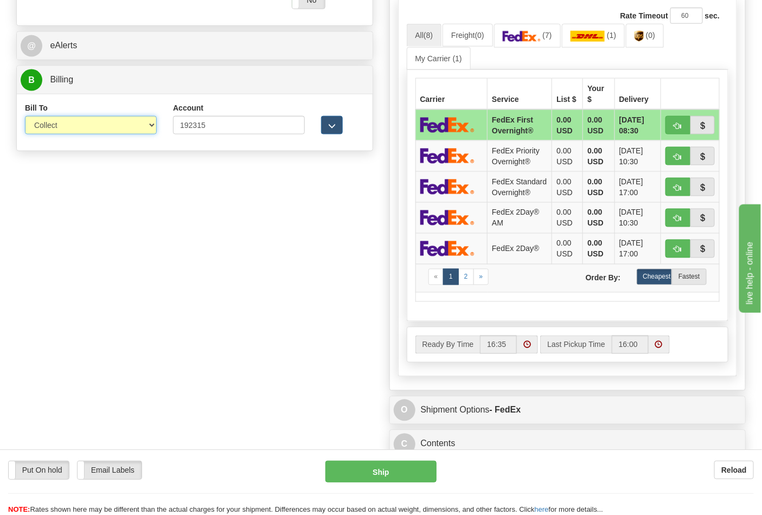
click at [101, 123] on select "Sender Recipient Third Party Collect" at bounding box center [91, 125] width 132 height 18
select select "2"
click at [25, 117] on select "Sender Recipient Third Party Collect" at bounding box center [91, 125] width 132 height 18
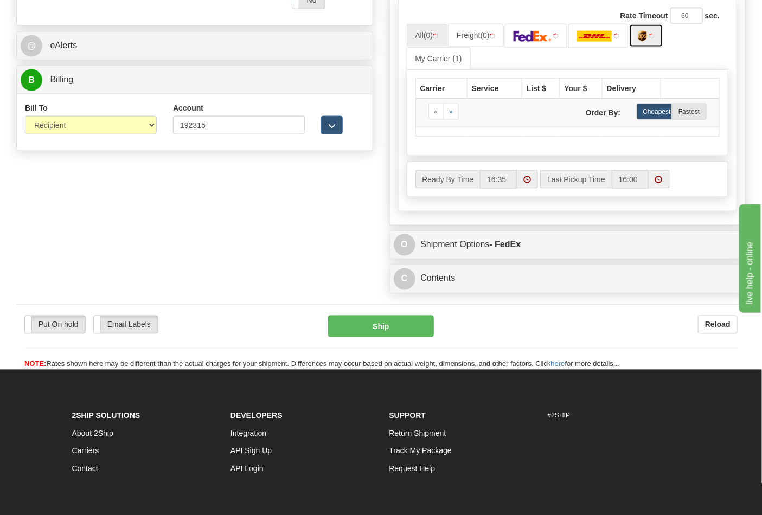
click at [656, 41] on link at bounding box center [646, 35] width 34 height 23
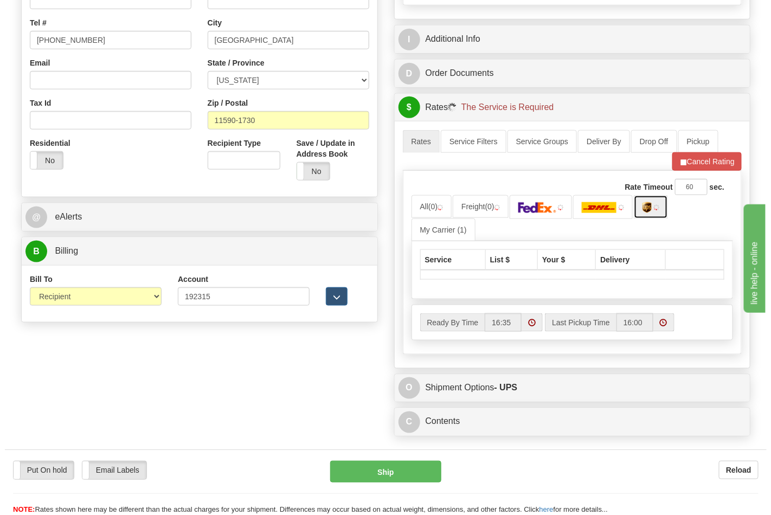
scroll to position [361, 0]
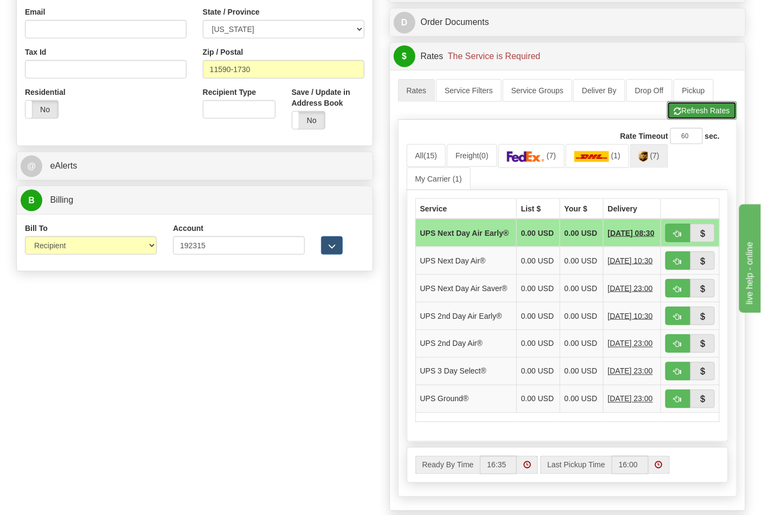
click at [696, 113] on button "Refresh Rates" at bounding box center [702, 110] width 70 height 18
click at [686, 409] on button "button" at bounding box center [678, 399] width 25 height 18
type input "03"
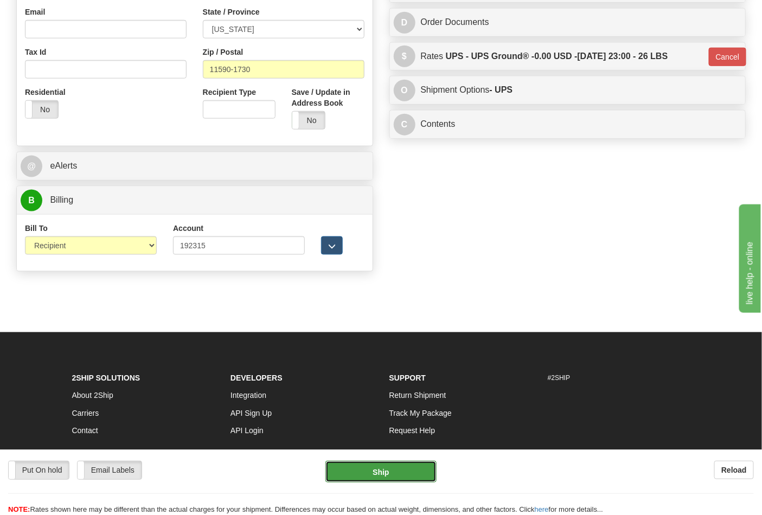
click at [397, 468] on button "Ship" at bounding box center [381, 472] width 111 height 22
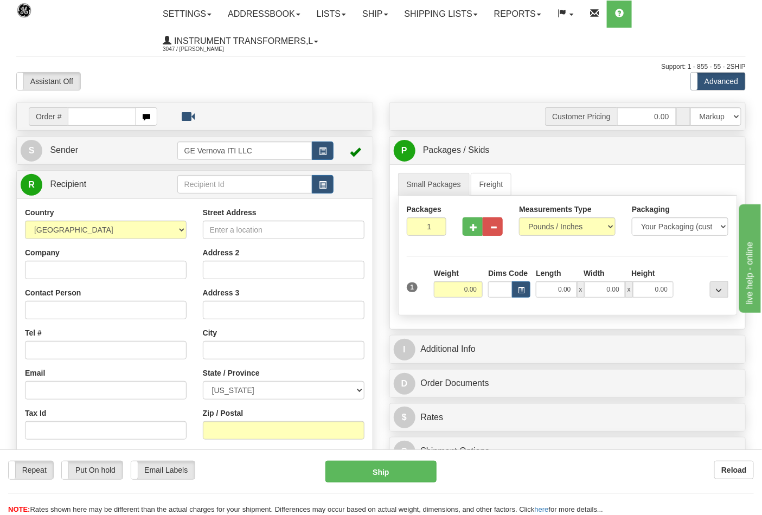
click at [110, 118] on input "text" at bounding box center [102, 116] width 68 height 18
type input "86704309"
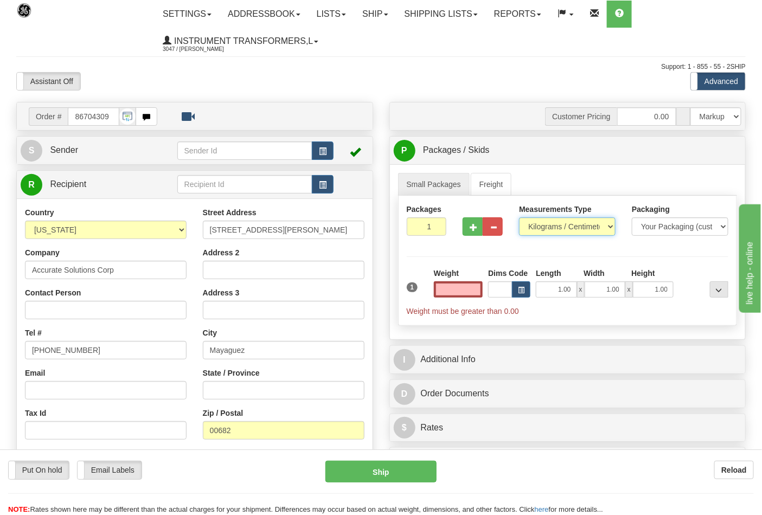
type input "0.00"
click at [533, 229] on select "Pounds / Inches Kilograms / Centimeters" at bounding box center [567, 227] width 97 height 18
select select "0"
click at [519, 218] on select "Pounds / Inches Kilograms / Centimeters" at bounding box center [567, 227] width 97 height 18
type input "2"
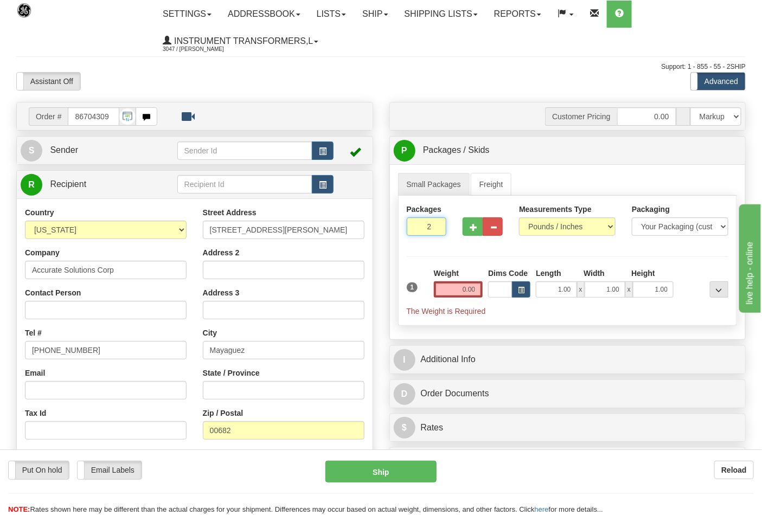
click at [433, 226] on input "2" at bounding box center [427, 227] width 40 height 18
click at [698, 153] on span "Pack / Skid Level" at bounding box center [711, 151] width 50 height 8
radio input "true"
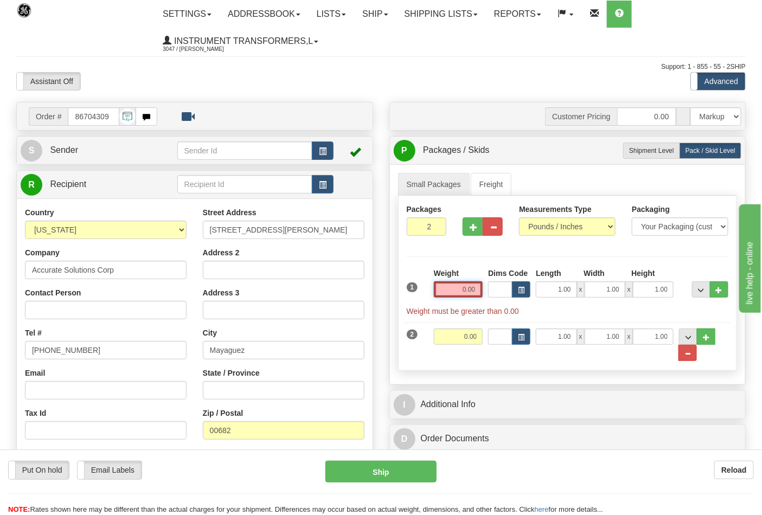
drag, startPoint x: 445, startPoint y: 289, endPoint x: 486, endPoint y: 297, distance: 41.0
click at [486, 297] on div "1 Weight 0.00 Dims Code 1.00" at bounding box center [568, 292] width 328 height 49
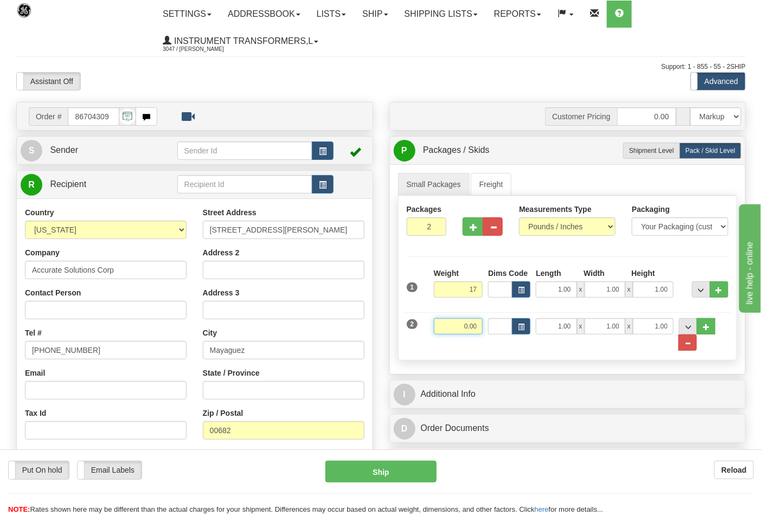
type input "17.00"
click at [480, 329] on input "0.00" at bounding box center [458, 326] width 49 height 16
click button "Delete" at bounding box center [0, 0] width 0 height 0
type input "26.00"
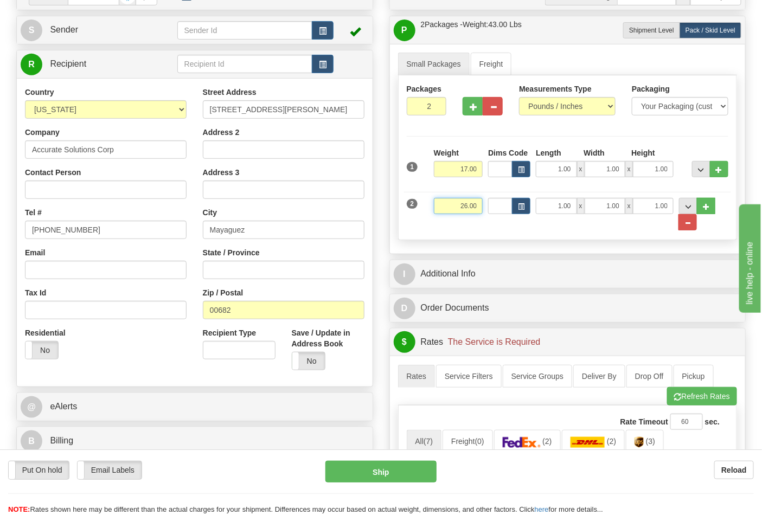
scroll to position [181, 0]
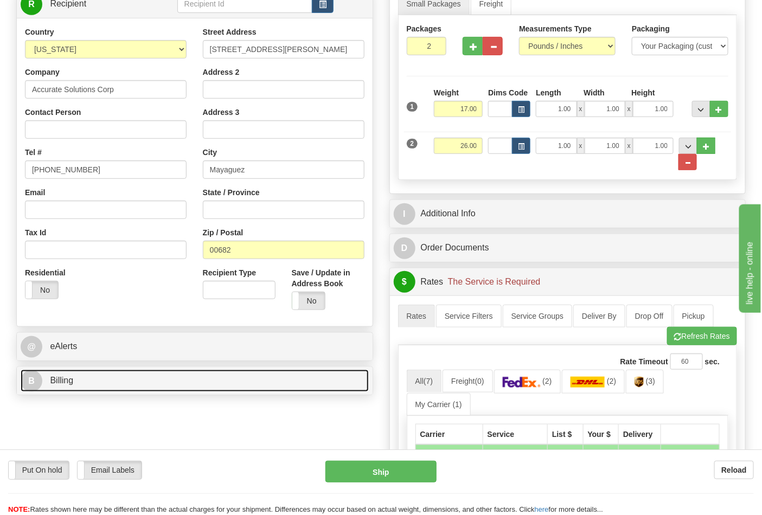
click at [149, 385] on link "B Billing" at bounding box center [195, 381] width 348 height 22
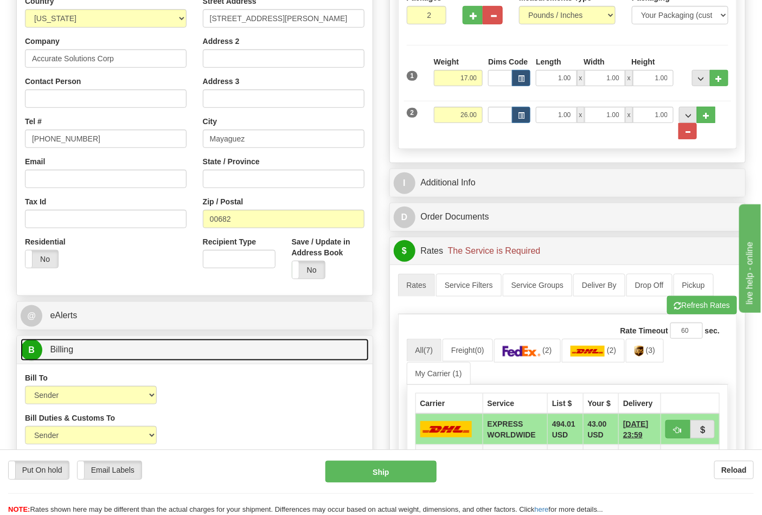
scroll to position [241, 0]
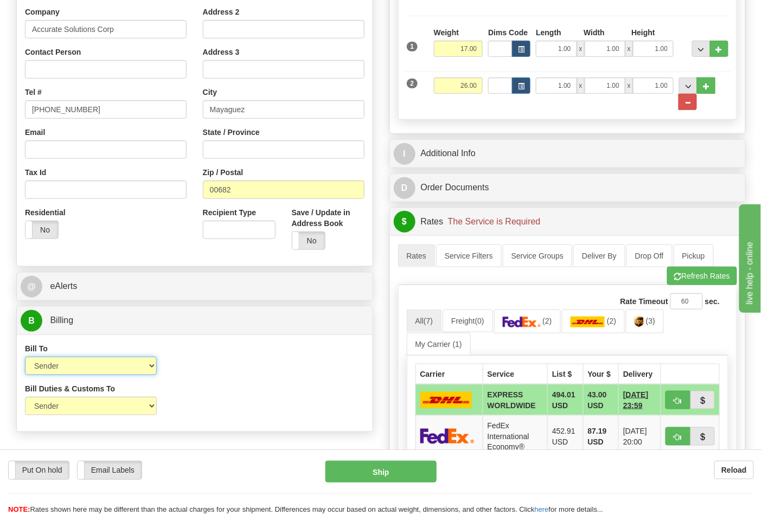
click at [102, 370] on select "Sender Recipient Third Party Collect" at bounding box center [91, 366] width 132 height 18
select select "2"
click at [25, 358] on select "Sender Recipient Third Party Collect" at bounding box center [91, 366] width 132 height 18
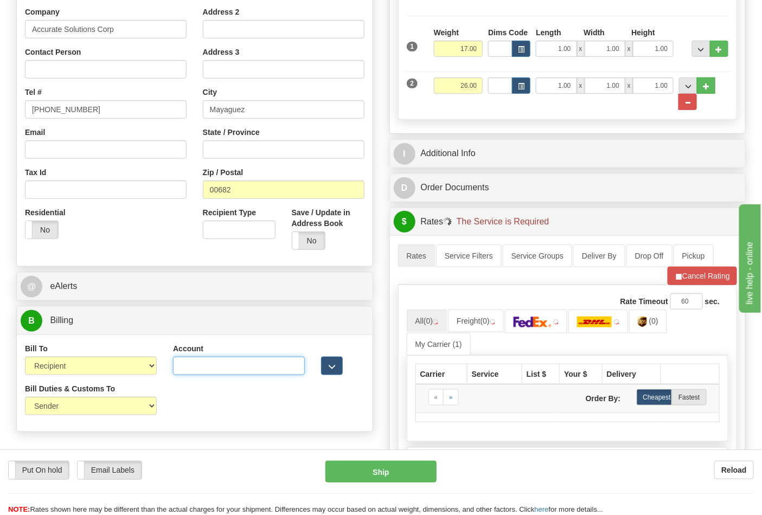
click at [179, 362] on input "Account" at bounding box center [239, 366] width 132 height 18
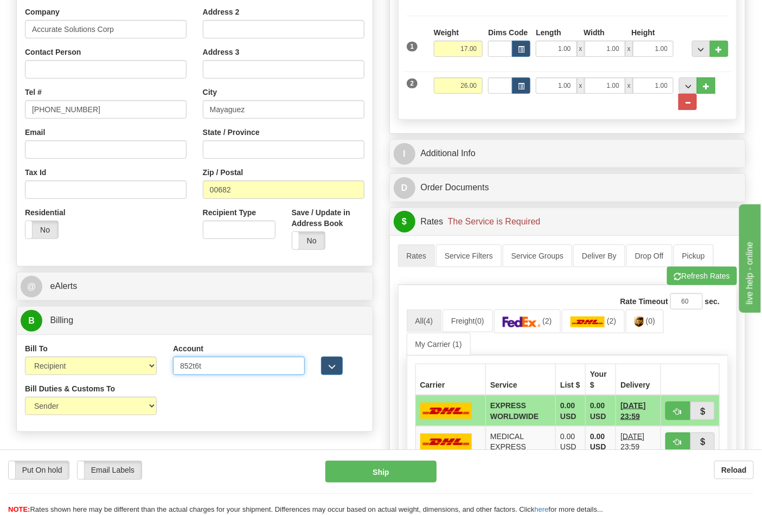
click at [225, 362] on input "852t6t" at bounding box center [239, 366] width 132 height 18
click at [196, 365] on input "852t6T" at bounding box center [239, 366] width 132 height 18
type input "852T6T"
click at [654, 317] on link "(0)" at bounding box center [645, 321] width 38 height 23
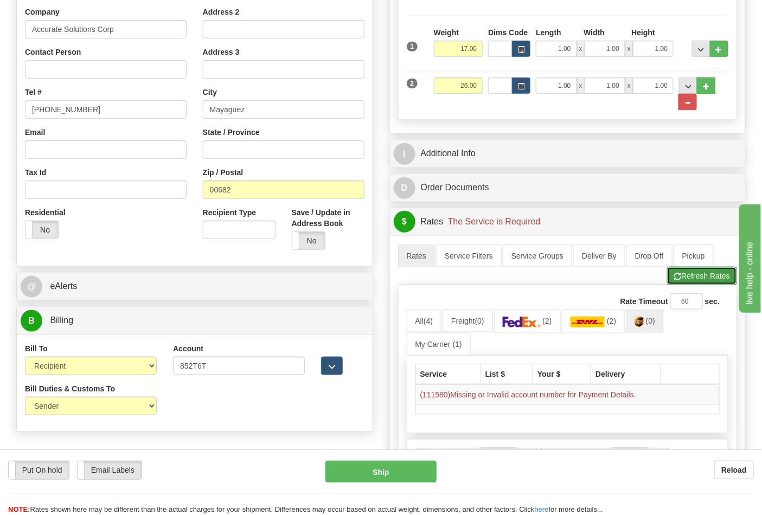
click at [685, 276] on button "Refresh Rates" at bounding box center [702, 276] width 70 height 18
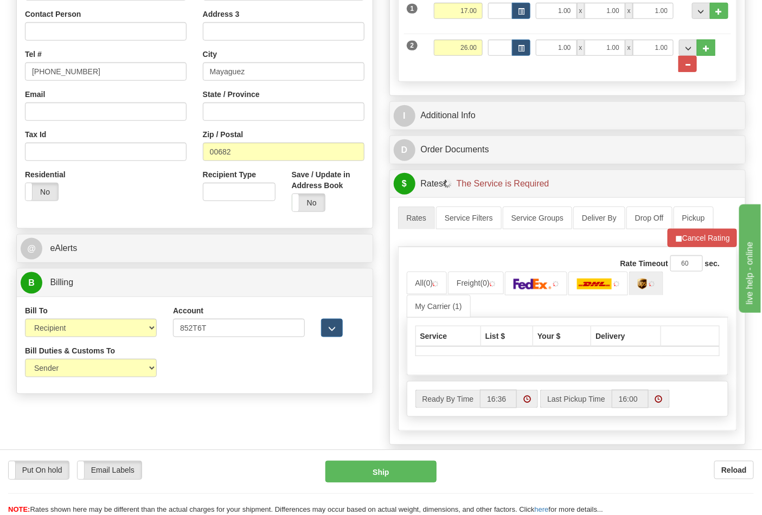
scroll to position [361, 0]
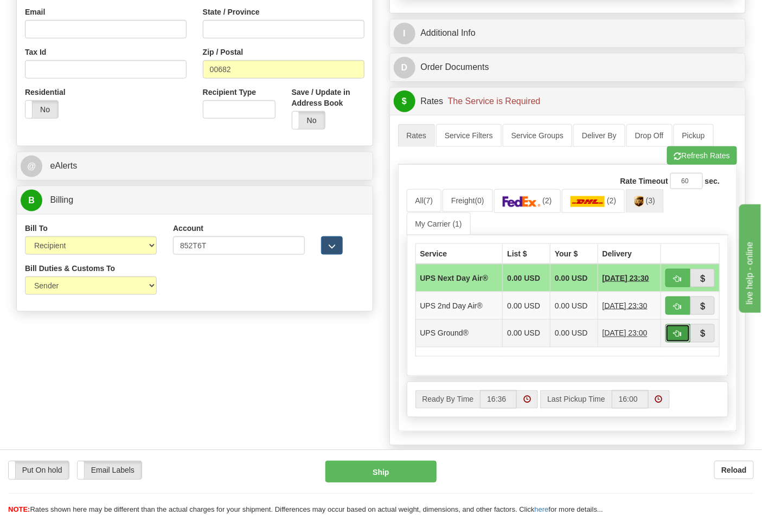
click at [682, 332] on button "button" at bounding box center [678, 333] width 25 height 18
type input "03"
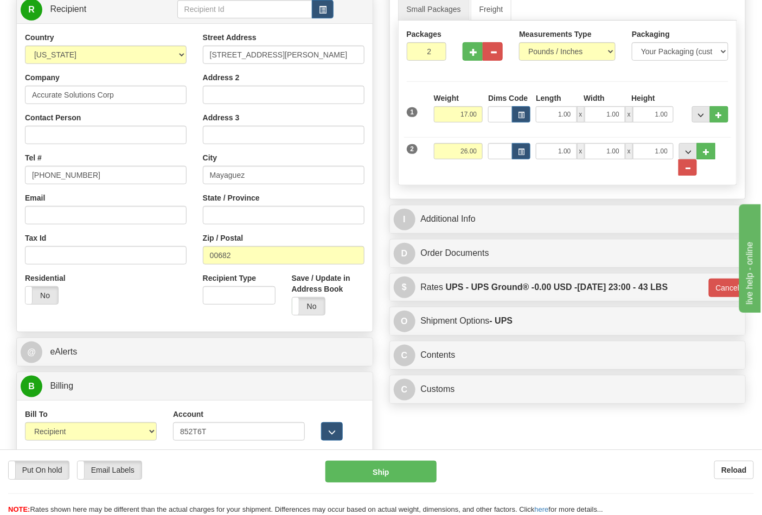
scroll to position [181, 0]
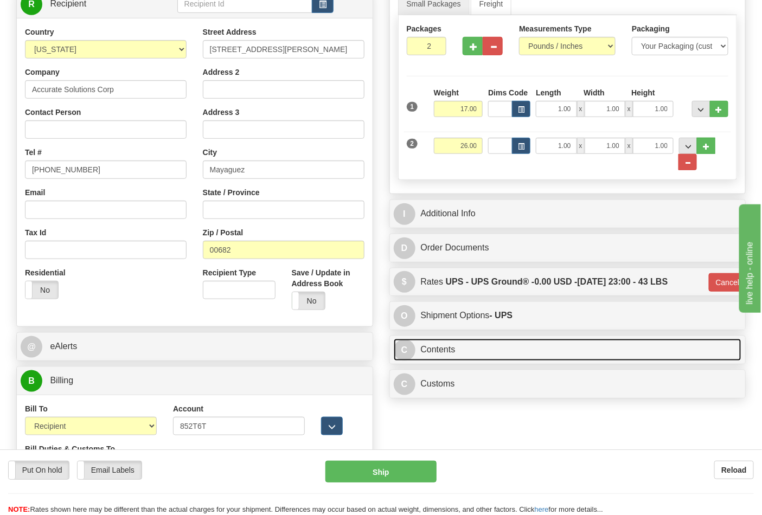
click at [540, 350] on link "C Contents" at bounding box center [568, 350] width 348 height 22
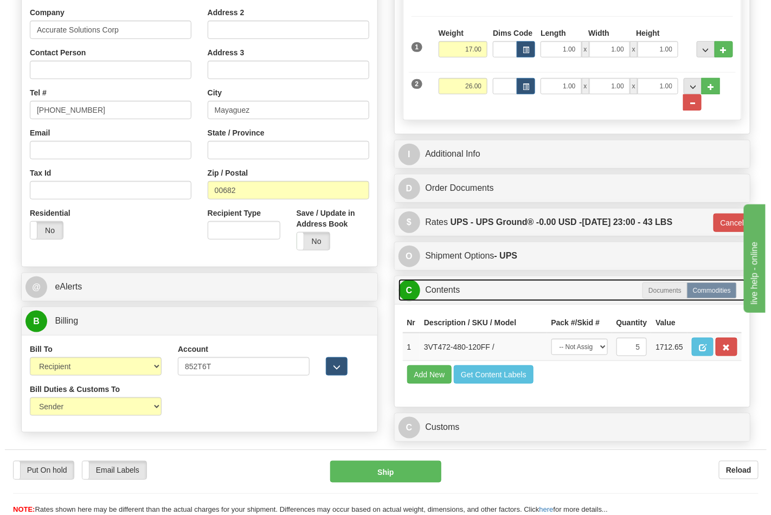
scroll to position [241, 0]
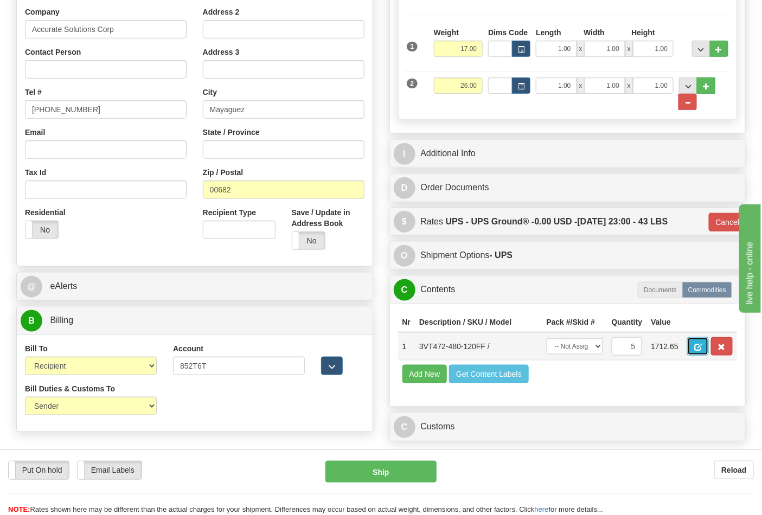
click at [702, 349] on span "button" at bounding box center [698, 347] width 8 height 7
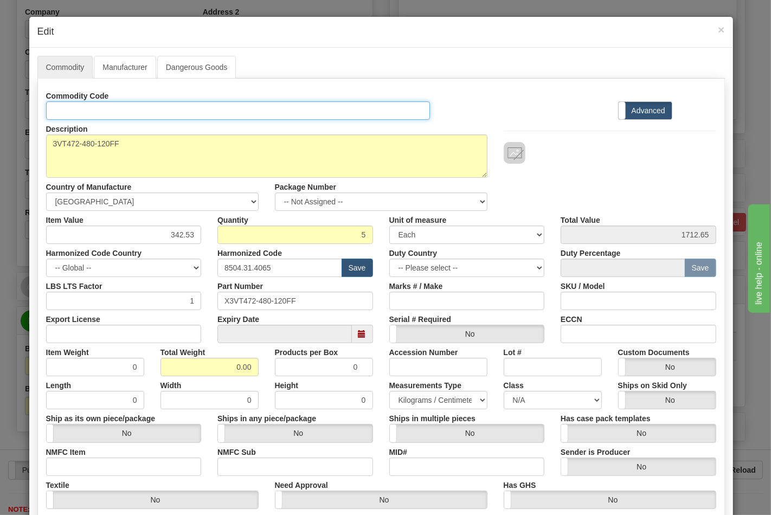
click at [120, 107] on input "Id" at bounding box center [238, 110] width 385 height 18
type input "TRANSFORMERS"
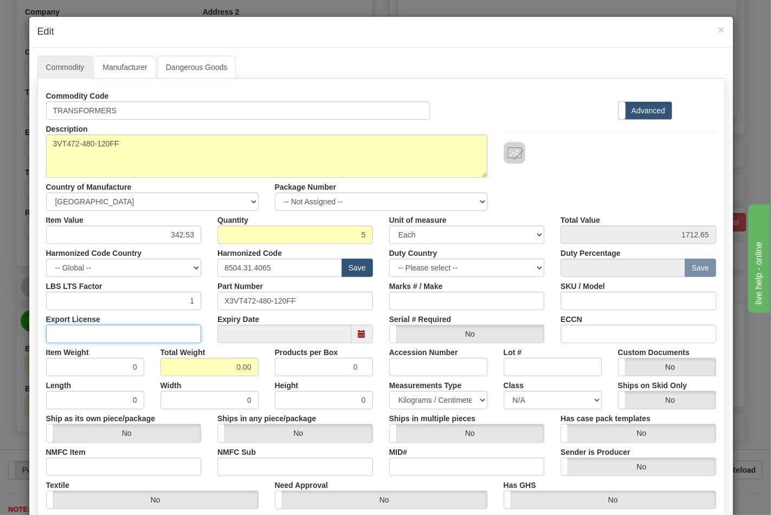
click at [109, 328] on input "Export License" at bounding box center [124, 334] width 156 height 18
type input "NLR"
drag, startPoint x: 230, startPoint y: 362, endPoint x: 259, endPoint y: 365, distance: 28.8
click at [259, 365] on div "Total Weight 0.00" at bounding box center [209, 359] width 114 height 33
type input "43"
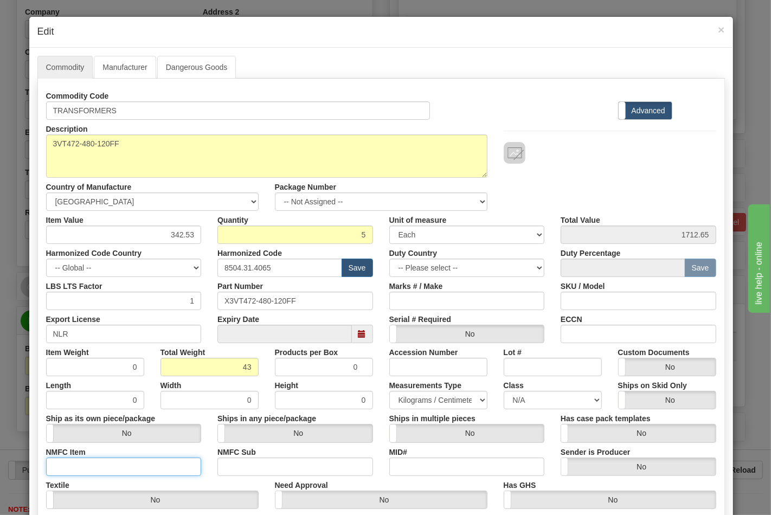
type input "8.6000"
click at [107, 469] on input "NMFC Item" at bounding box center [124, 467] width 156 height 18
type input "63170"
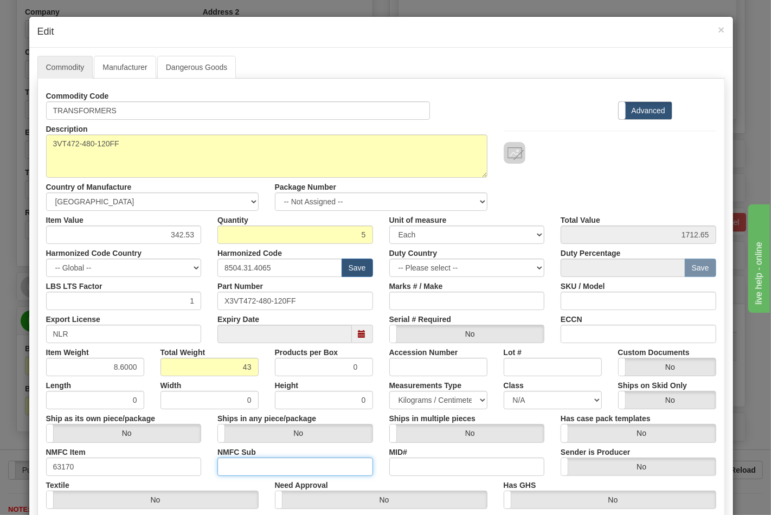
click at [245, 463] on input "NMFC Sub" at bounding box center [296, 467] width 156 height 18
type input "4"
click at [562, 339] on input "ECCN" at bounding box center [639, 334] width 156 height 18
type input "EAR99"
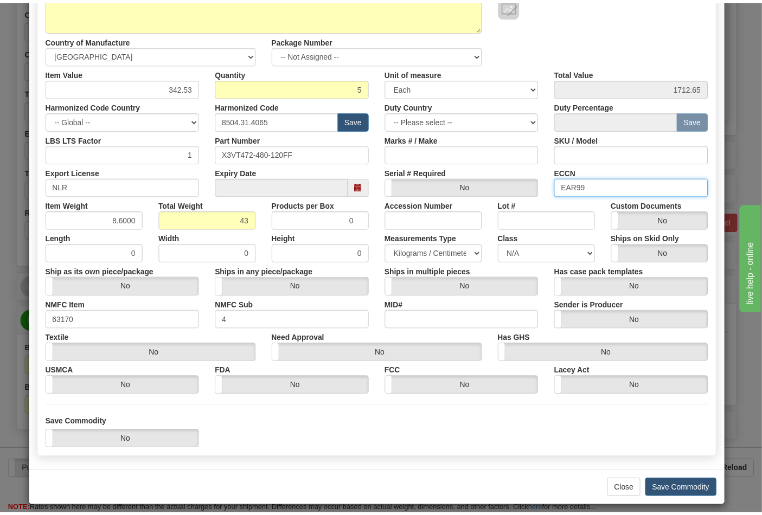
scroll to position [156, 0]
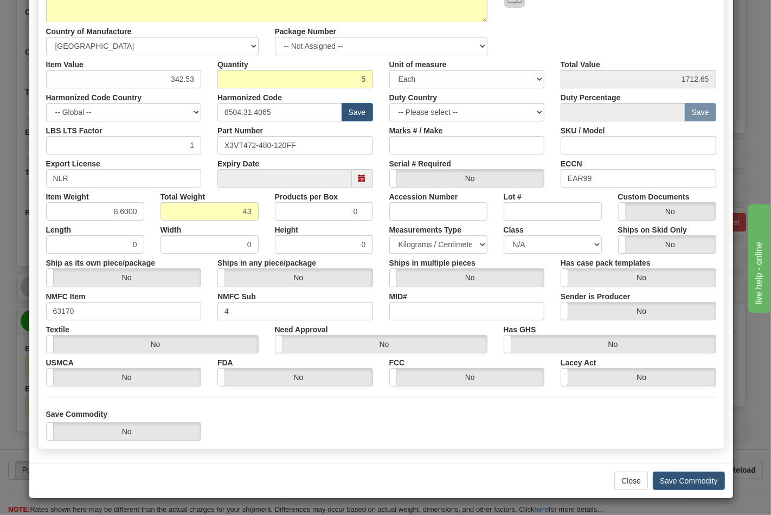
click at [700, 492] on div "Close Save Commodity" at bounding box center [381, 480] width 704 height 35
click at [690, 477] on button "Save Commodity" at bounding box center [689, 481] width 72 height 18
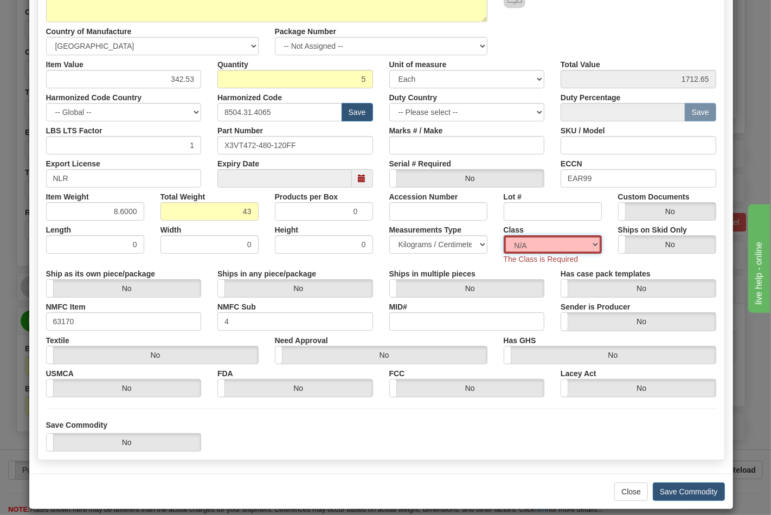
click at [545, 248] on select "N/A 50.0 55.0 60.0 65.0 70.0 85.0 92.5 100.0 125.0 175.0 250.0 300.0 400.0" at bounding box center [553, 244] width 98 height 18
select select "70.0"
click at [504, 235] on select "N/A 50.0 55.0 60.0 65.0 70.0 85.0 92.5 100.0 125.0 175.0 250.0 300.0 400.0" at bounding box center [553, 244] width 98 height 18
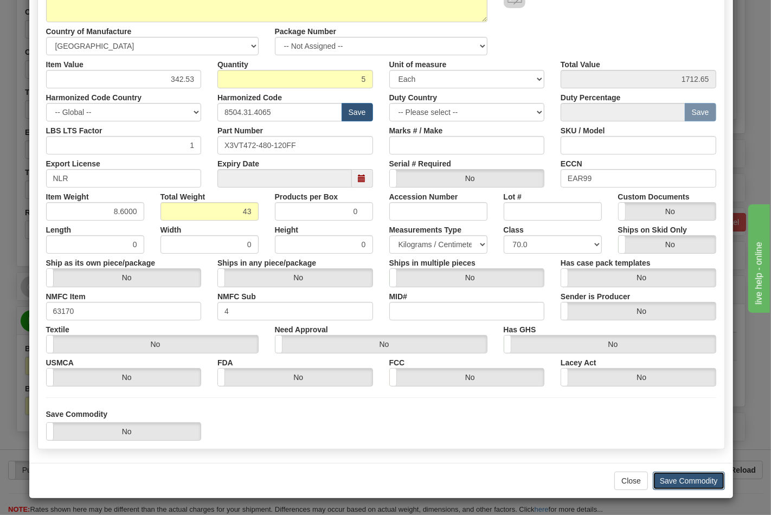
click at [696, 481] on button "Save Commodity" at bounding box center [689, 481] width 72 height 18
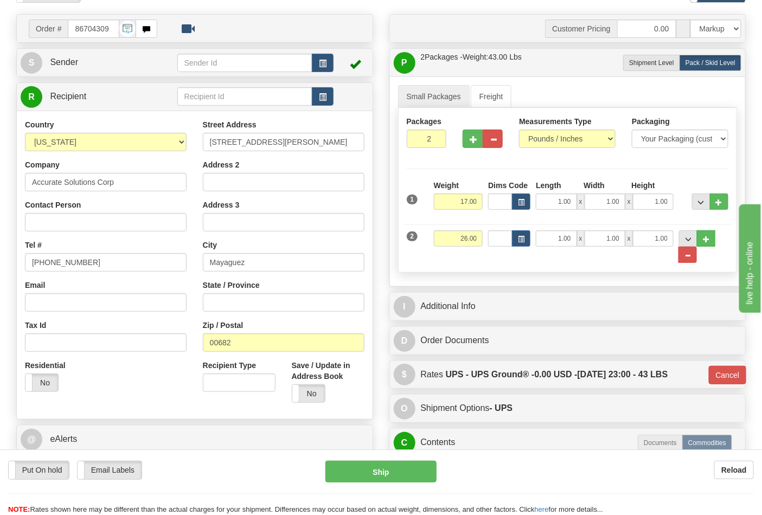
scroll to position [60, 0]
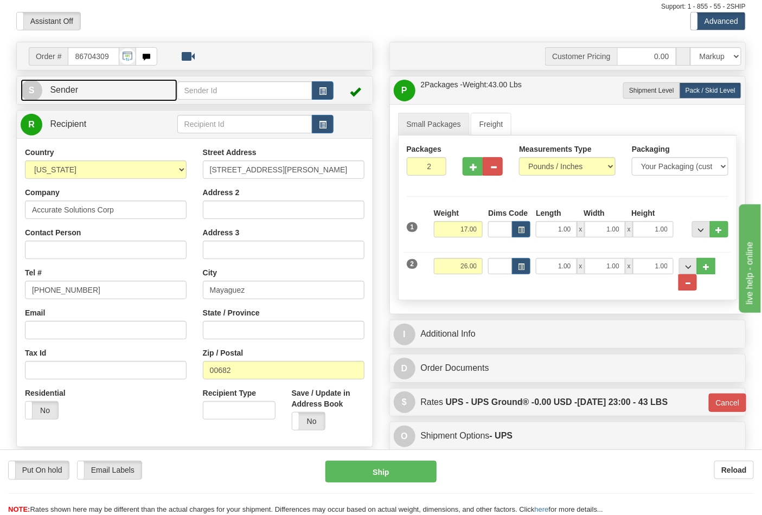
click at [129, 88] on link "S Sender" at bounding box center [99, 90] width 157 height 22
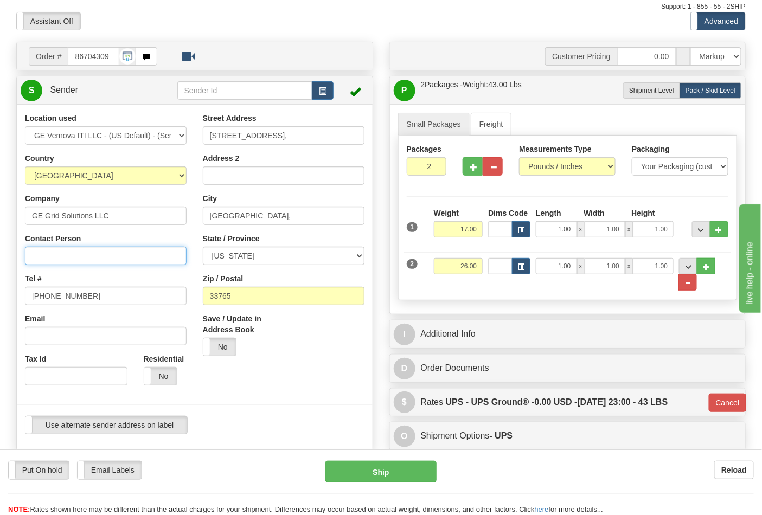
click at [62, 262] on input "Contact Person" at bounding box center [106, 256] width 162 height 18
type input "Nephtali Linares"
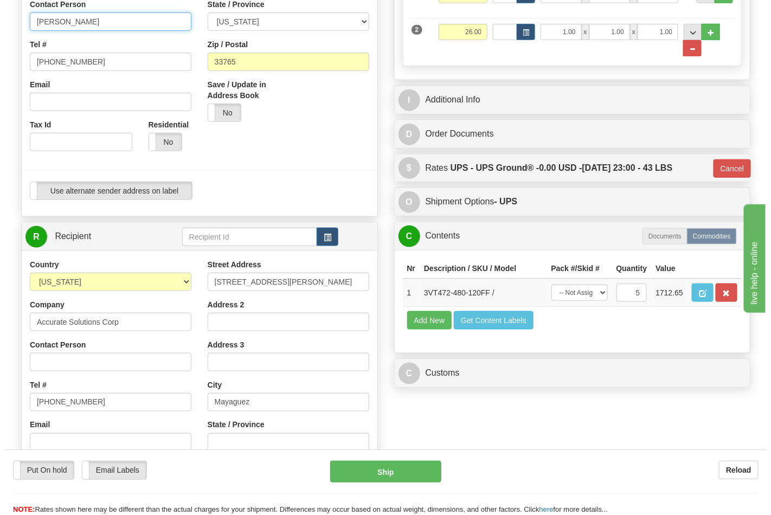
scroll to position [301, 0]
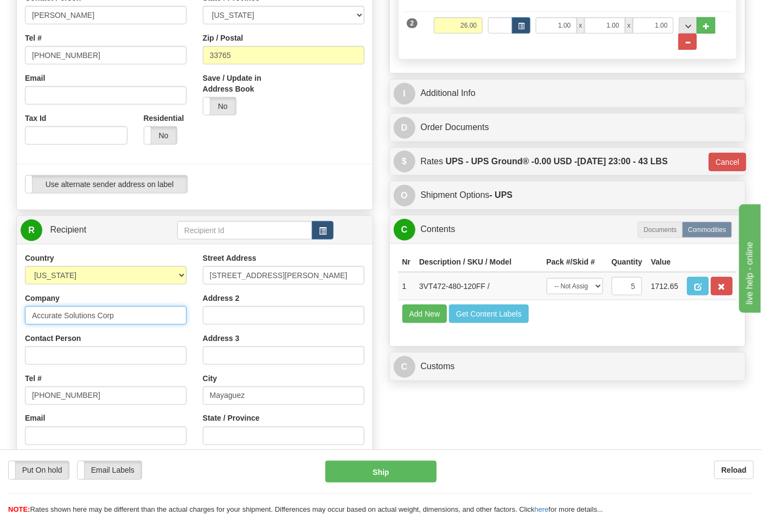
drag, startPoint x: 31, startPoint y: 316, endPoint x: 120, endPoint y: 317, distance: 89.0
click at [120, 316] on input "Accurate Solutions Corp" at bounding box center [106, 316] width 162 height 18
click at [91, 359] on input "Contact Person" at bounding box center [106, 356] width 162 height 18
paste input "Accurate Solutions Corp"
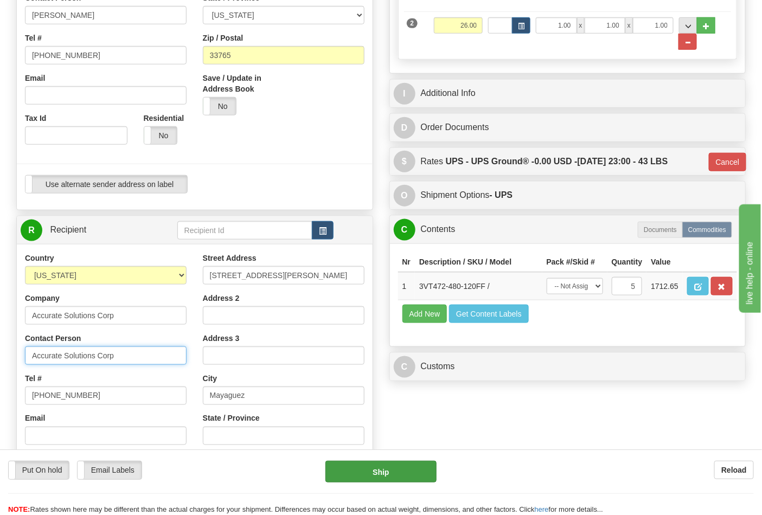
type input "Accurate Solutions Corp"
click at [411, 474] on button "Ship" at bounding box center [381, 472] width 111 height 22
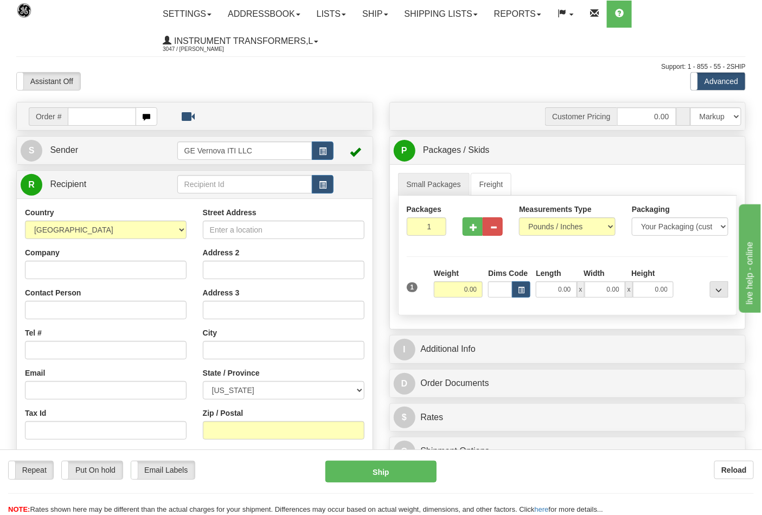
click at [77, 114] on input "text" at bounding box center [102, 116] width 68 height 18
type input "86704361"
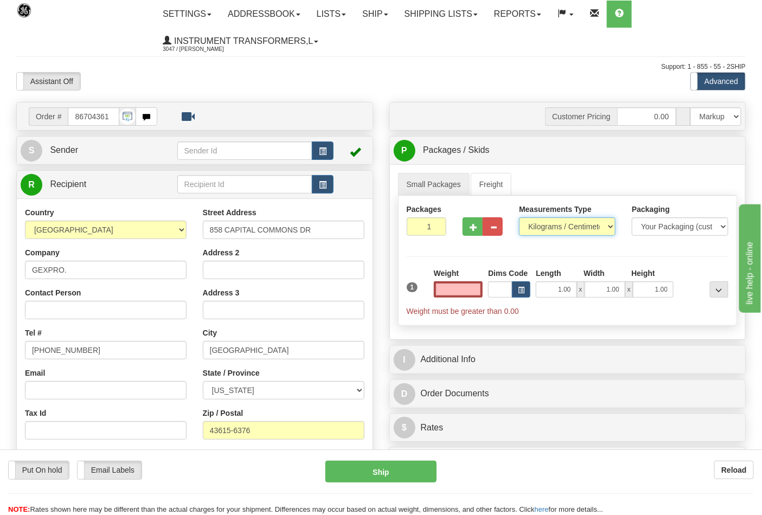
type input "0.00"
click at [578, 219] on select "Pounds / Inches Kilograms / Centimeters" at bounding box center [567, 227] width 97 height 18
select select "0"
click at [519, 218] on select "Pounds / Inches Kilograms / Centimeters" at bounding box center [567, 227] width 97 height 18
drag, startPoint x: 458, startPoint y: 289, endPoint x: 496, endPoint y: 288, distance: 38.5
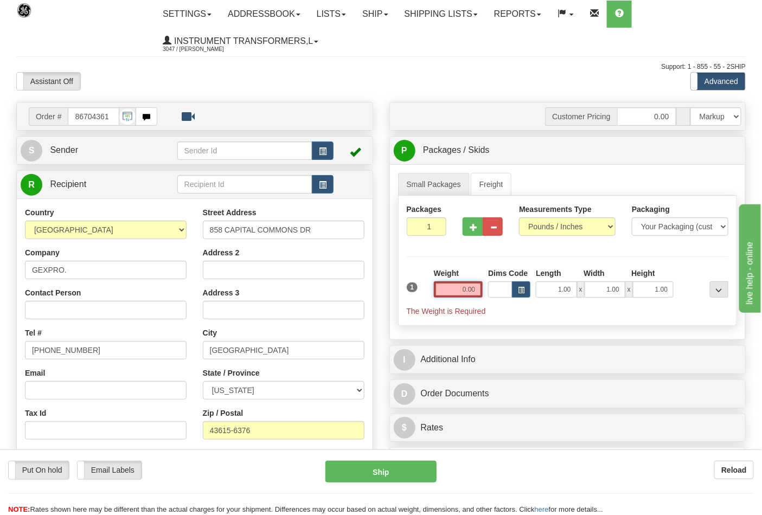
click at [496, 288] on div "1 Weight 0.00 Dims Code 1.00" at bounding box center [568, 292] width 328 height 49
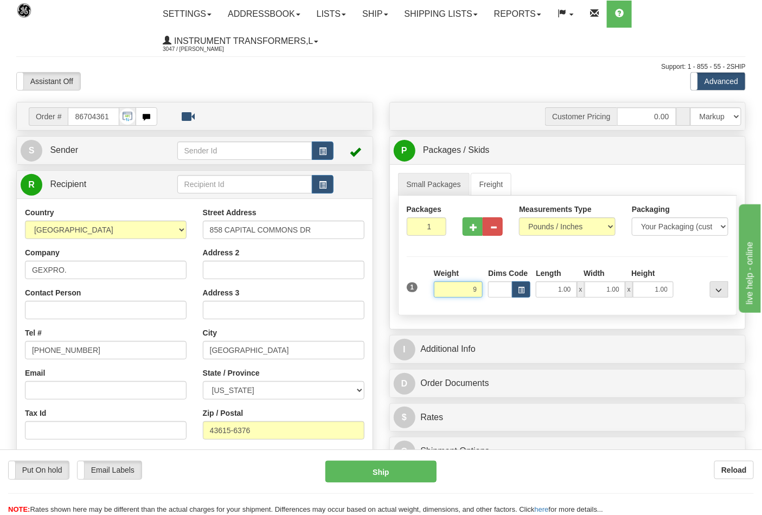
click button "Delete" at bounding box center [0, 0] width 0 height 0
type input "9.00"
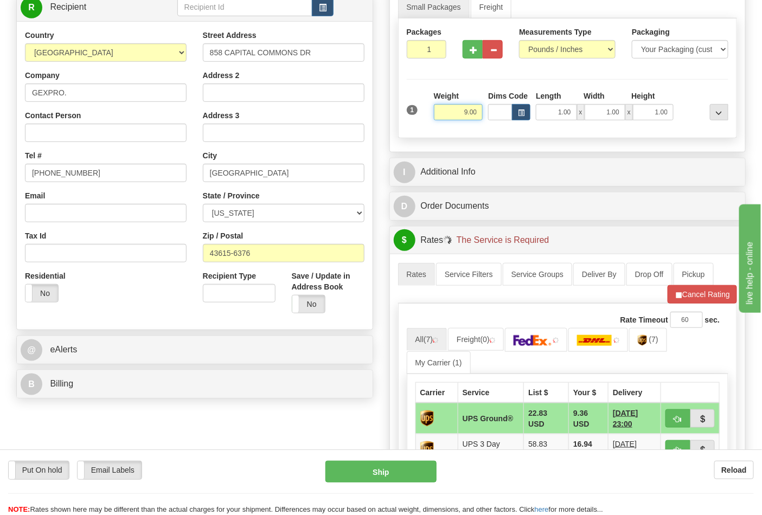
scroll to position [181, 0]
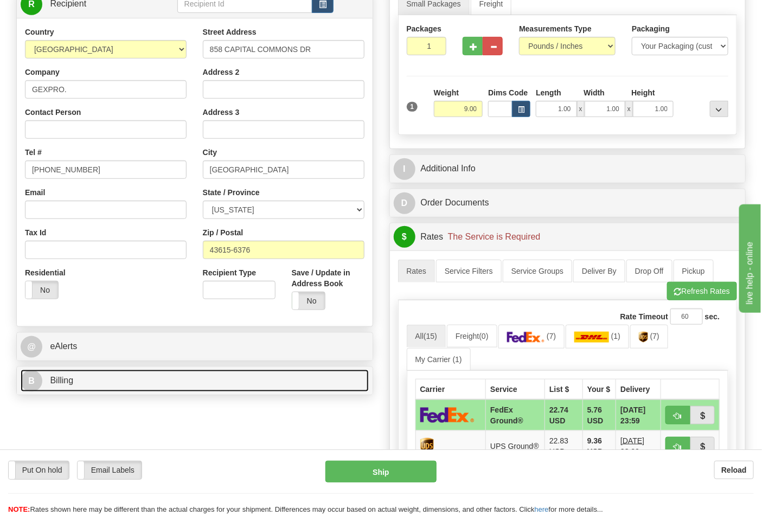
click at [132, 388] on link "B Billing" at bounding box center [195, 381] width 348 height 22
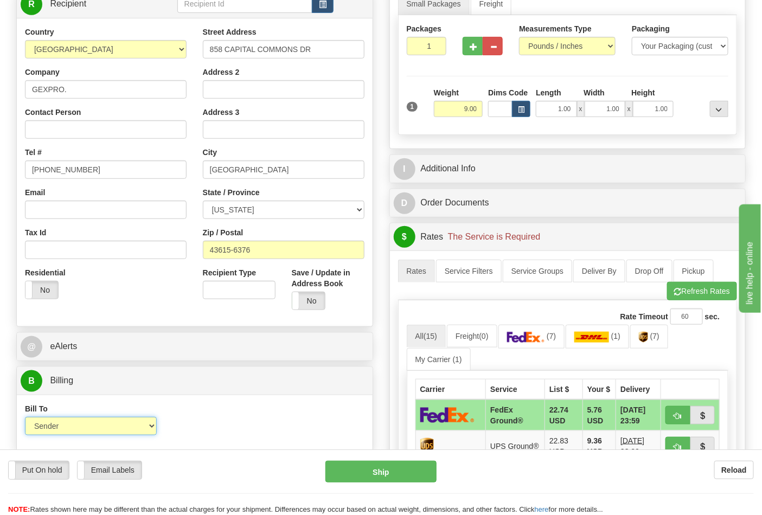
click at [120, 430] on select "Sender Recipient Third Party Collect" at bounding box center [91, 426] width 132 height 18
select select "2"
click at [25, 419] on select "Sender Recipient Third Party Collect" at bounding box center [91, 426] width 132 height 18
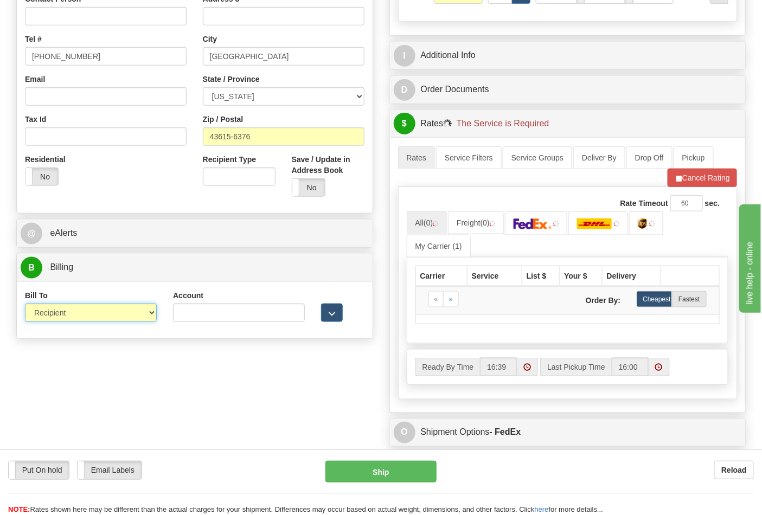
scroll to position [301, 0]
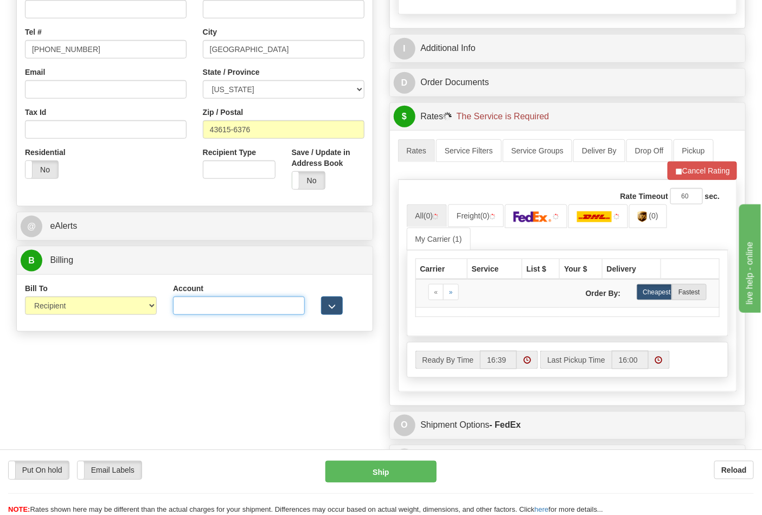
click at [218, 308] on input "Account" at bounding box center [239, 306] width 132 height 18
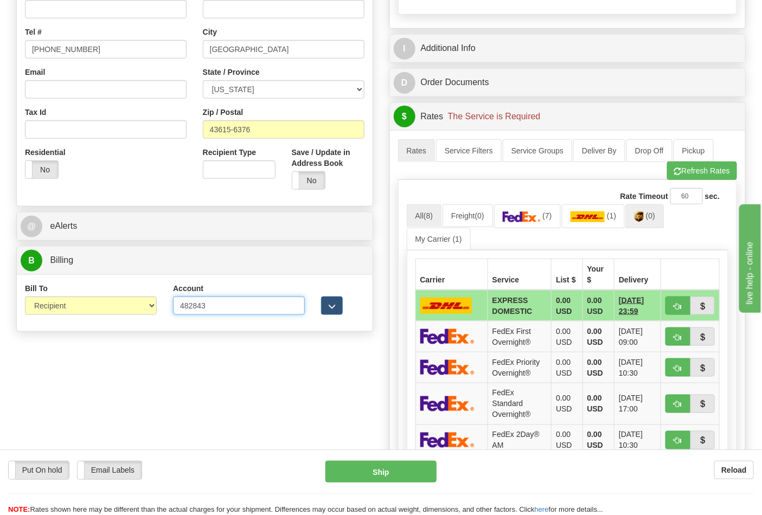
type input "482843"
click at [655, 219] on span "(0)" at bounding box center [650, 216] width 9 height 9
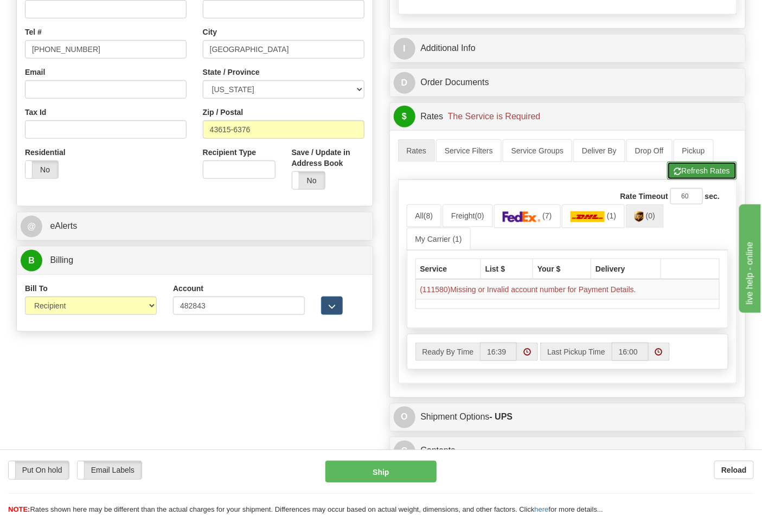
click at [701, 177] on button "Refresh Rates" at bounding box center [702, 171] width 70 height 18
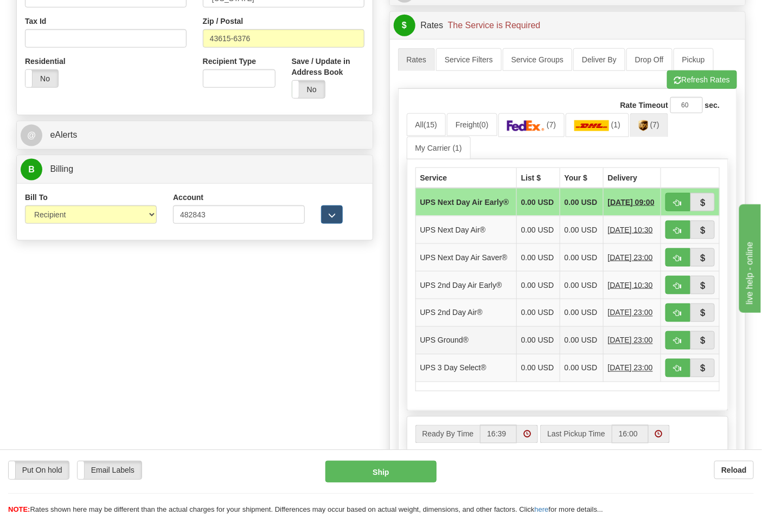
scroll to position [422, 0]
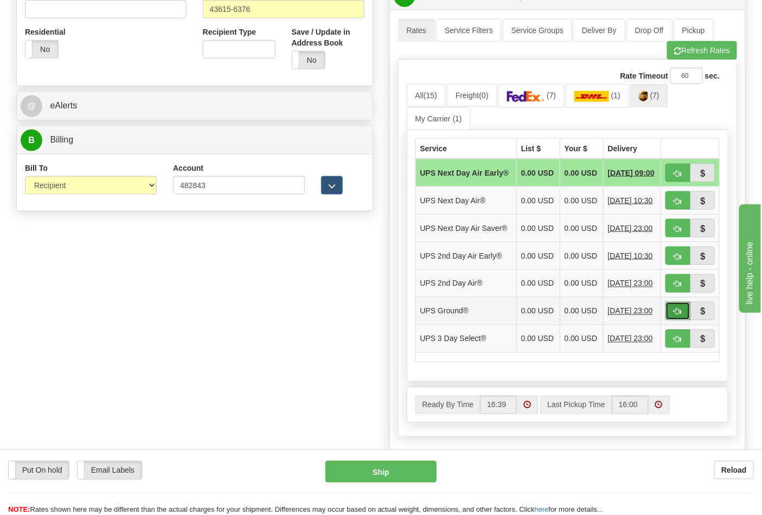
click at [674, 316] on span "button" at bounding box center [678, 312] width 8 height 7
type input "03"
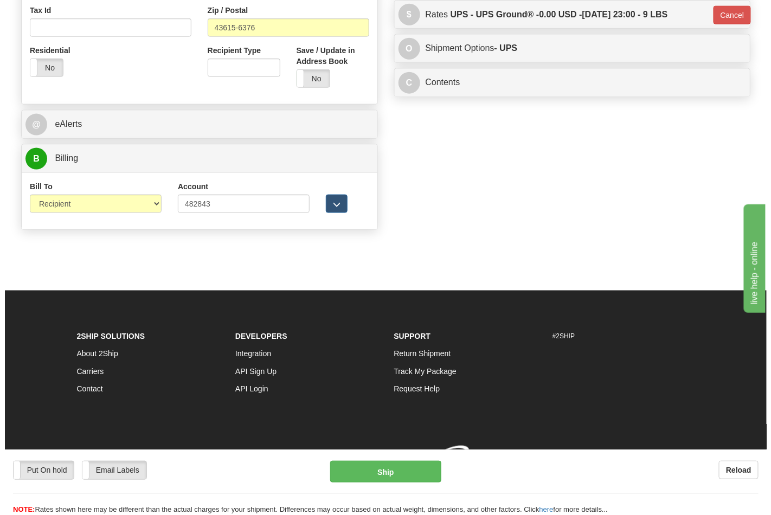
scroll to position [405, 0]
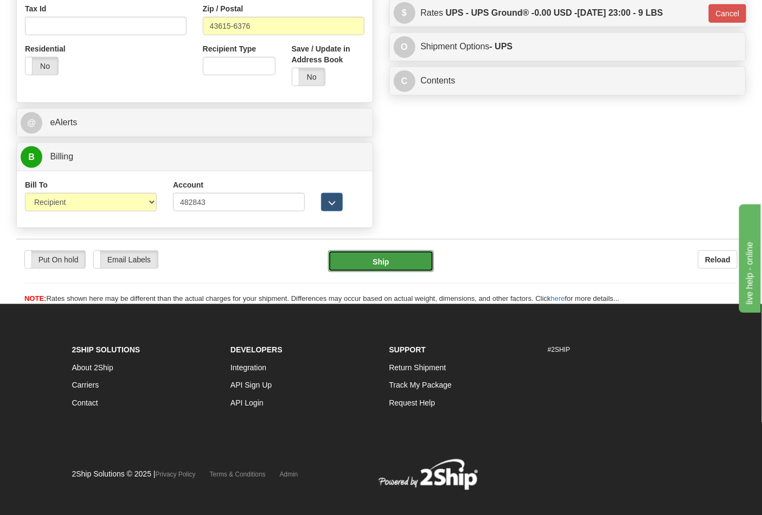
click at [389, 266] on button "Ship" at bounding box center [380, 262] width 105 height 22
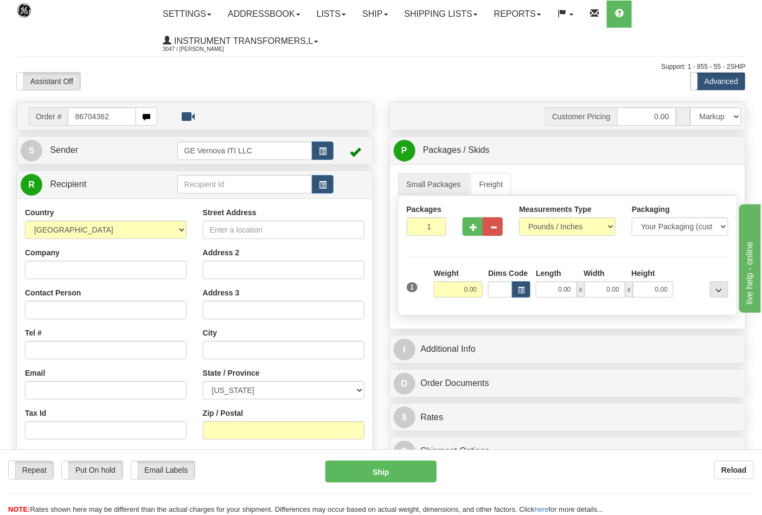
type input "86704362"
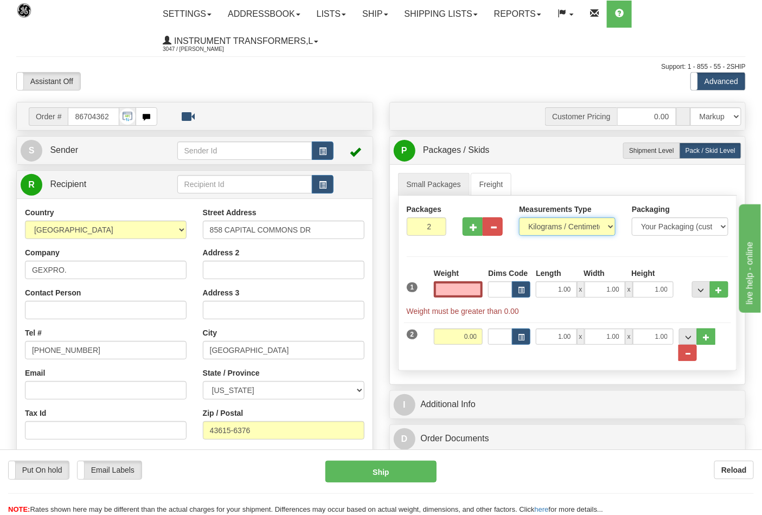
type input "0.00"
click at [573, 228] on select "Pounds / Inches Kilograms / Centimeters" at bounding box center [567, 227] width 97 height 18
select select "0"
click at [519, 218] on select "Pounds / Inches Kilograms / Centimeters" at bounding box center [567, 227] width 97 height 18
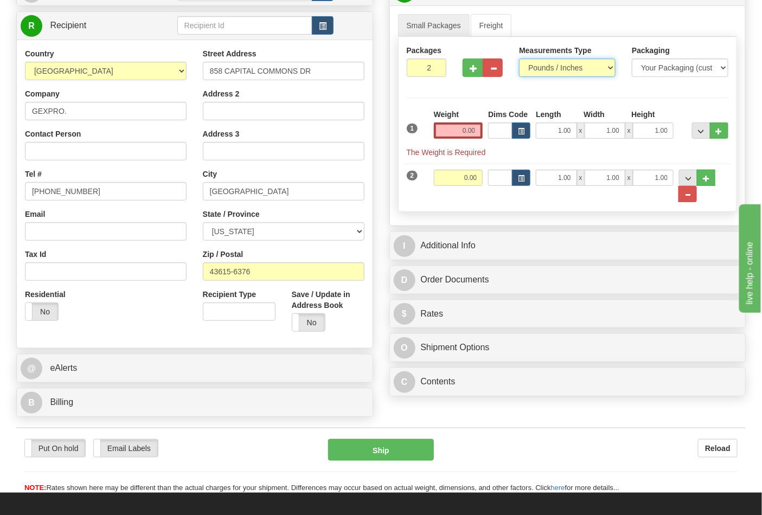
scroll to position [181, 0]
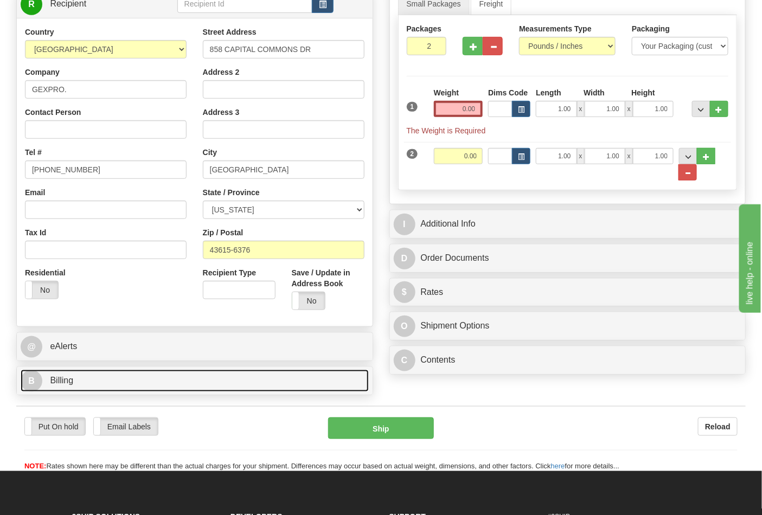
click at [165, 378] on link "B Billing" at bounding box center [195, 381] width 348 height 22
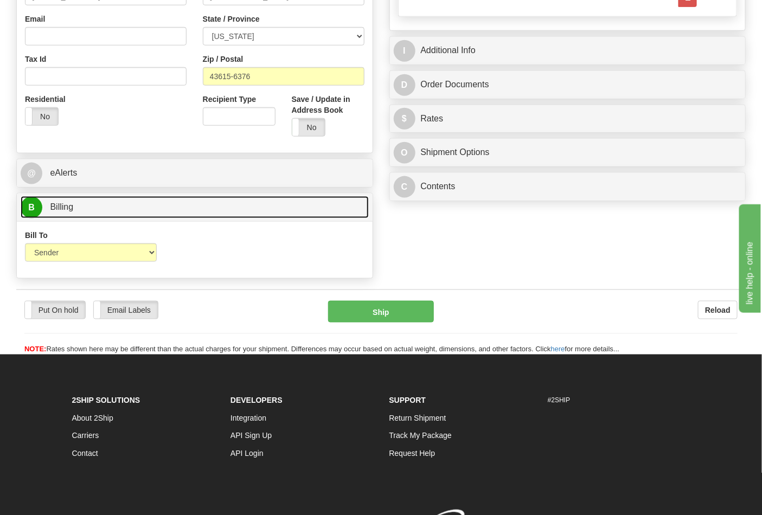
scroll to position [361, 0]
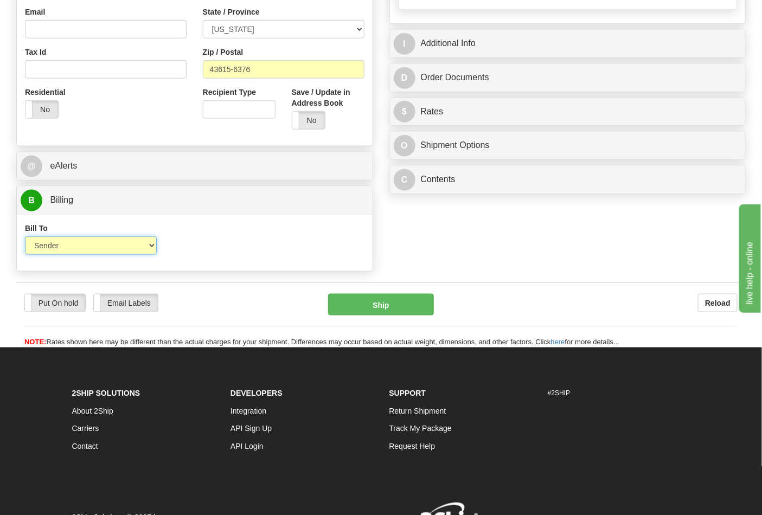
click at [110, 251] on select "Sender Recipient Third Party Collect" at bounding box center [91, 246] width 132 height 18
select select "2"
click at [25, 238] on select "Sender Recipient Third Party Collect" at bounding box center [91, 246] width 132 height 18
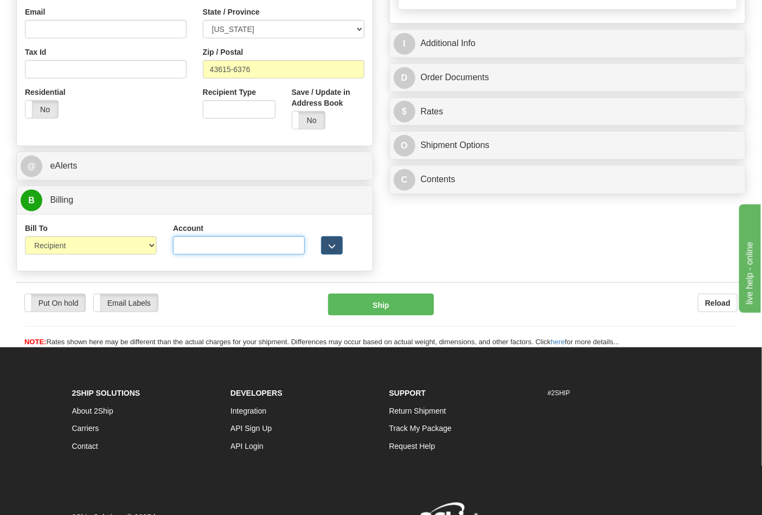
click at [202, 246] on input "Account" at bounding box center [239, 246] width 132 height 18
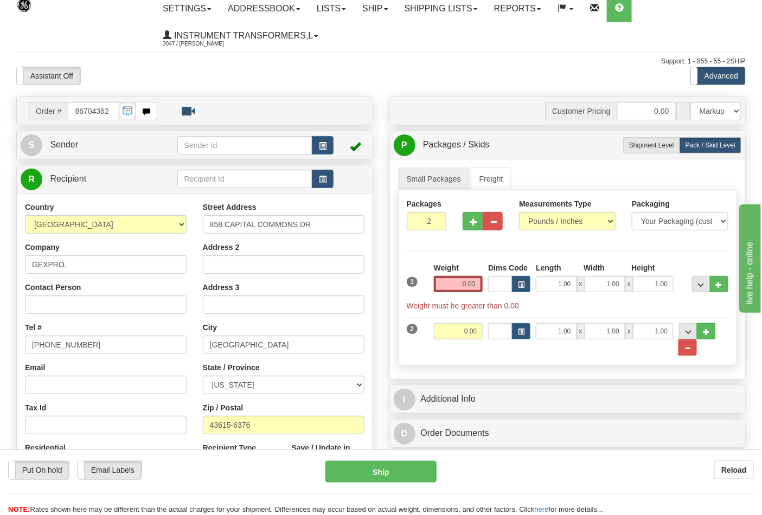
scroll to position [0, 0]
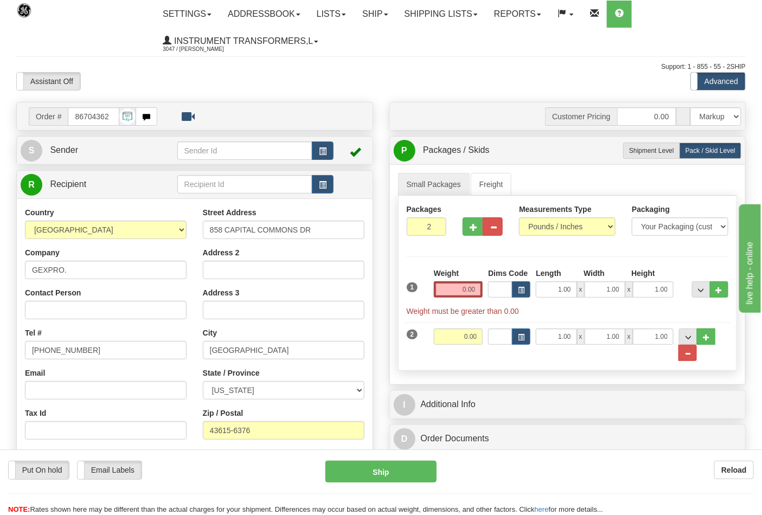
type input "482843"
click at [490, 292] on div "1 Weight 0.00 Dims Code 1.00" at bounding box center [568, 292] width 328 height 49
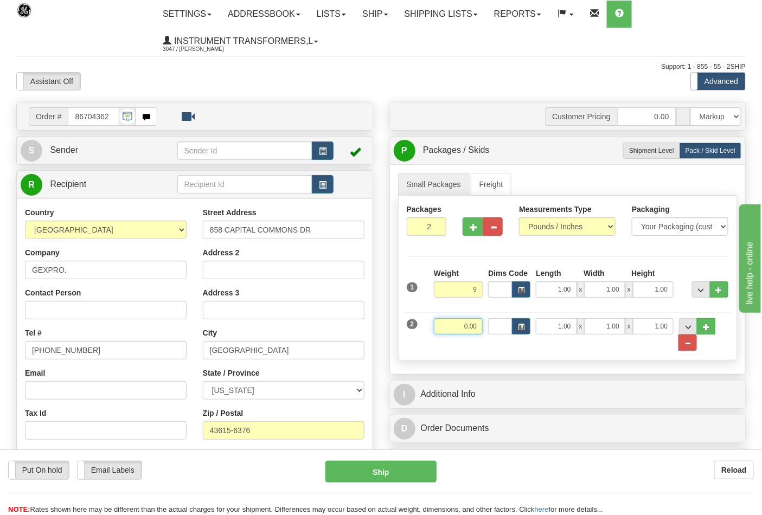
type input "9.00"
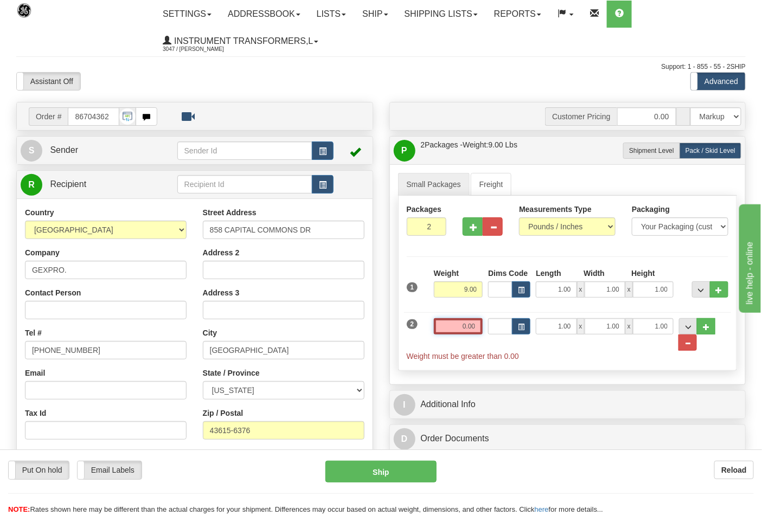
drag, startPoint x: 476, startPoint y: 327, endPoint x: 453, endPoint y: 328, distance: 22.8
click at [453, 328] on input "0.00" at bounding box center [458, 326] width 49 height 16
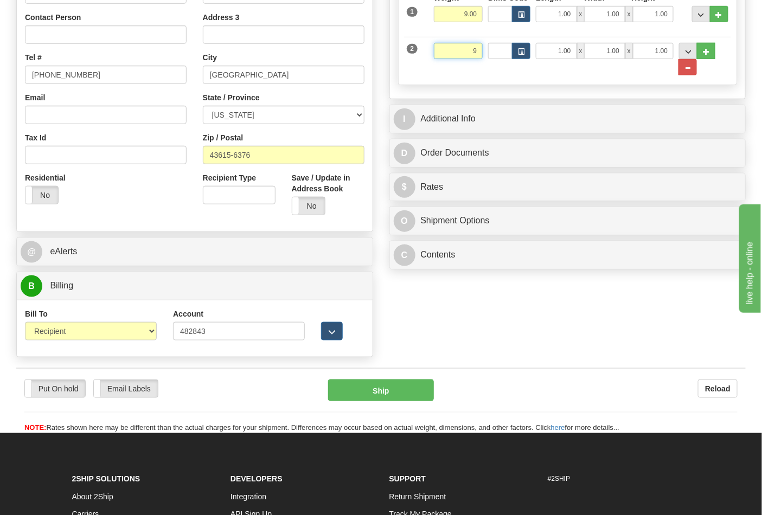
scroll to position [301, 0]
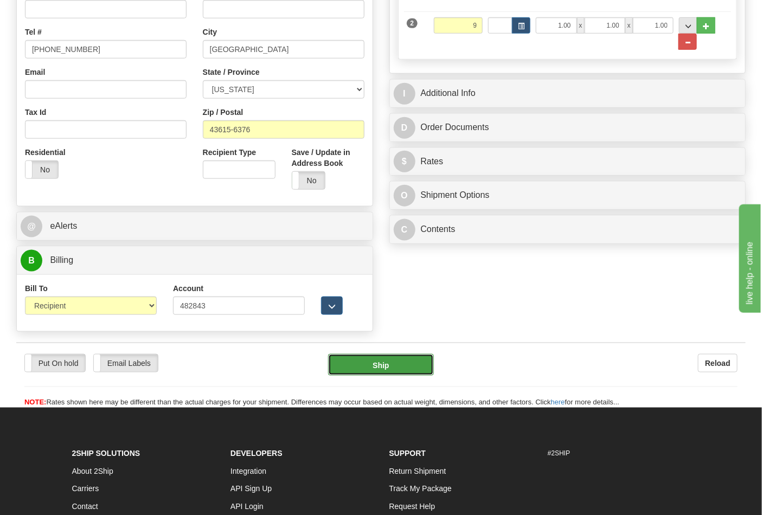
type input "9.00"
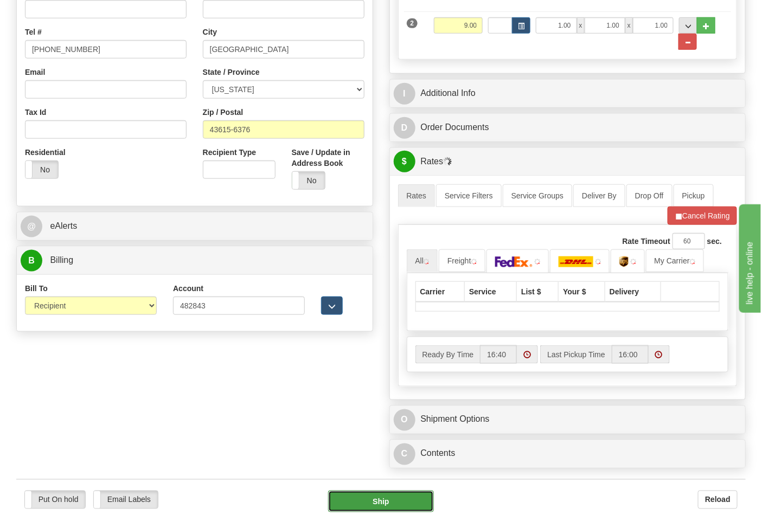
click at [410, 362] on form "Pre-print Ship Docs. [GEOGRAPHIC_DATA] Close Consolidation Unit Close Consolida…" at bounding box center [381, 172] width 730 height 744
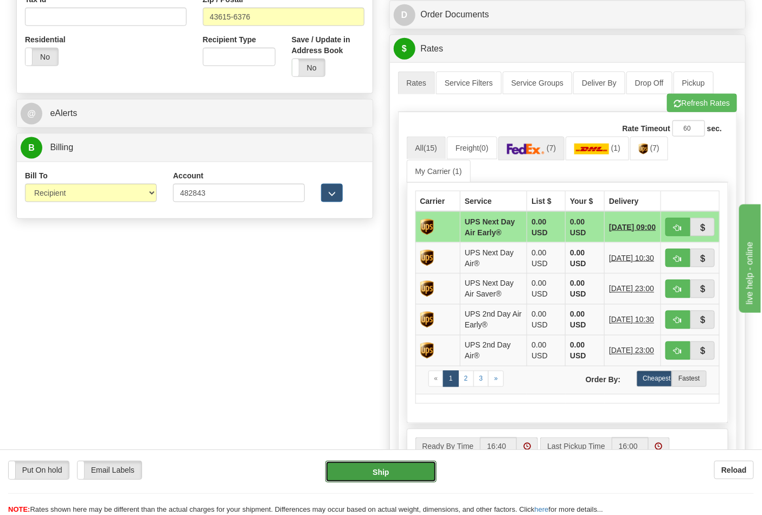
scroll to position [422, 0]
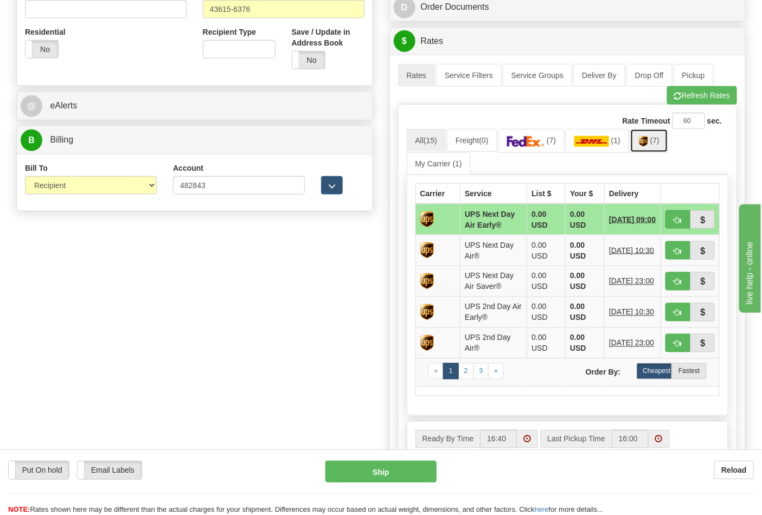
click at [647, 143] on img at bounding box center [643, 141] width 9 height 11
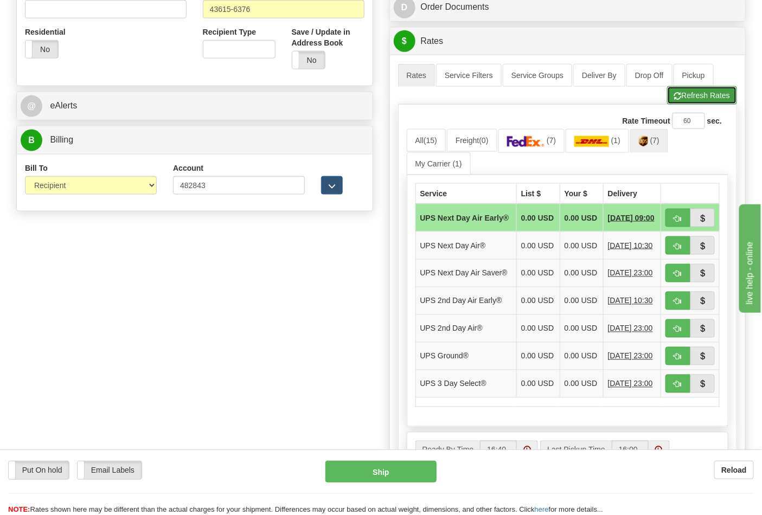
click at [706, 93] on button "Refresh Rates" at bounding box center [702, 95] width 70 height 18
click at [677, 361] on span "button" at bounding box center [678, 357] width 8 height 7
type input "03"
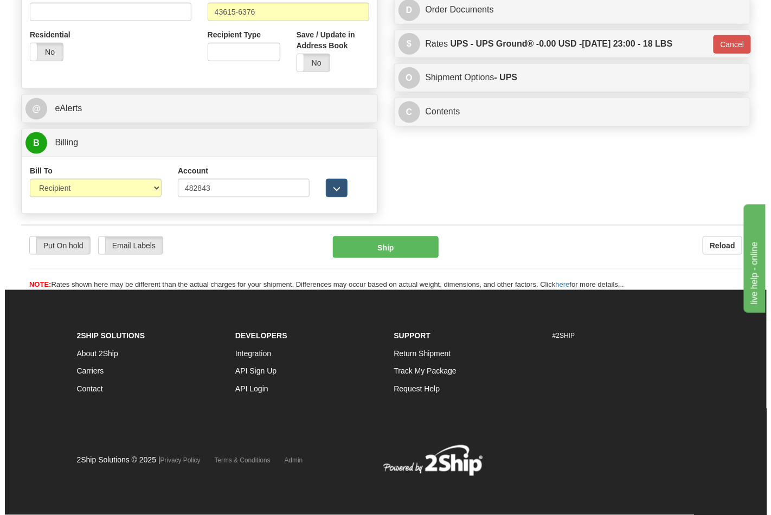
scroll to position [405, 0]
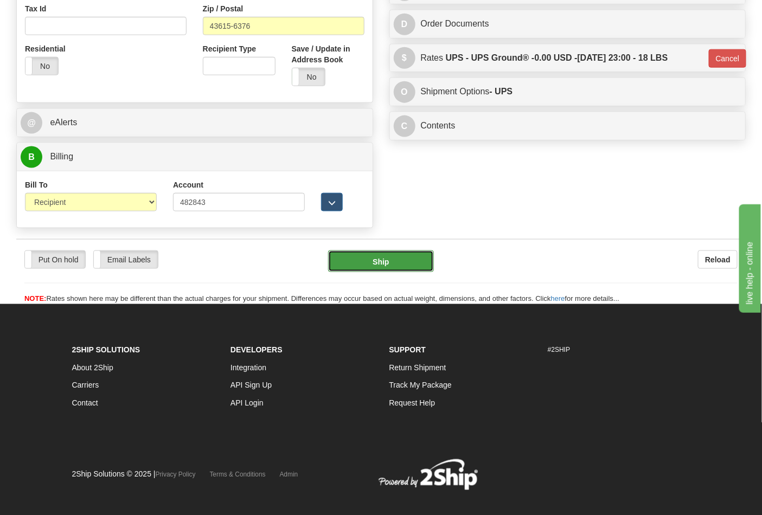
click at [393, 259] on button "Ship" at bounding box center [380, 262] width 105 height 22
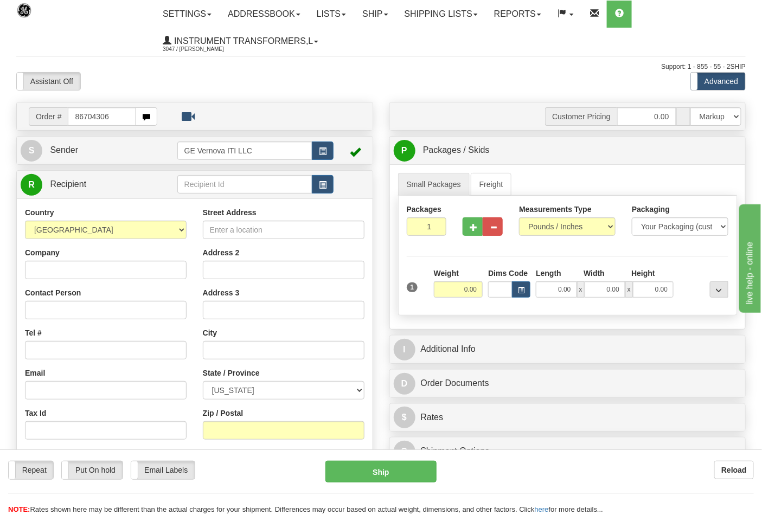
type input "86704306"
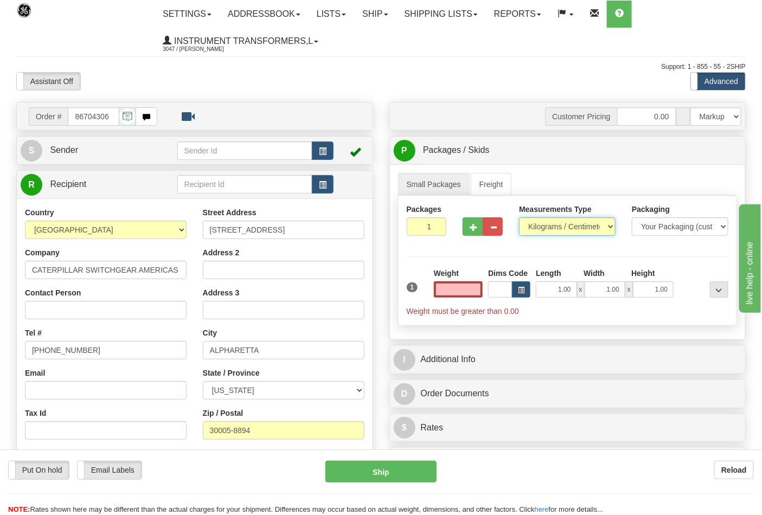
type input "0.00"
click at [528, 226] on select "Pounds / Inches Kilograms / Centimeters" at bounding box center [567, 227] width 97 height 18
select select "0"
click at [519, 218] on select "Pounds / Inches Kilograms / Centimeters" at bounding box center [567, 227] width 97 height 18
drag, startPoint x: 457, startPoint y: 289, endPoint x: 494, endPoint y: 289, distance: 37.4
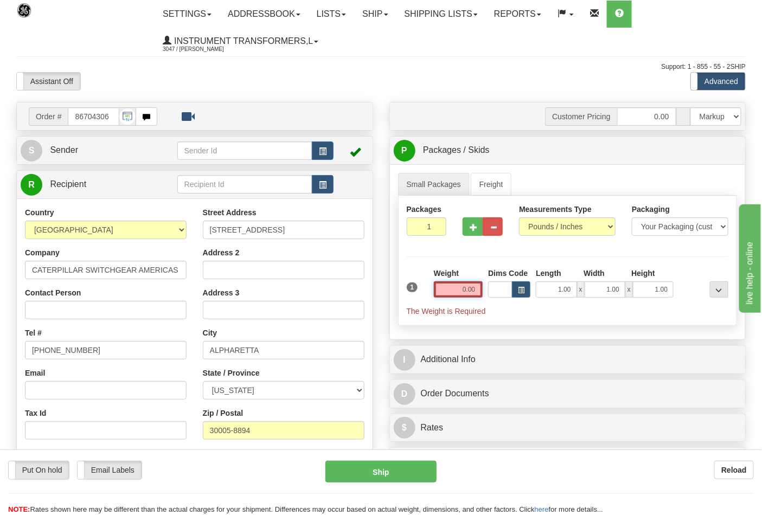
click at [494, 289] on div "1 Weight 0.00 Dims Code 1.00" at bounding box center [568, 292] width 328 height 49
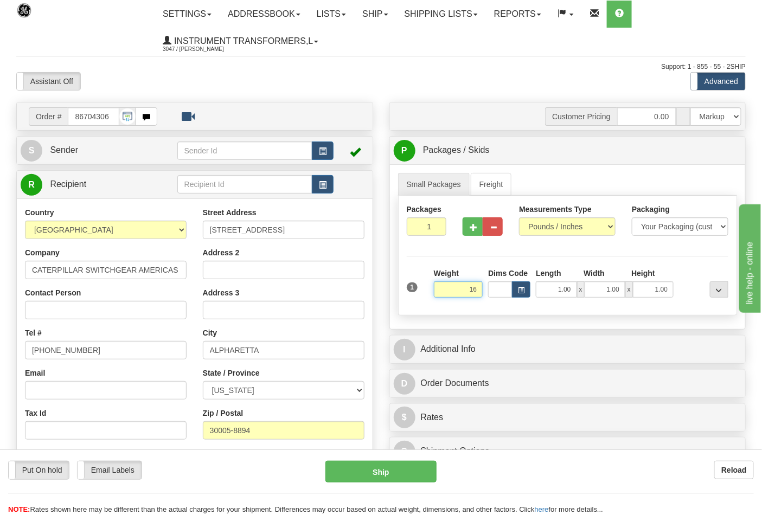
click button "Delete" at bounding box center [0, 0] width 0 height 0
type input "16.00"
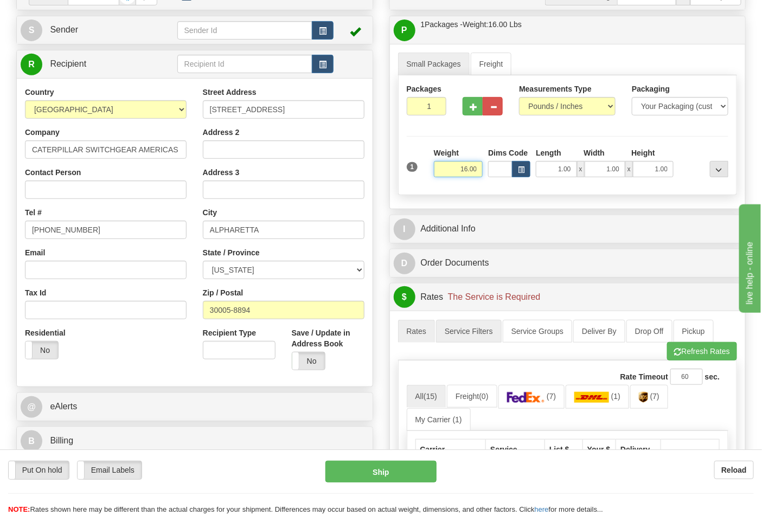
scroll to position [181, 0]
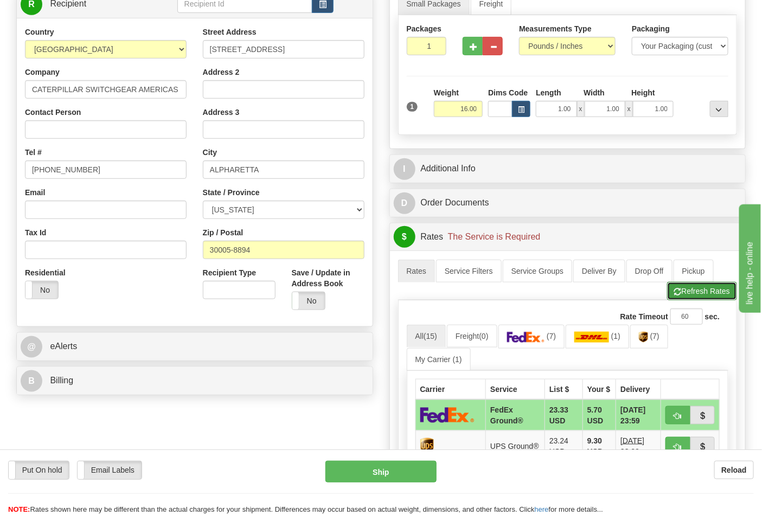
click at [713, 286] on button "Refresh Rates" at bounding box center [702, 291] width 70 height 18
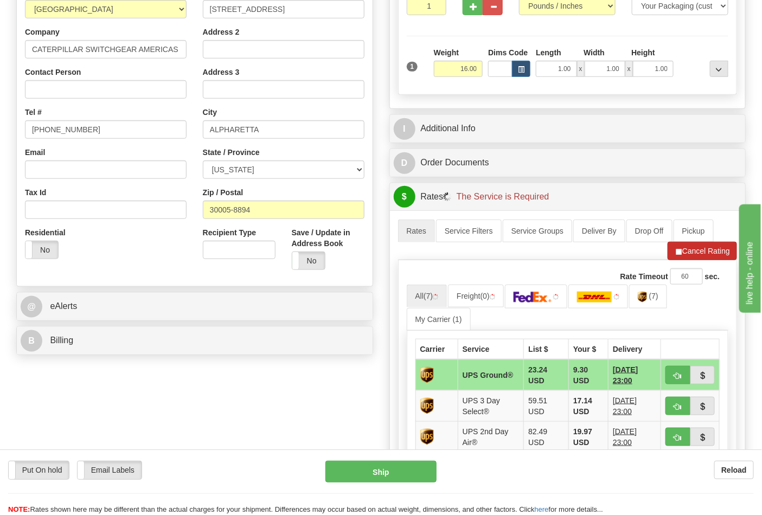
scroll to position [241, 0]
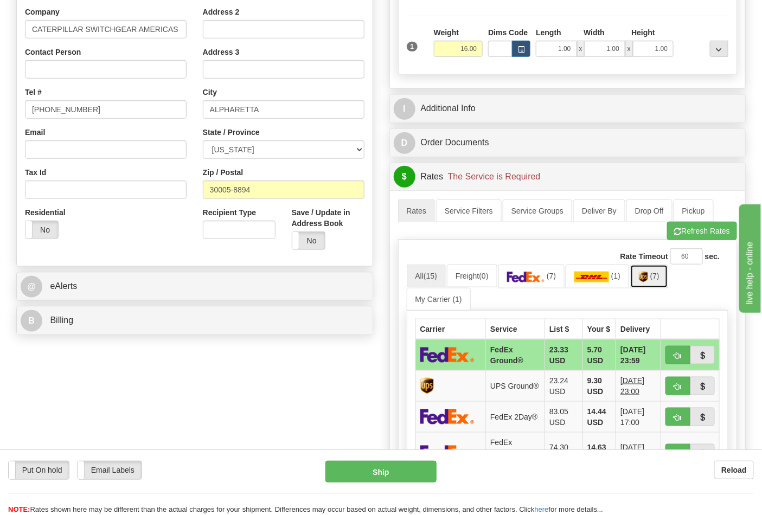
click at [648, 278] on img at bounding box center [643, 277] width 9 height 11
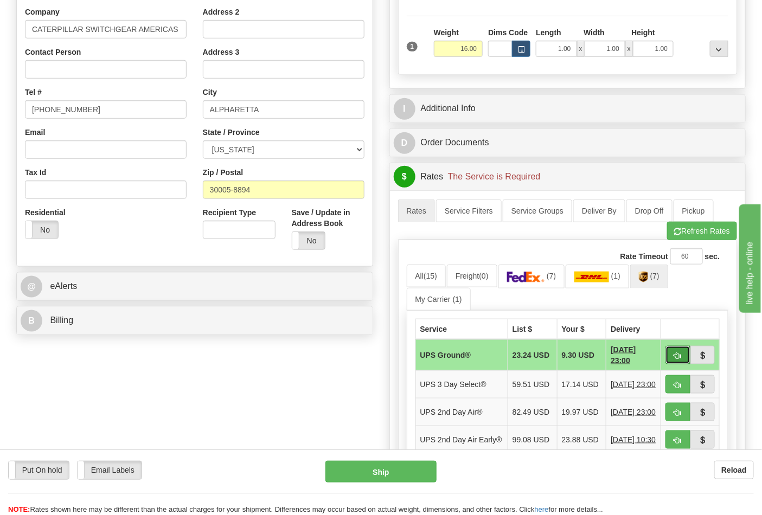
click at [676, 353] on span "button" at bounding box center [678, 356] width 8 height 7
type input "03"
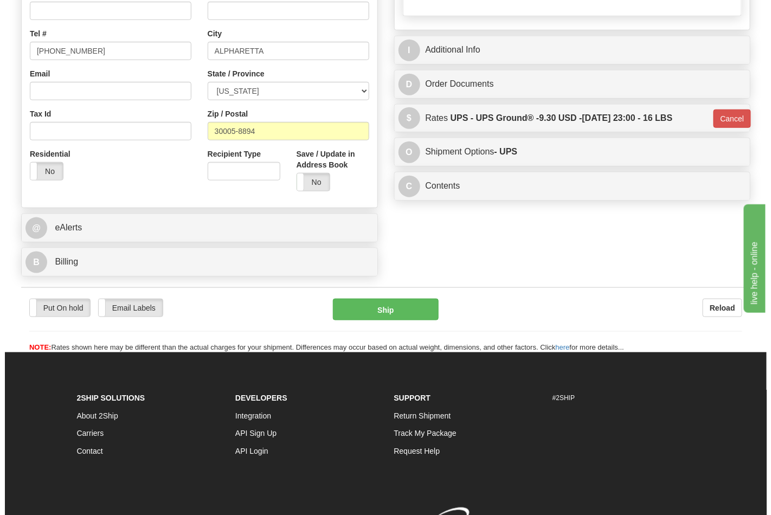
scroll to position [301, 0]
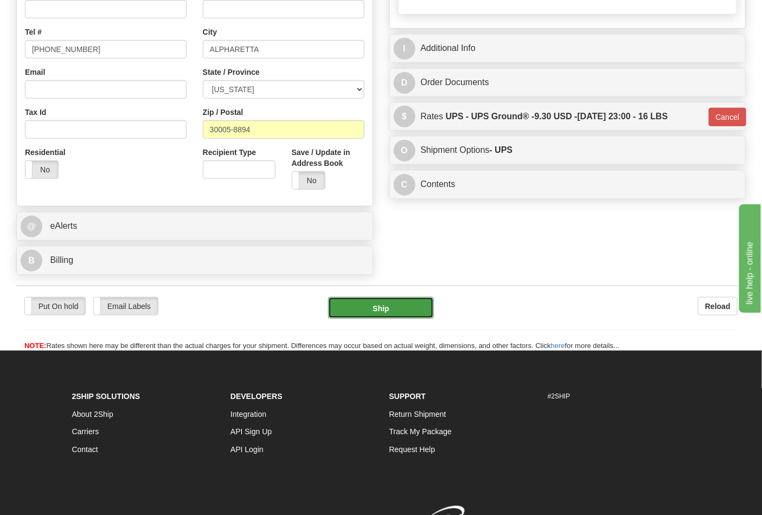
click at [377, 310] on button "Ship" at bounding box center [380, 308] width 105 height 22
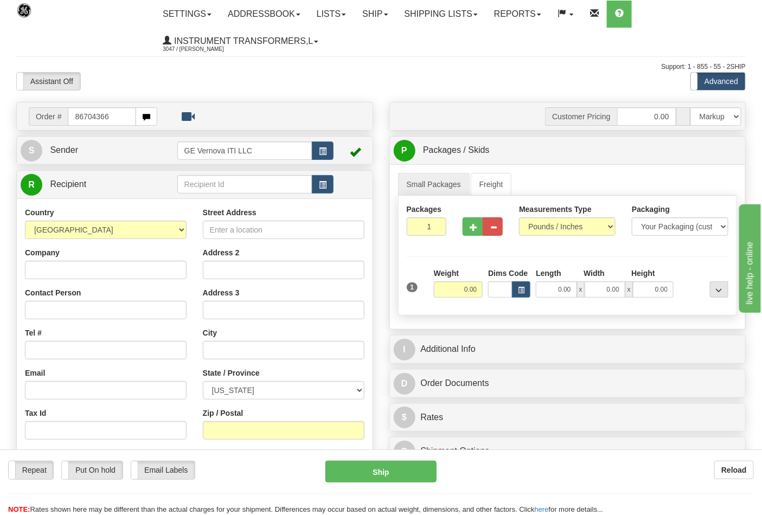
type input "86704366"
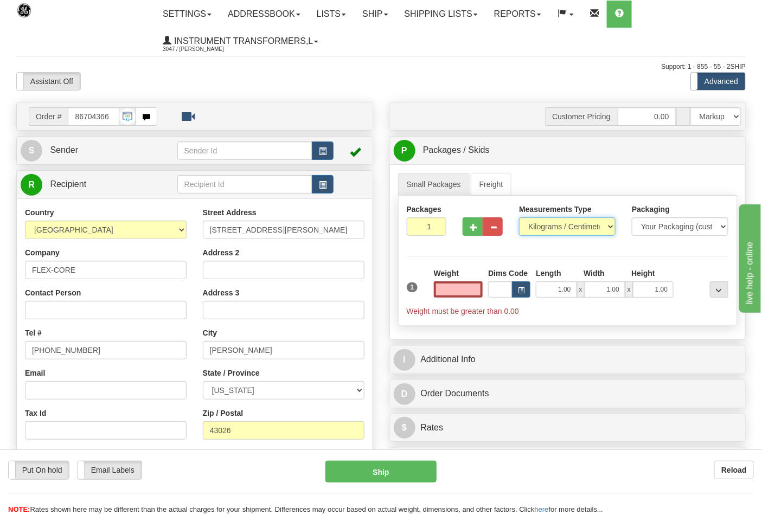
type input "0.00"
click at [543, 219] on select "Pounds / Inches Kilograms / Centimeters" at bounding box center [567, 227] width 97 height 18
select select "0"
click at [519, 218] on select "Pounds / Inches Kilograms / Centimeters" at bounding box center [567, 227] width 97 height 18
drag, startPoint x: 462, startPoint y: 290, endPoint x: 508, endPoint y: 290, distance: 46.1
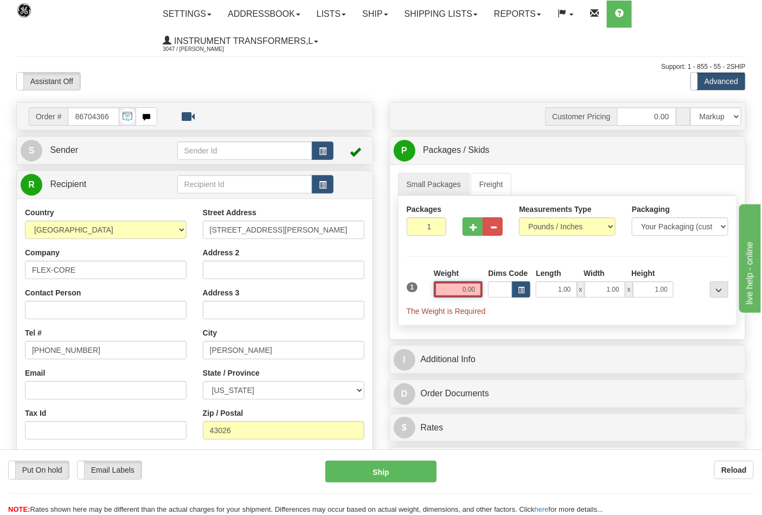
click at [508, 290] on div "1 Weight 0.00 Dims Code 1.00" at bounding box center [568, 292] width 328 height 49
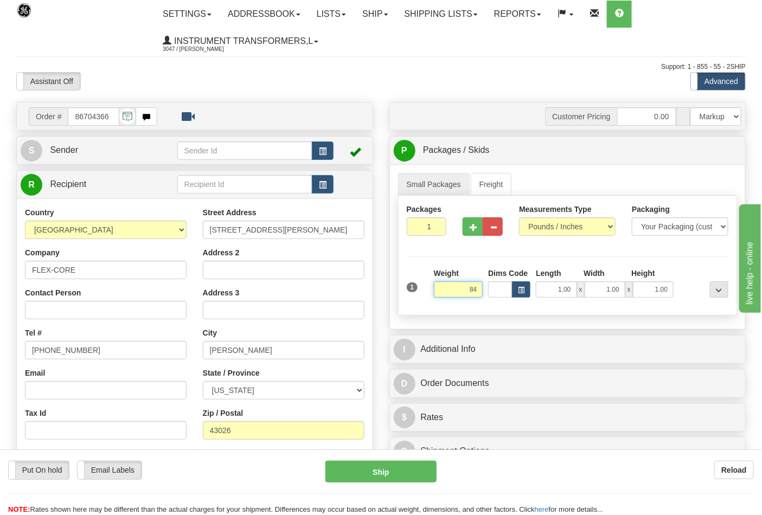
type input "84"
type input "0"
type input "84.00"
click at [437, 228] on input "0" at bounding box center [427, 227] width 40 height 18
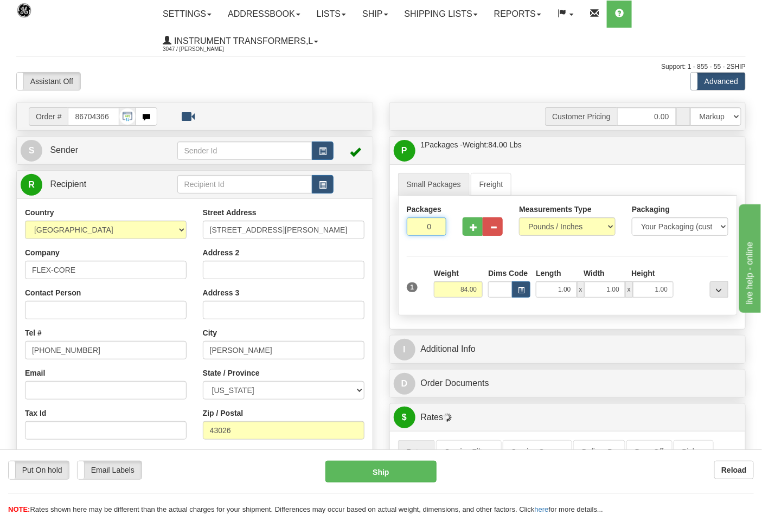
click at [436, 227] on input "0" at bounding box center [427, 227] width 40 height 18
click at [435, 223] on input "2" at bounding box center [427, 227] width 40 height 18
type input "3"
click at [436, 223] on input "3" at bounding box center [427, 227] width 40 height 18
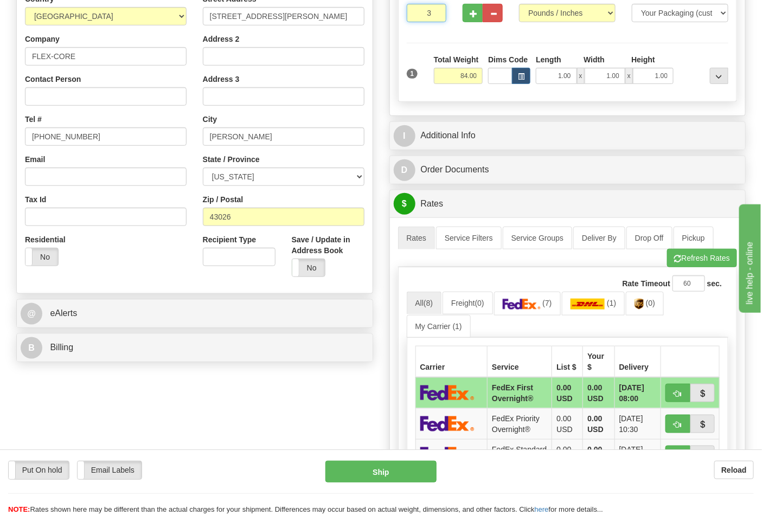
scroll to position [241, 0]
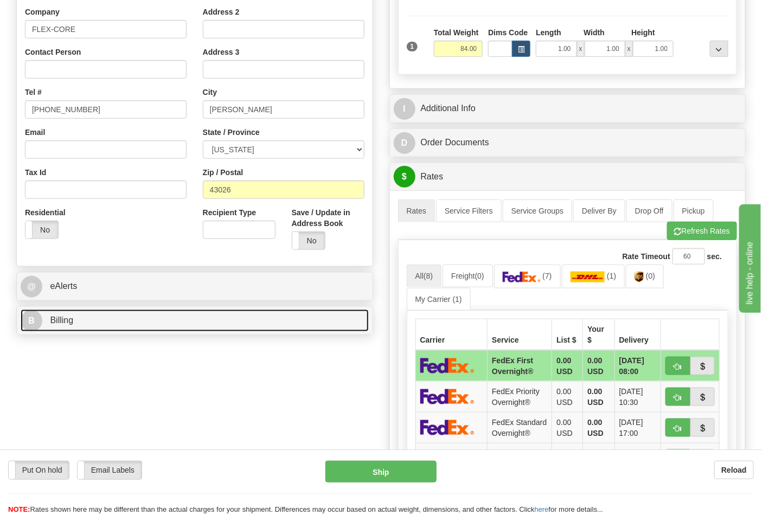
click at [142, 321] on link "B Billing" at bounding box center [195, 321] width 348 height 22
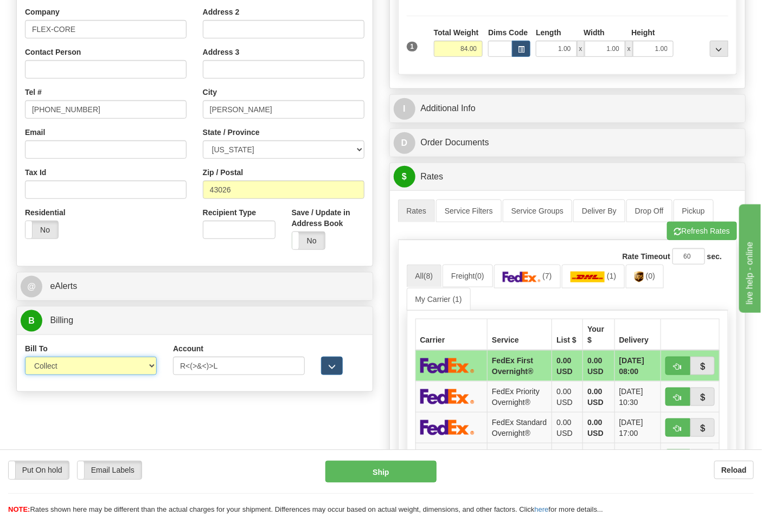
click at [130, 369] on select "Sender Recipient Third Party Collect" at bounding box center [91, 366] width 132 height 18
select select "2"
click at [25, 358] on select "Sender Recipient Third Party Collect" at bounding box center [91, 366] width 132 height 18
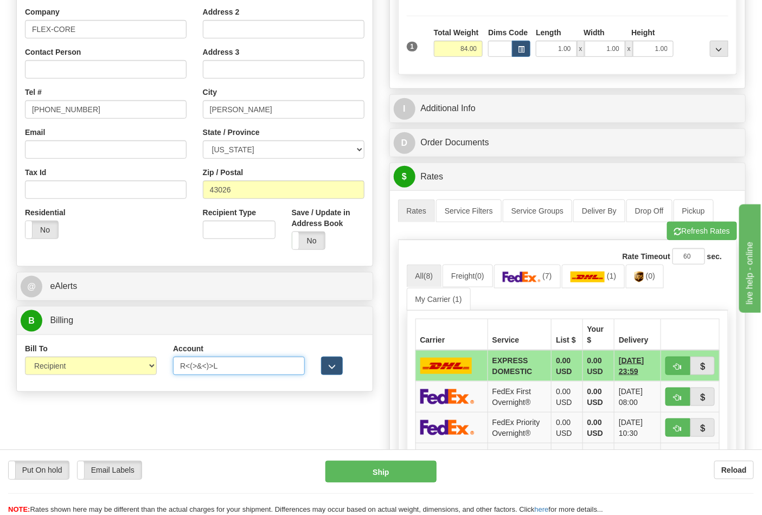
click at [182, 366] on input "R<(>&<)>L" at bounding box center [239, 366] width 132 height 18
drag, startPoint x: 225, startPoint y: 367, endPoint x: 177, endPoint y: 369, distance: 48.3
click at [177, 369] on input "R<(>&<)>L" at bounding box center [239, 366] width 132 height 18
paste input "473367"
type input "473367"
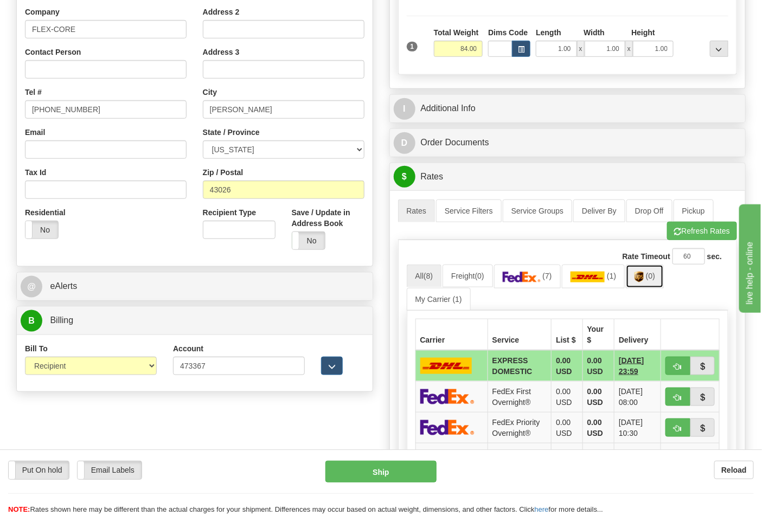
click at [649, 278] on link "(0)" at bounding box center [645, 276] width 38 height 23
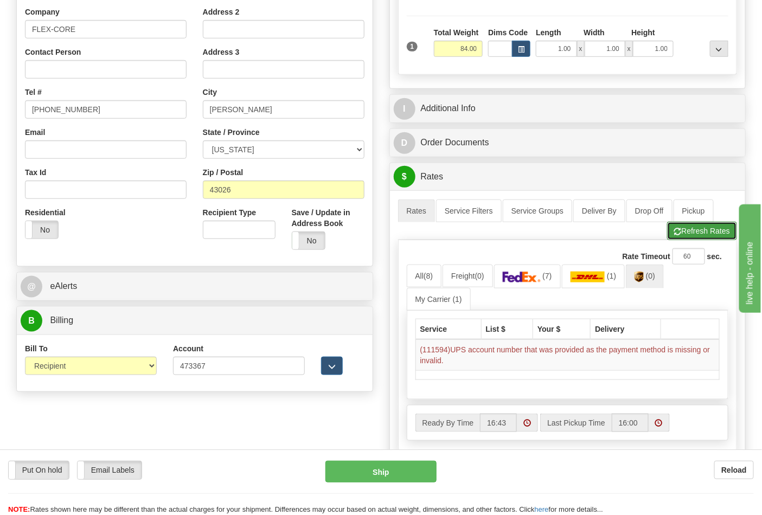
click at [709, 236] on button "Refresh Rates" at bounding box center [702, 231] width 70 height 18
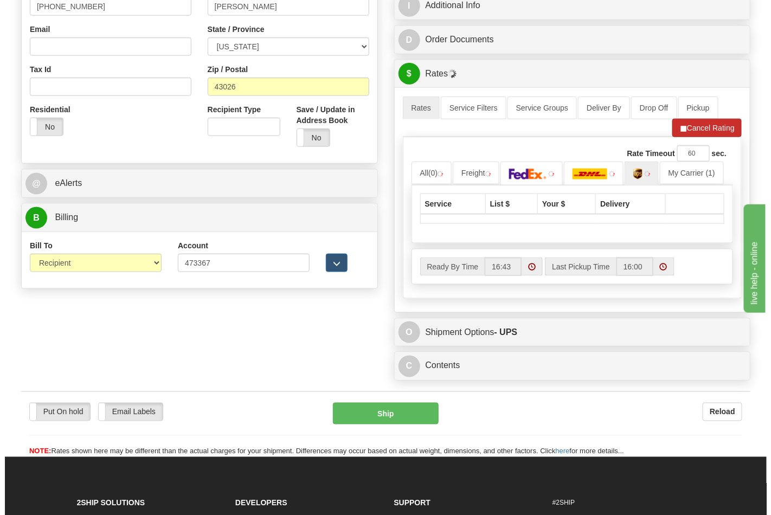
scroll to position [361, 0]
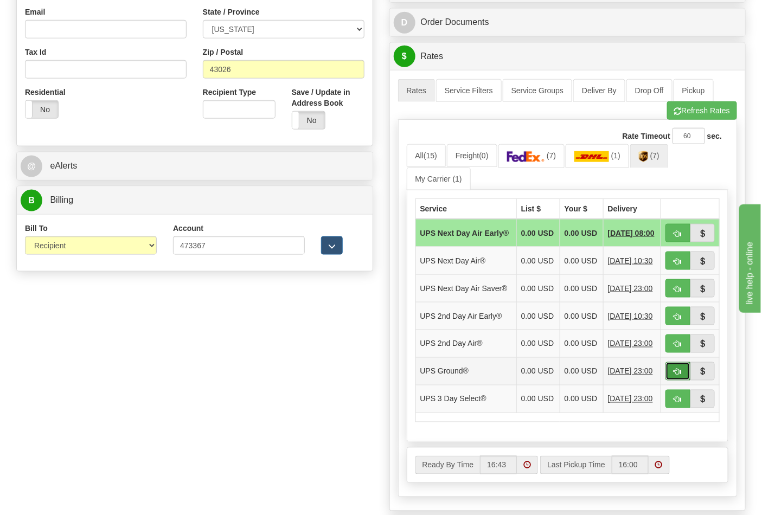
click at [677, 376] on span "button" at bounding box center [678, 372] width 8 height 7
type input "03"
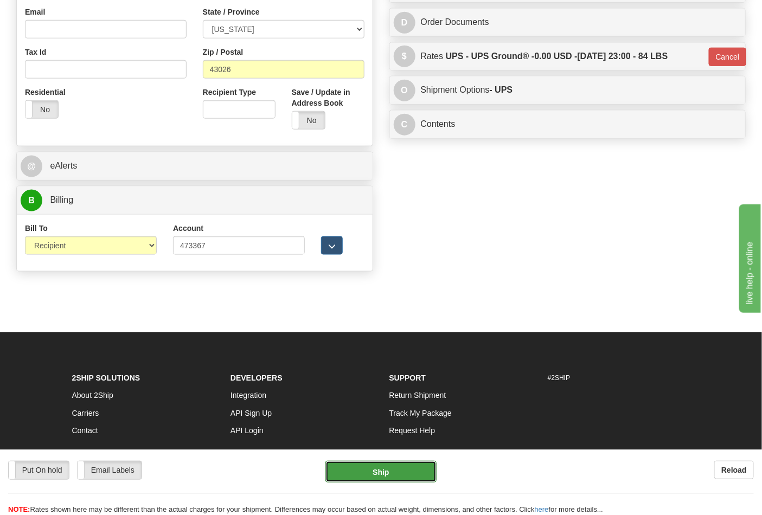
click at [367, 475] on button "Ship" at bounding box center [381, 472] width 111 height 22
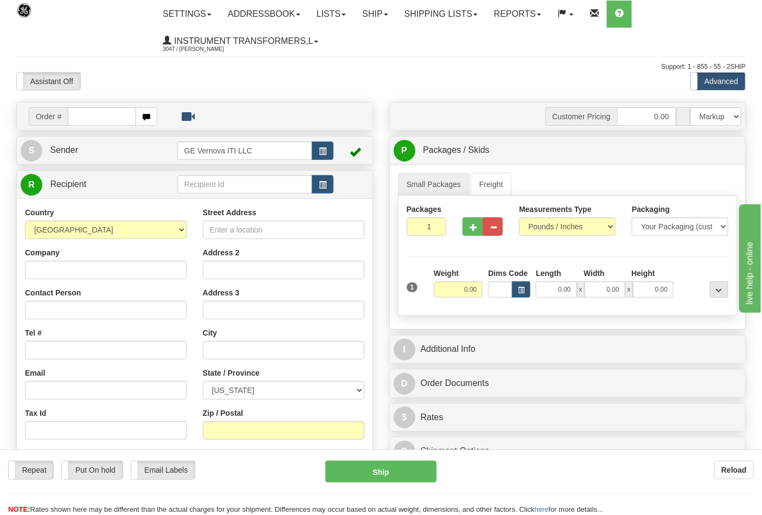
click at [72, 116] on input "text" at bounding box center [102, 116] width 68 height 18
type input "86704372"
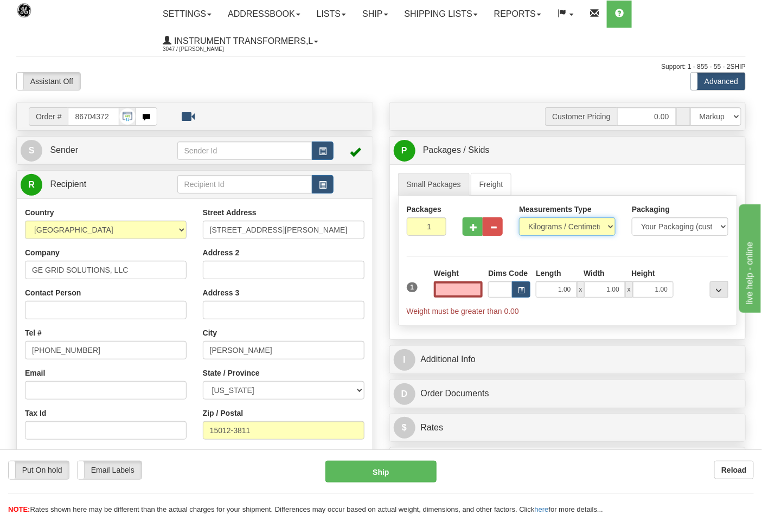
type input "0.00"
click at [543, 224] on select "Pounds / Inches Kilograms / Centimeters" at bounding box center [567, 227] width 97 height 18
select select "0"
click at [519, 218] on select "Pounds / Inches Kilograms / Centimeters" at bounding box center [567, 227] width 97 height 18
drag, startPoint x: 454, startPoint y: 290, endPoint x: 492, endPoint y: 295, distance: 37.8
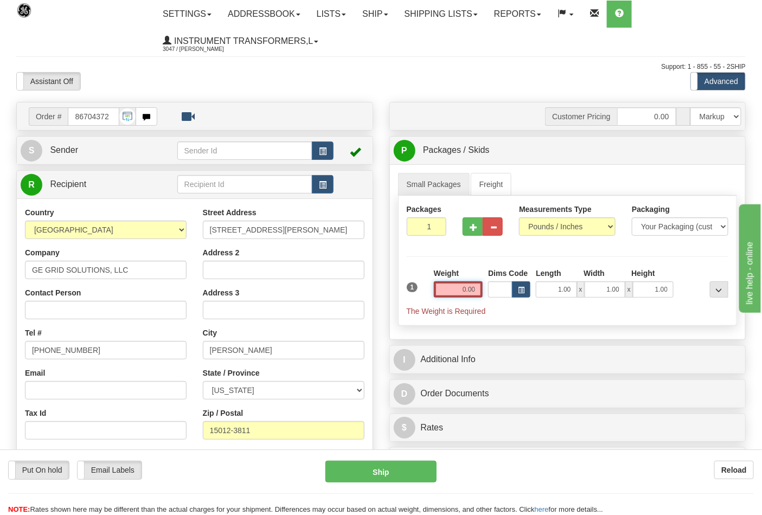
click at [492, 295] on div "1 Weight 0.00 Dims Code 1.00" at bounding box center [568, 292] width 328 height 49
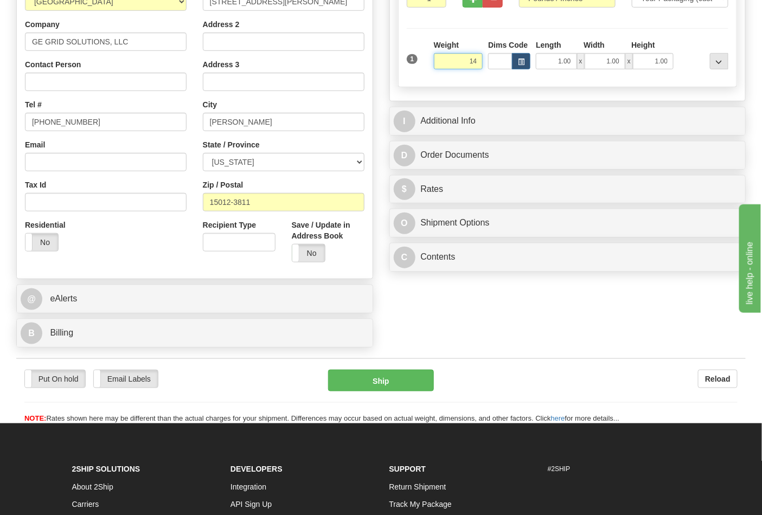
scroll to position [241, 0]
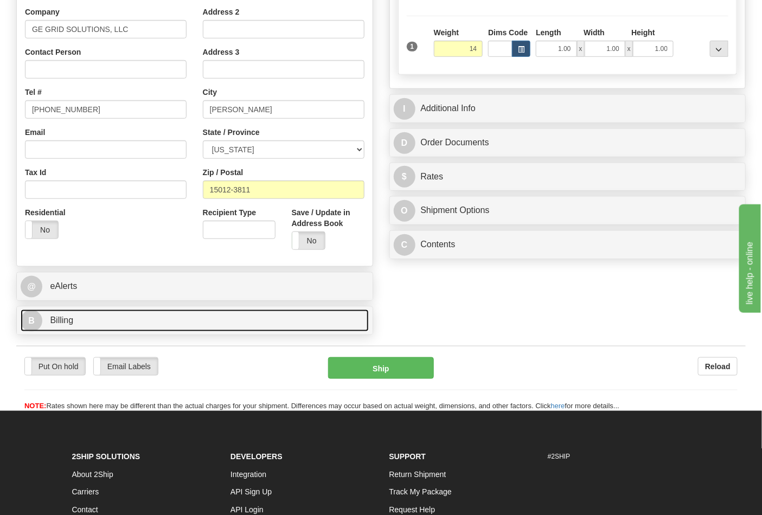
type input "14.00"
click at [160, 322] on link "B Billing" at bounding box center [195, 321] width 348 height 22
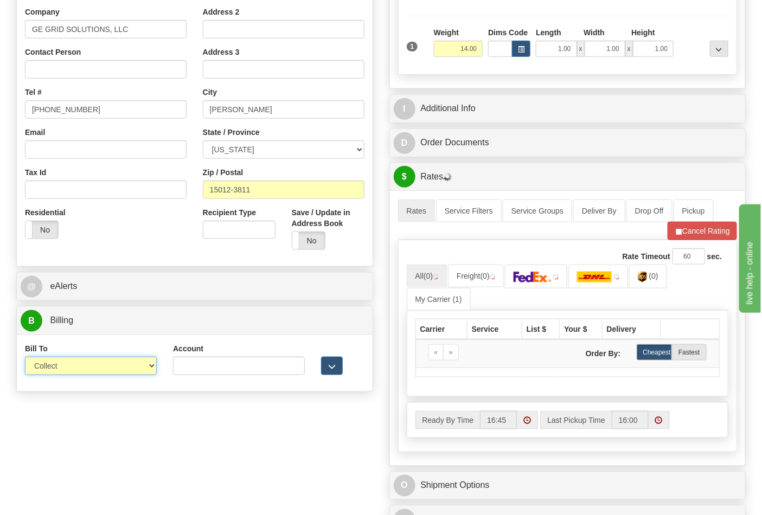
click at [122, 370] on select "Sender Recipient Third Party Collect" at bounding box center [91, 366] width 132 height 18
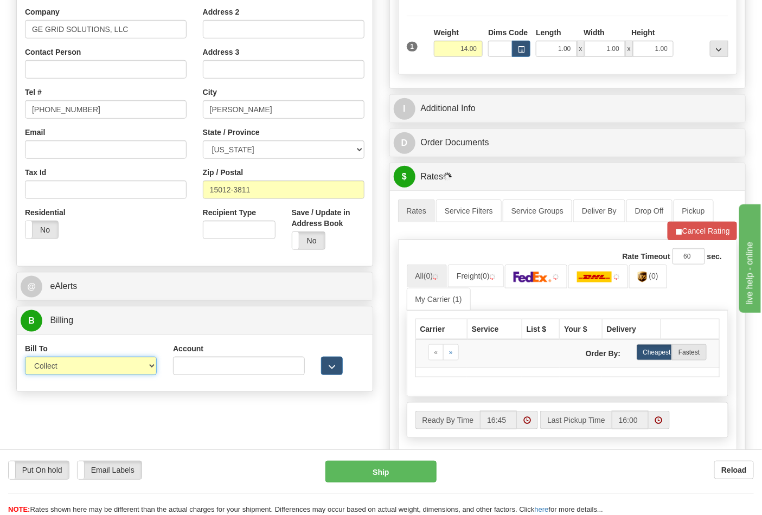
select select "2"
click at [25, 358] on select "Sender Recipient Third Party Collect" at bounding box center [91, 366] width 132 height 18
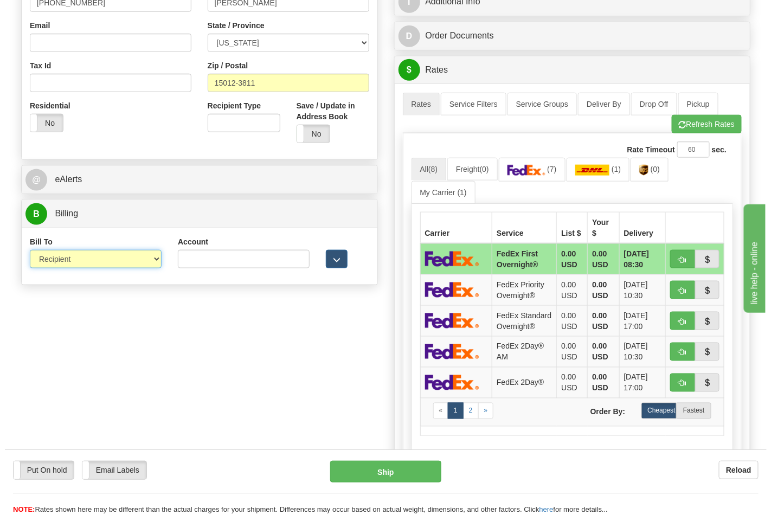
scroll to position [361, 0]
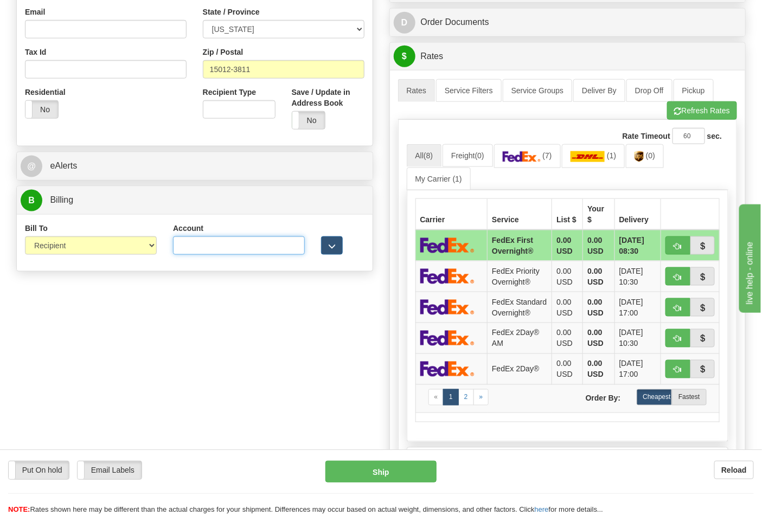
click at [209, 251] on input "Account" at bounding box center [239, 246] width 132 height 18
paste input "160294132"
type input "160294132"
click at [516, 151] on link "(7)" at bounding box center [527, 155] width 67 height 23
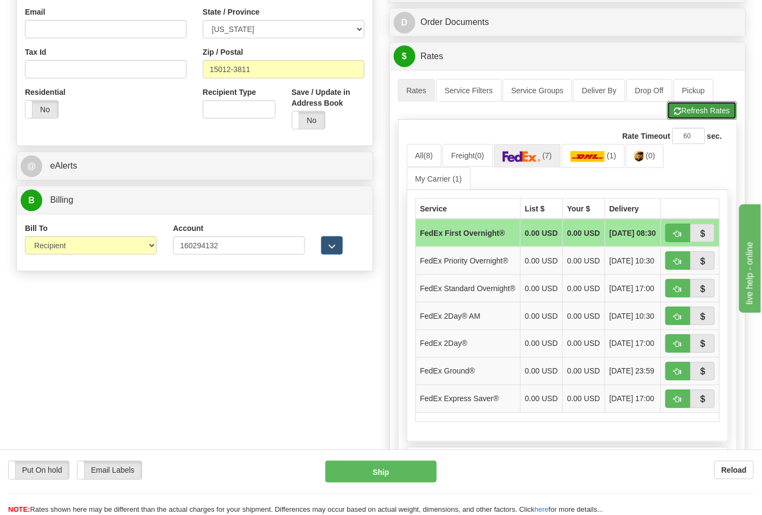
click at [712, 109] on button "Refresh Rates" at bounding box center [702, 110] width 70 height 18
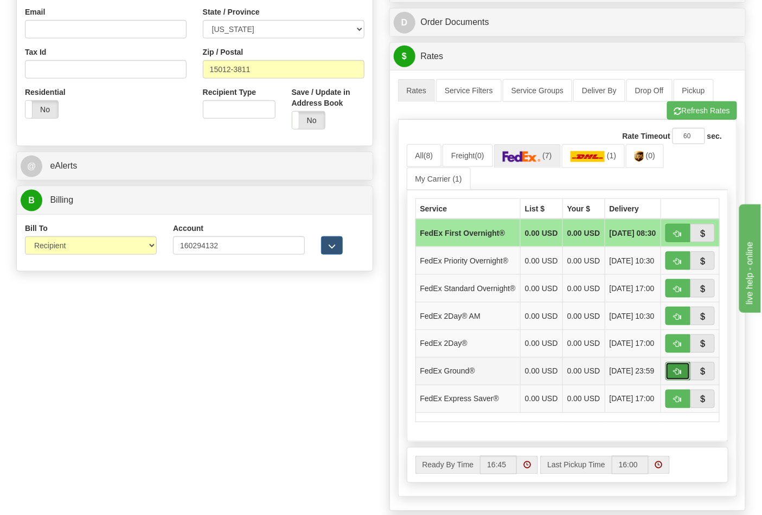
click at [677, 376] on span "button" at bounding box center [678, 372] width 8 height 7
type input "92"
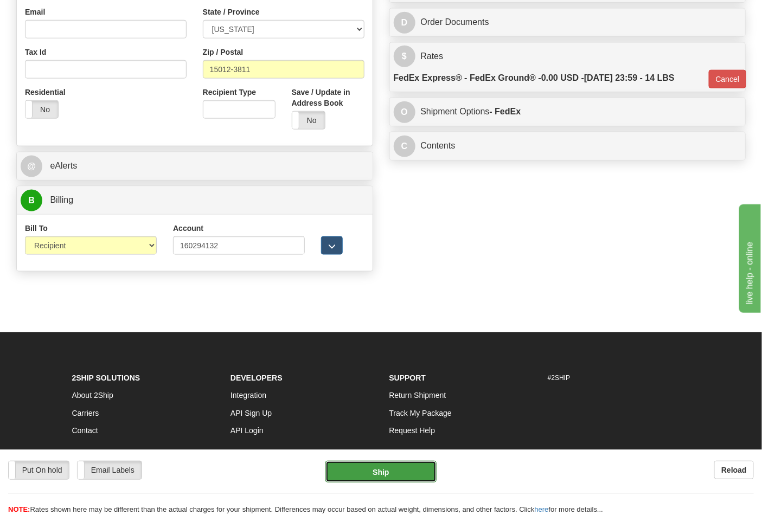
click at [377, 467] on button "Ship" at bounding box center [381, 472] width 111 height 22
